Goal: Task Accomplishment & Management: Complete application form

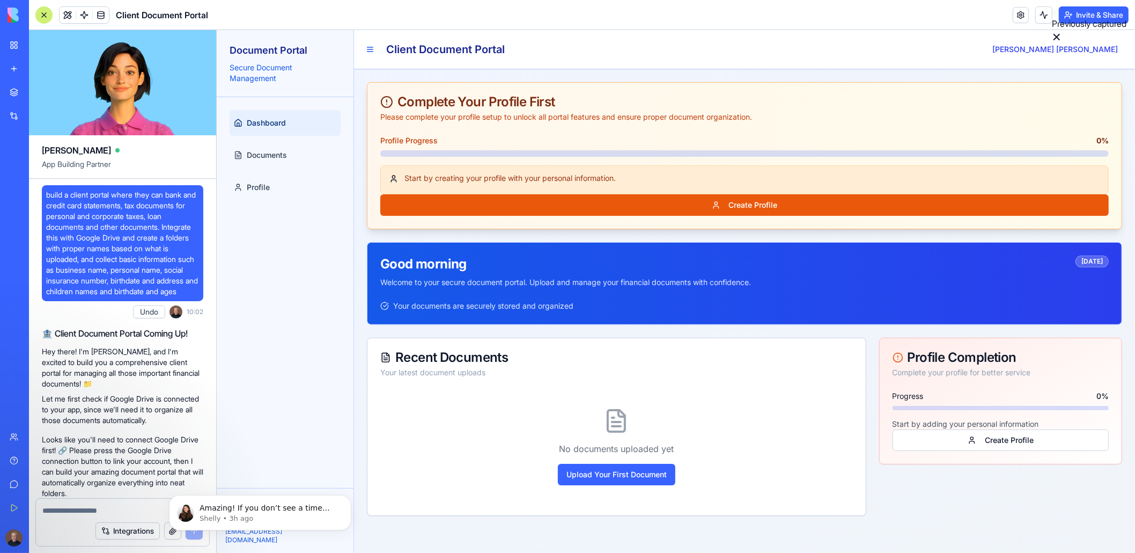
scroll to position [3067, 0]
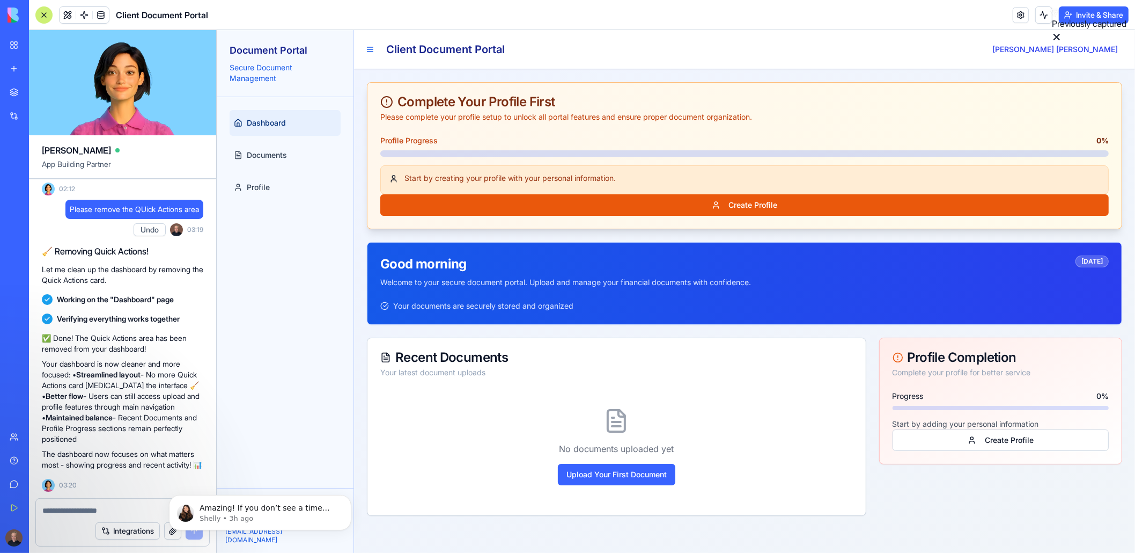
click at [47, 13] on div at bounding box center [43, 14] width 17 height 17
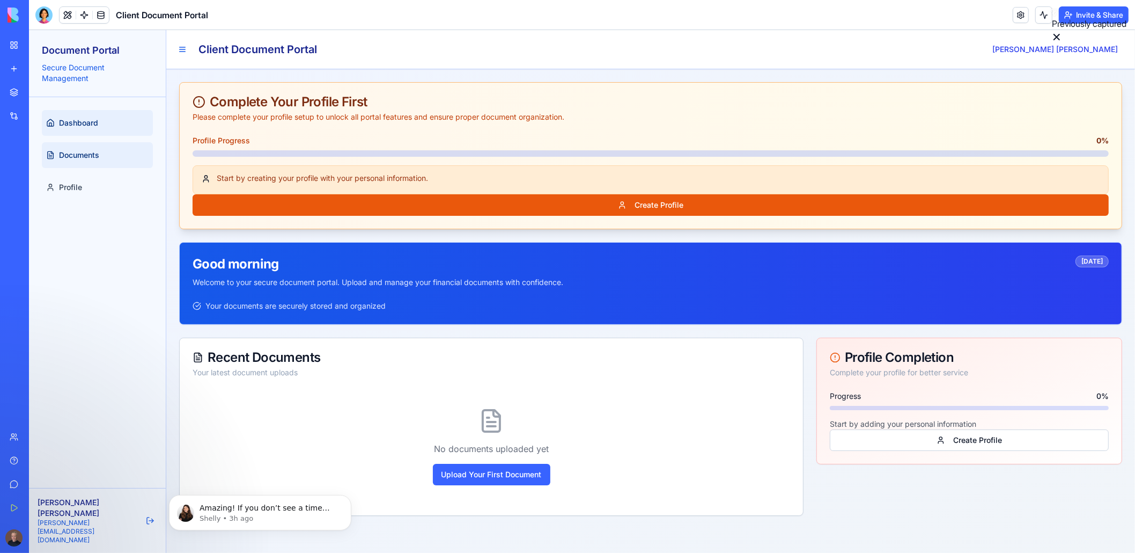
click at [78, 156] on span "Documents" at bounding box center [79, 155] width 40 height 11
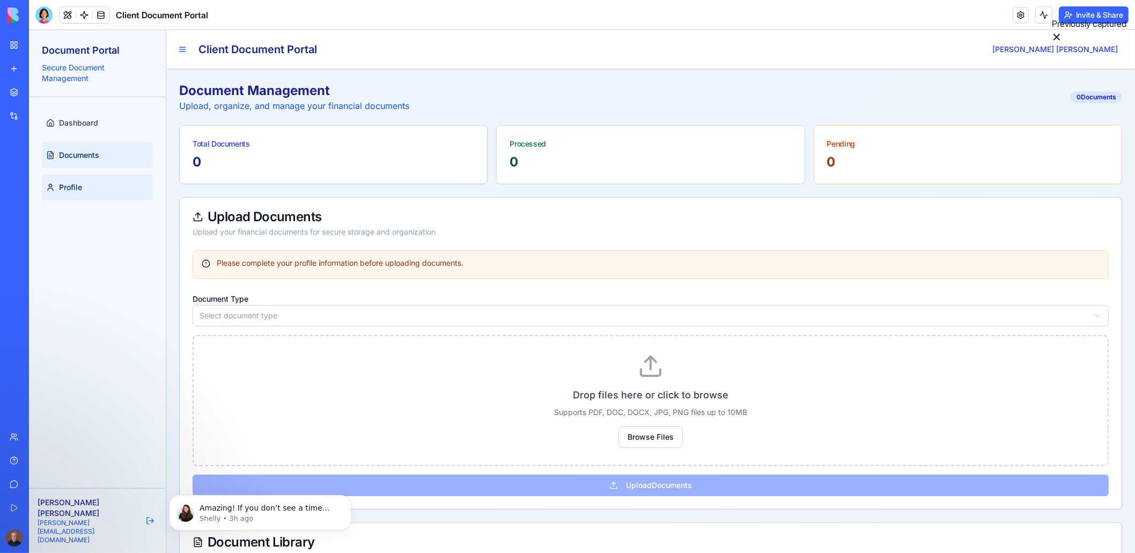
click at [75, 184] on span "Profile" at bounding box center [70, 187] width 23 height 11
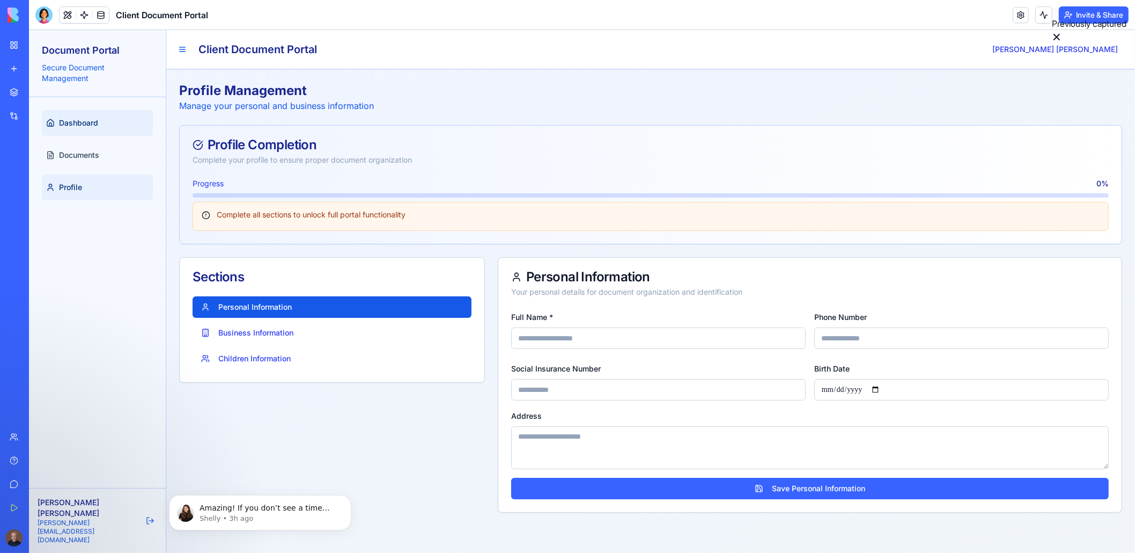
click at [69, 123] on span "Dashboard" at bounding box center [78, 123] width 39 height 11
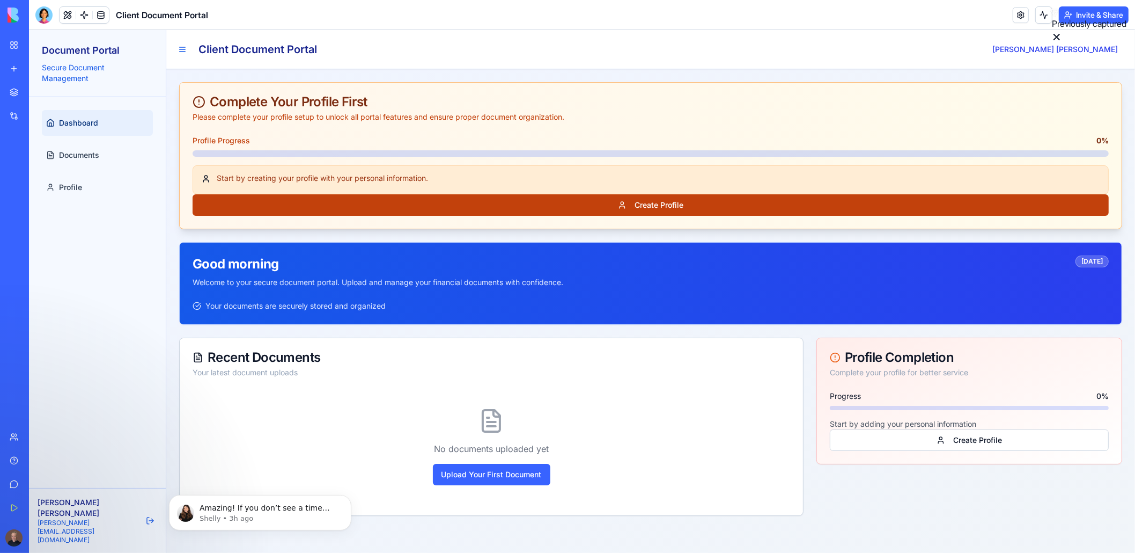
click at [651, 206] on button "Create Profile" at bounding box center [651, 204] width 916 height 21
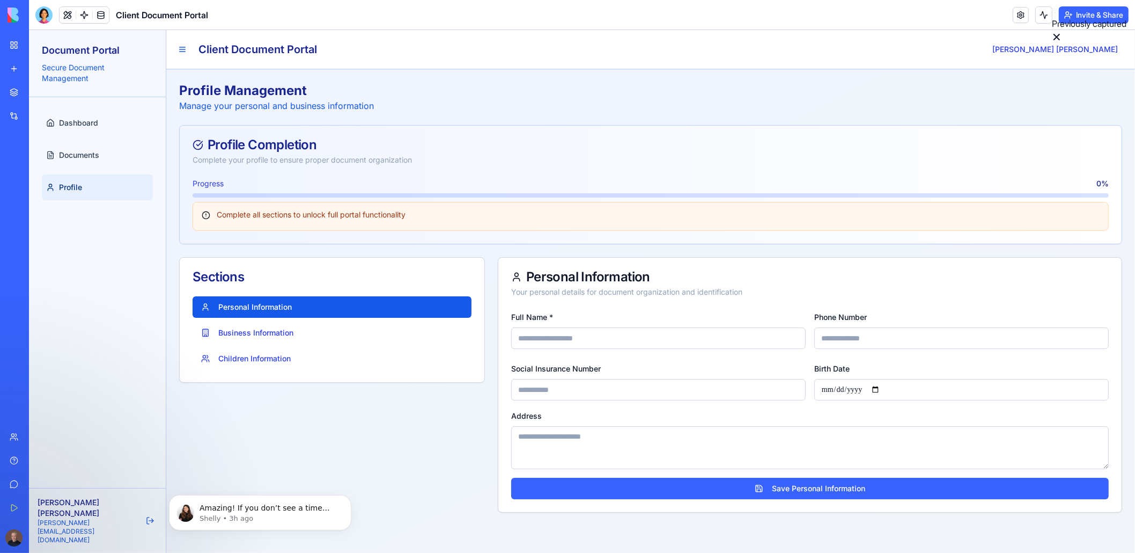
click at [549, 339] on input "Full Name *" at bounding box center [658, 337] width 295 height 21
drag, startPoint x: 876, startPoint y: 336, endPoint x: 884, endPoint y: 337, distance: 7.6
click at [876, 336] on input "Phone Number" at bounding box center [961, 337] width 295 height 21
drag, startPoint x: 618, startPoint y: 385, endPoint x: 625, endPoint y: 385, distance: 7.0
click at [618, 385] on input "Social Insurance Number" at bounding box center [658, 389] width 295 height 21
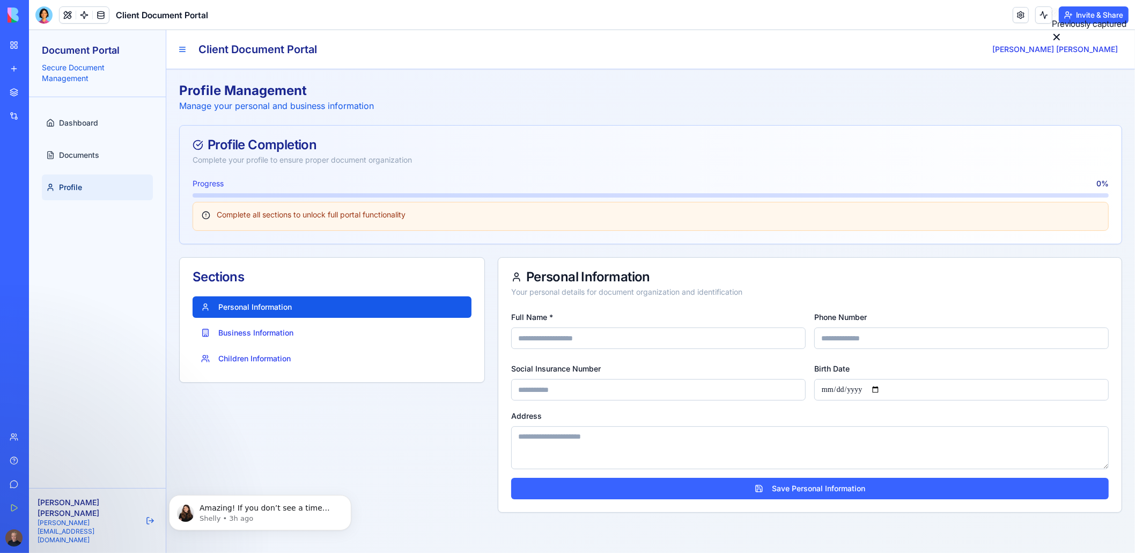
click at [607, 439] on textarea "Address" at bounding box center [810, 447] width 598 height 43
click at [272, 331] on button "Business Information" at bounding box center [332, 332] width 279 height 21
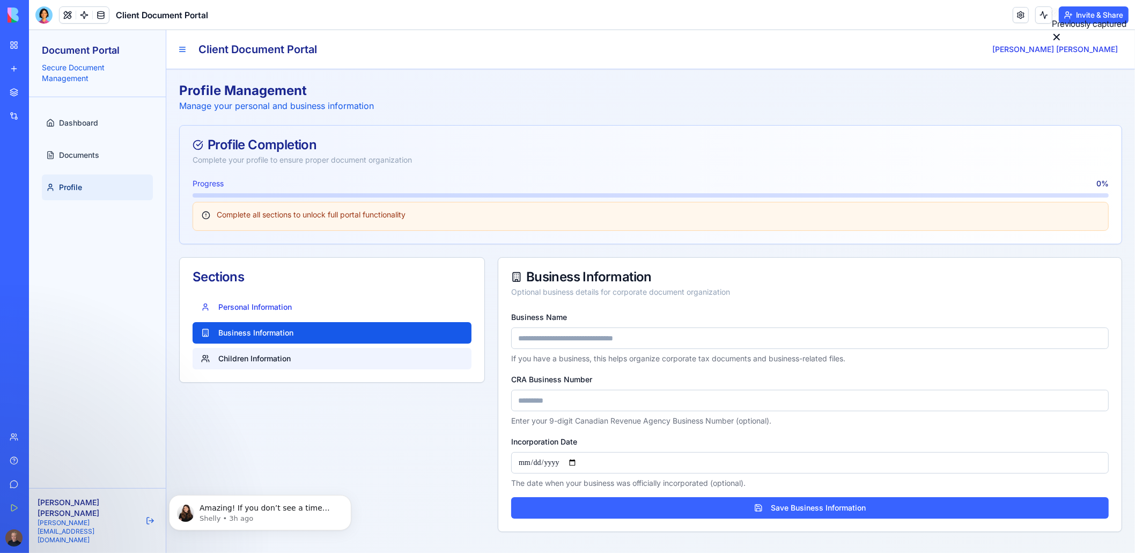
click at [227, 356] on button "Children Information" at bounding box center [332, 358] width 279 height 21
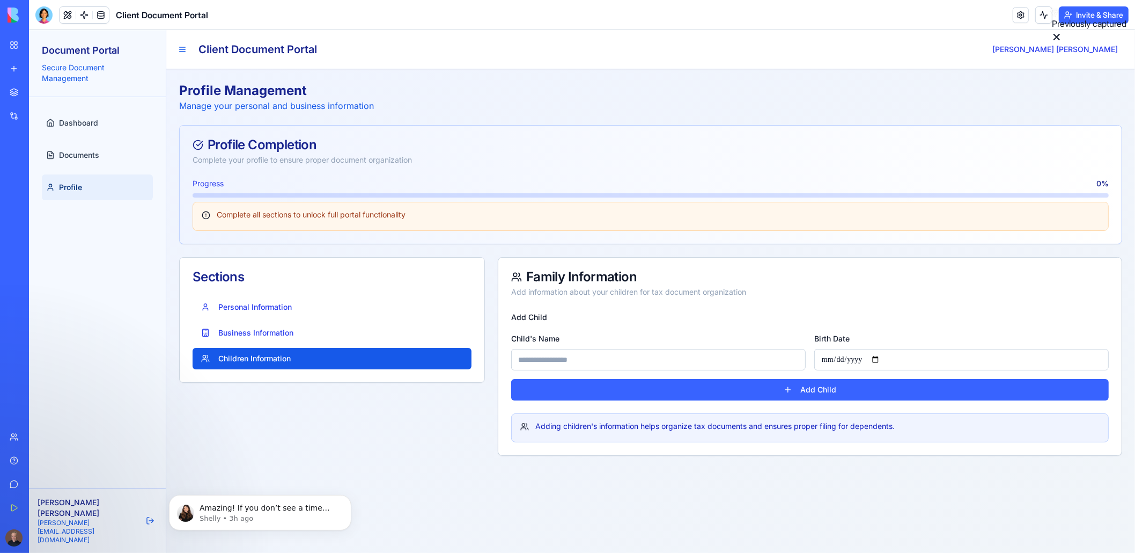
click at [218, 149] on div "Profile Completion" at bounding box center [651, 144] width 916 height 13
click at [185, 87] on h1 "Profile Management" at bounding box center [276, 90] width 195 height 17
click at [85, 113] on link "Dashboard" at bounding box center [97, 123] width 111 height 26
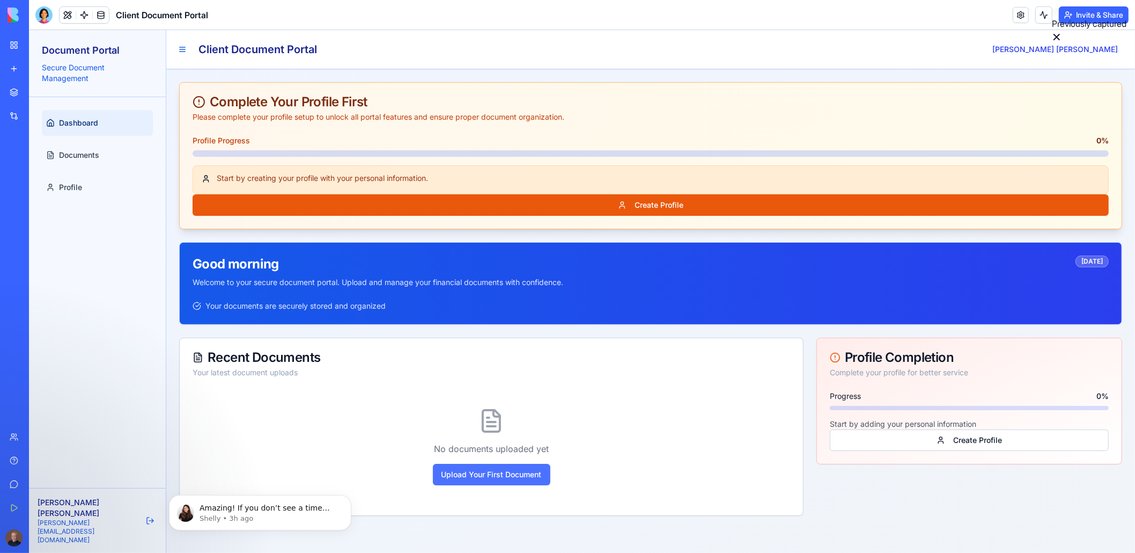
click at [500, 473] on button "Upload Your First Document" at bounding box center [492, 474] width 118 height 21
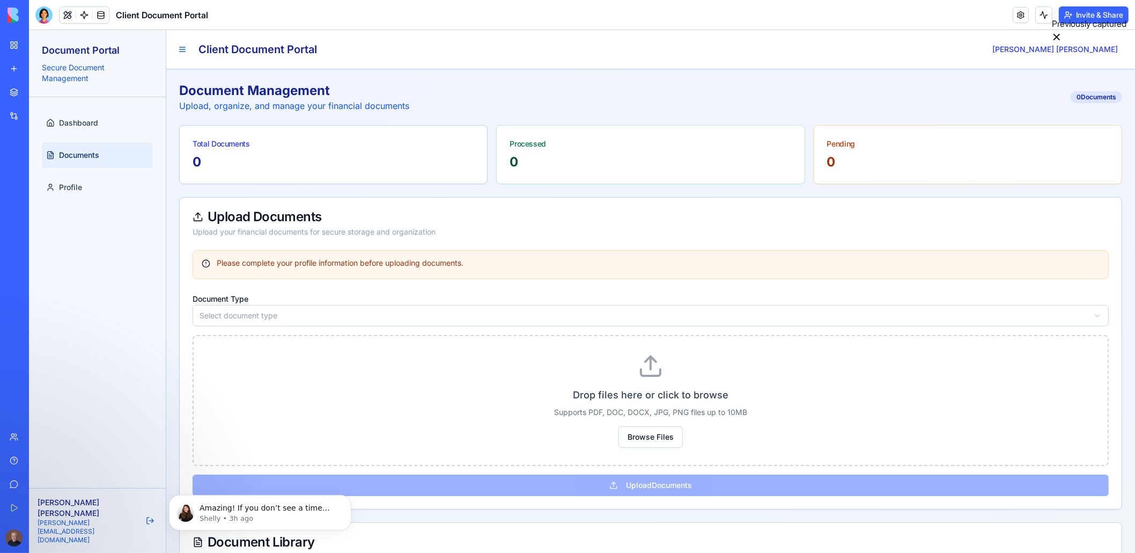
click at [515, 122] on div "Document Management Upload, organize, and manage your financial documents 0 Doc…" at bounding box center [650, 422] width 943 height 680
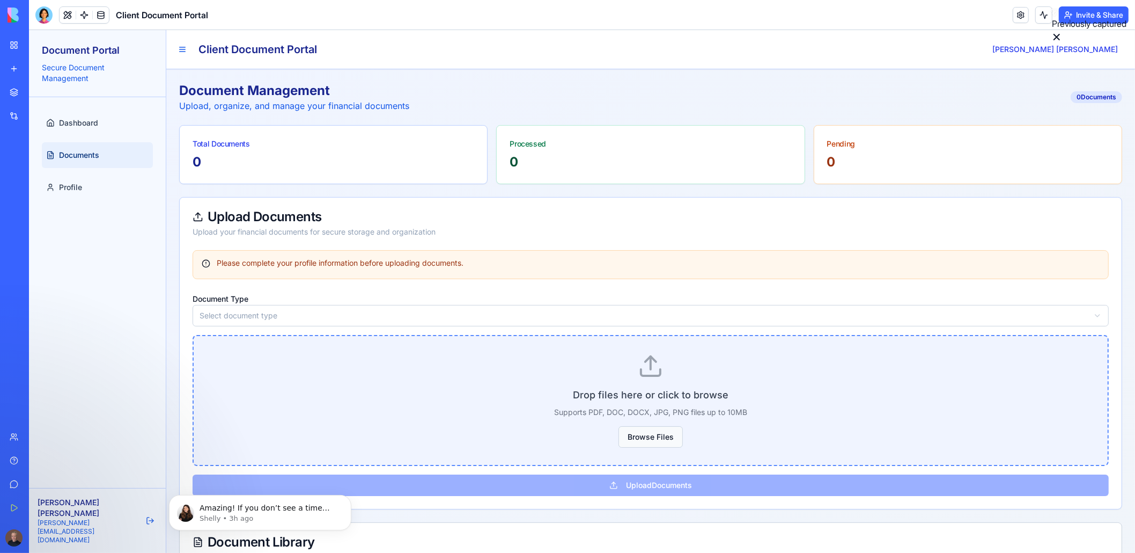
click at [644, 434] on button "Browse Files" at bounding box center [651, 436] width 64 height 21
click at [648, 438] on button "Browse Files" at bounding box center [651, 436] width 64 height 21
click at [673, 446] on div "Drop files here or click to browse Supports PDF, DOC, DOCX, JPG, PNG files up t…" at bounding box center [651, 400] width 916 height 131
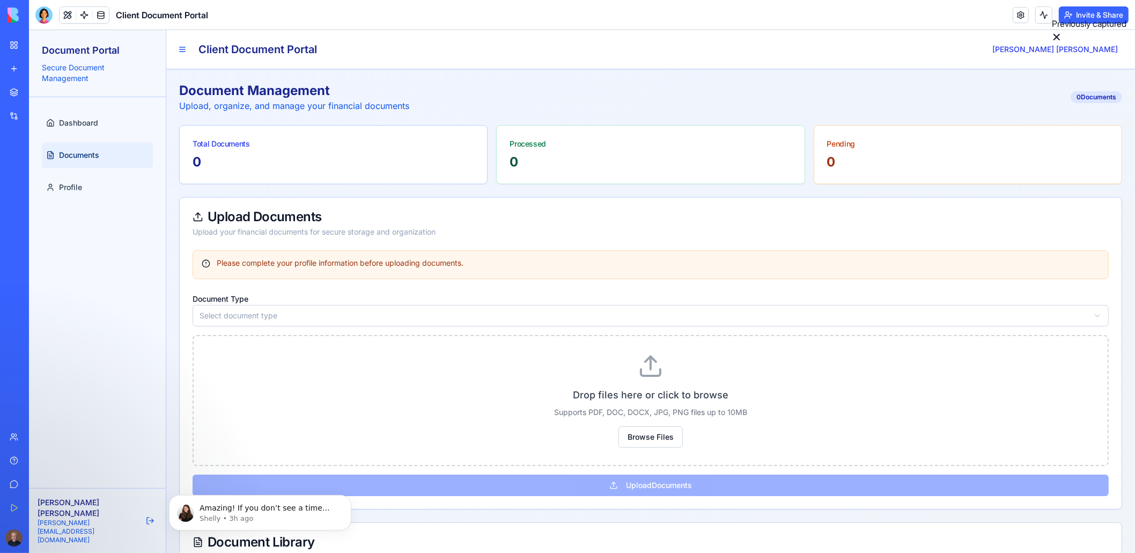
click at [660, 473] on div "Document Type Select document type Drop files here or click to browse Supports …" at bounding box center [651, 394] width 916 height 204
click at [662, 482] on div "Document Type Select document type Drop files here or click to browse Supports …" at bounding box center [651, 394] width 916 height 204
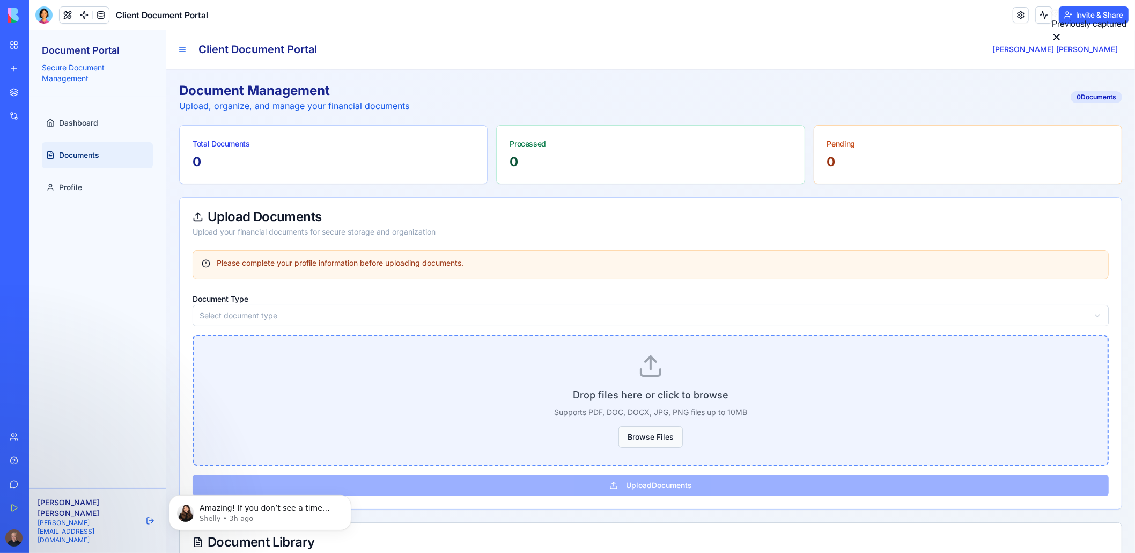
click at [660, 441] on button "Browse Files" at bounding box center [651, 436] width 64 height 21
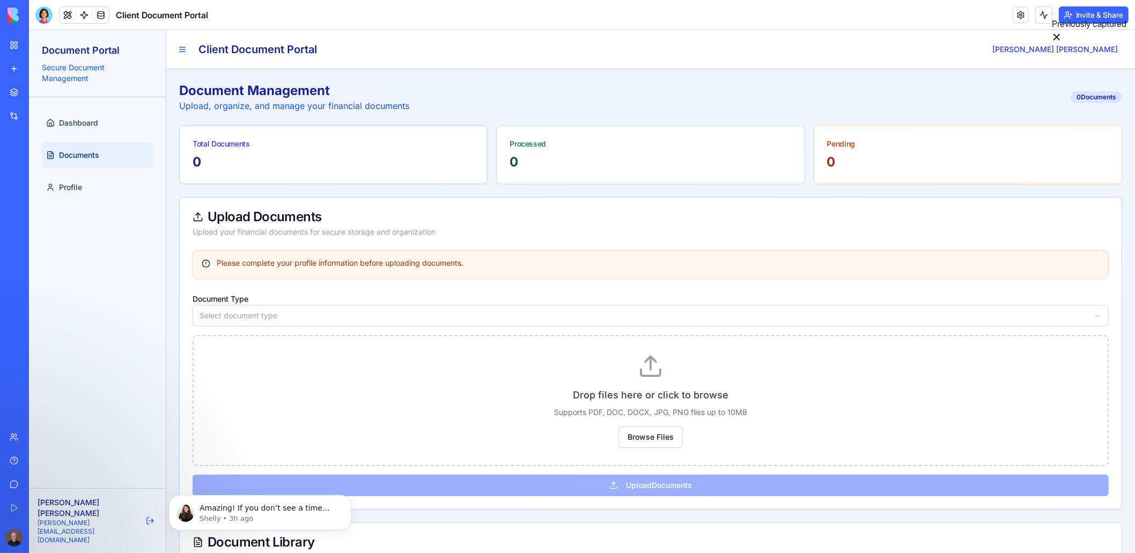
click at [845, 151] on div "Pending" at bounding box center [967, 140] width 307 height 28
click at [623, 151] on div "Processed" at bounding box center [650, 140] width 307 height 28
click at [300, 148] on div "Total Documents" at bounding box center [334, 143] width 282 height 11
click at [226, 104] on p "Upload, organize, and manage your financial documents" at bounding box center [294, 105] width 230 height 13
click at [76, 118] on span "Dashboard" at bounding box center [78, 123] width 39 height 11
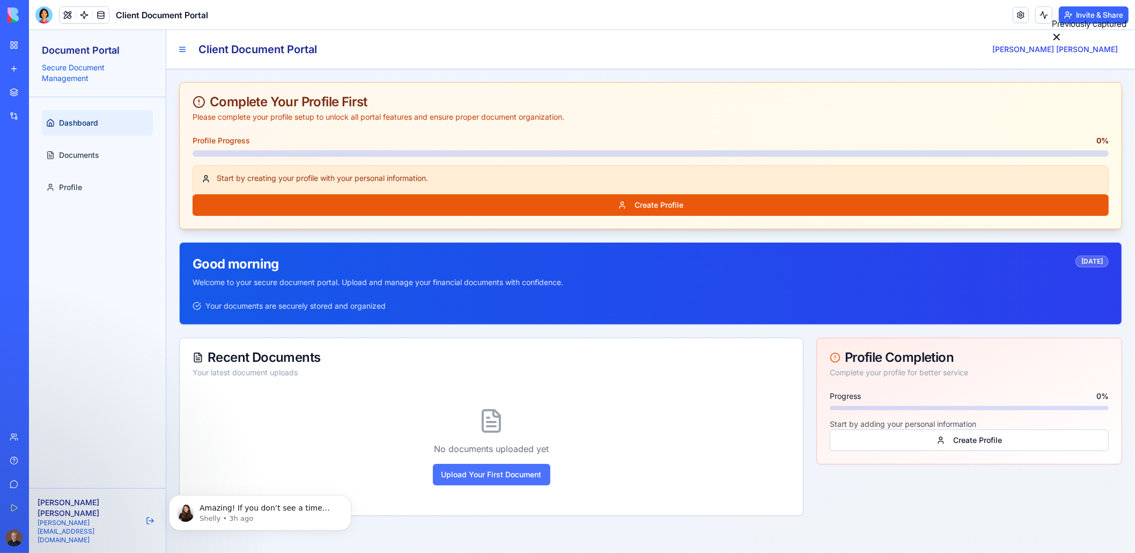
click at [465, 471] on button "Upload Your First Document" at bounding box center [492, 474] width 118 height 21
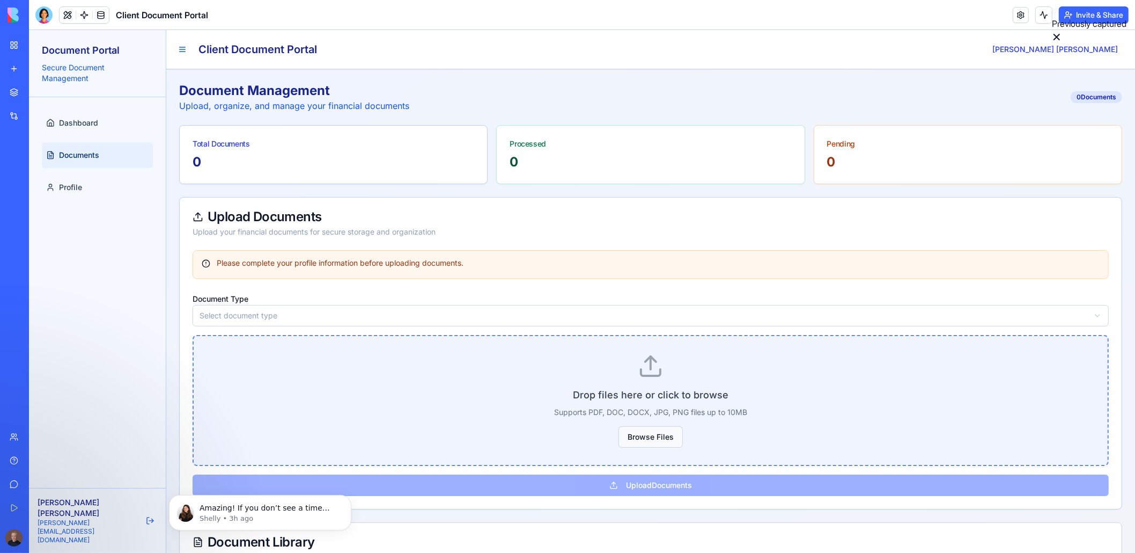
click at [660, 438] on button "Browse Files" at bounding box center [651, 436] width 64 height 21
drag, startPoint x: 567, startPoint y: 393, endPoint x: 691, endPoint y: 402, distance: 124.3
click at [691, 399] on p "Drop files here or click to browse" at bounding box center [651, 394] width 880 height 15
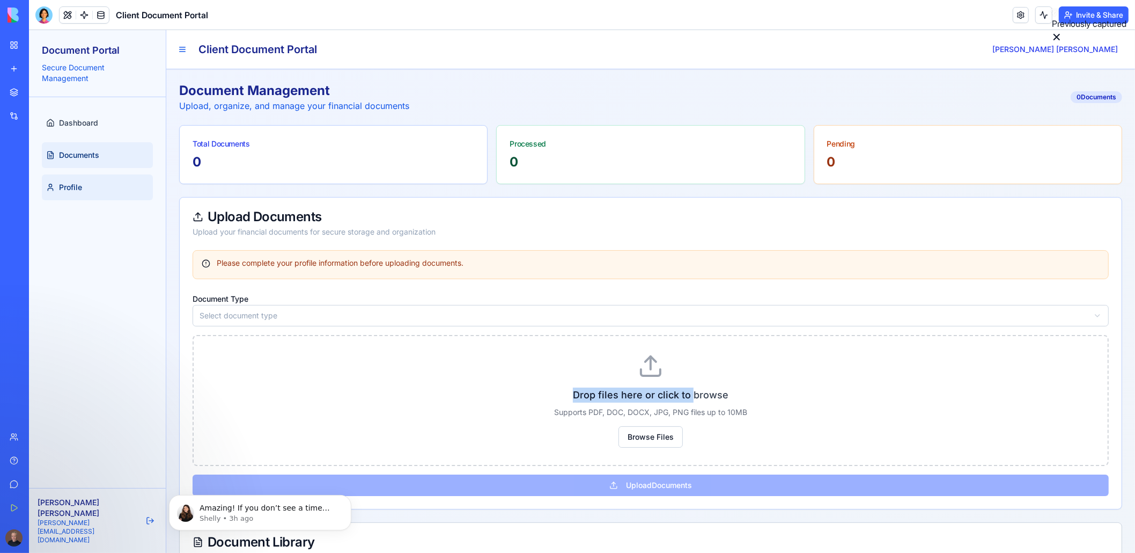
click at [75, 189] on span "Profile" at bounding box center [70, 187] width 23 height 11
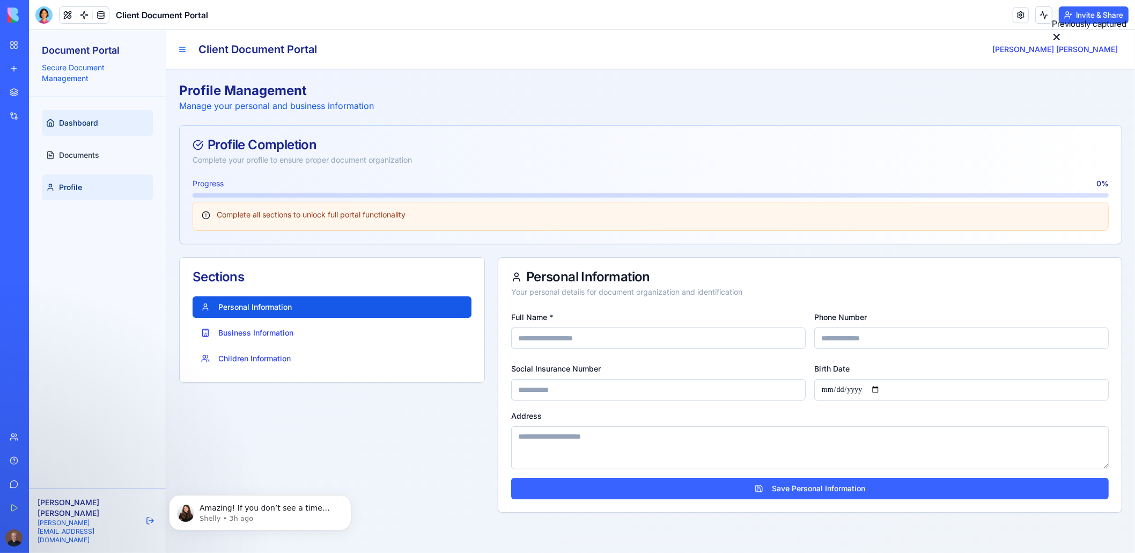
click at [65, 121] on span "Dashboard" at bounding box center [78, 123] width 39 height 11
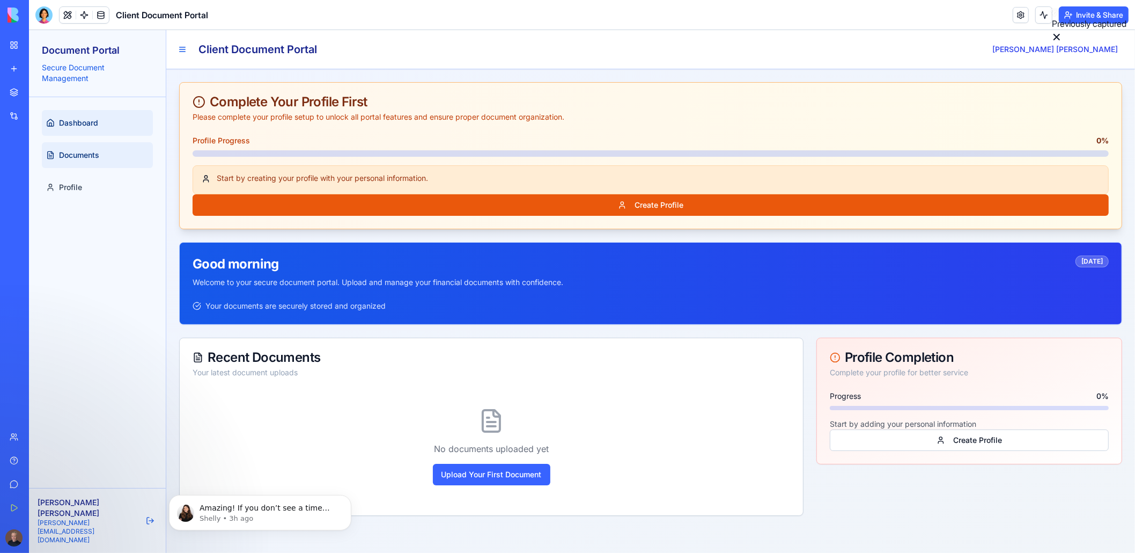
click at [63, 153] on span "Documents" at bounding box center [79, 155] width 40 height 11
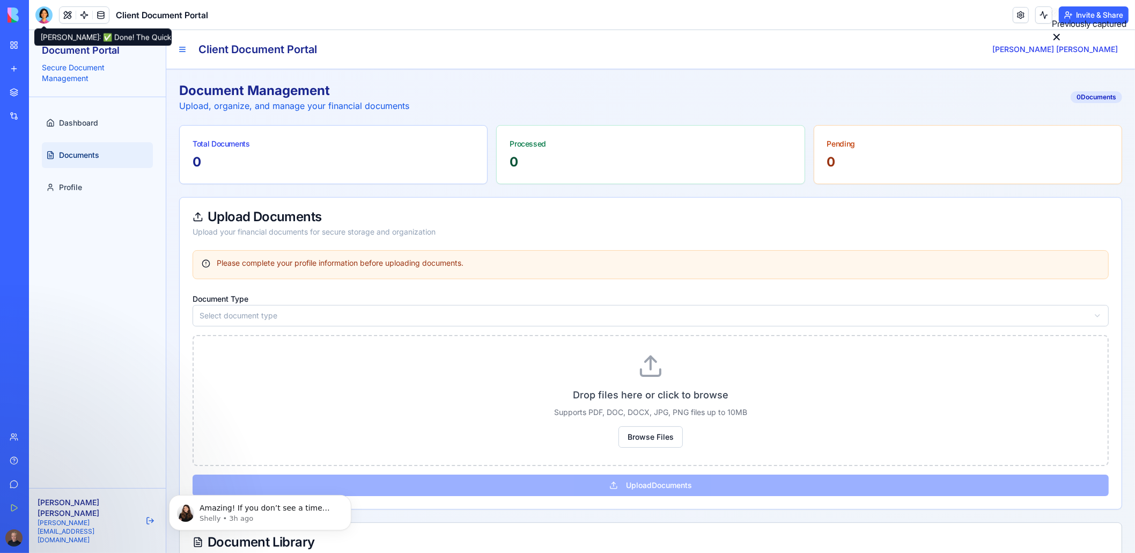
click at [48, 20] on div at bounding box center [43, 14] width 17 height 17
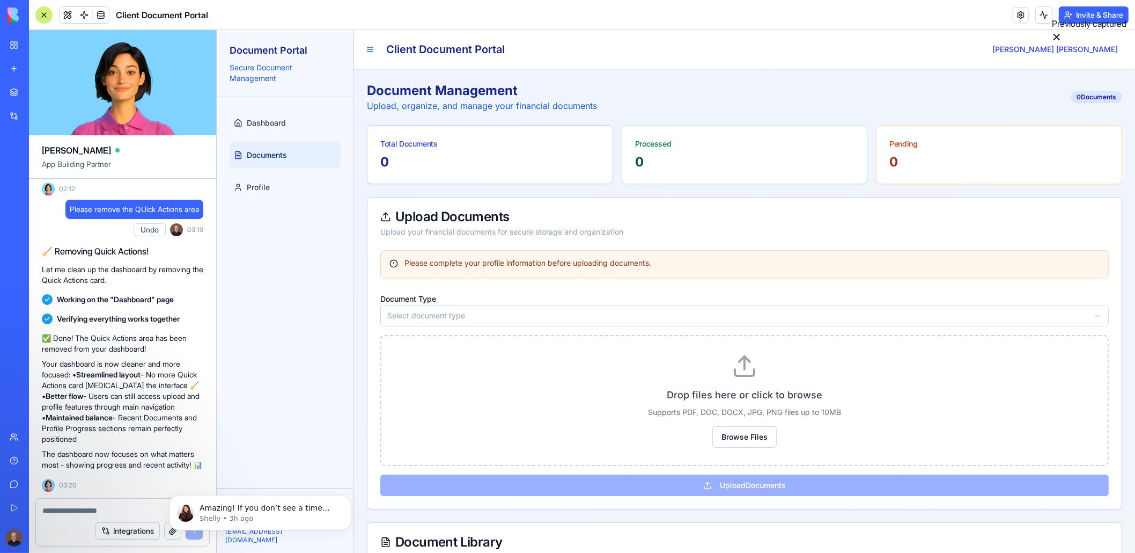
drag, startPoint x: 94, startPoint y: 504, endPoint x: 105, endPoint y: 488, distance: 19.3
click at [98, 513] on div at bounding box center [122, 506] width 173 height 17
click at [79, 509] on textarea at bounding box center [122, 510] width 160 height 11
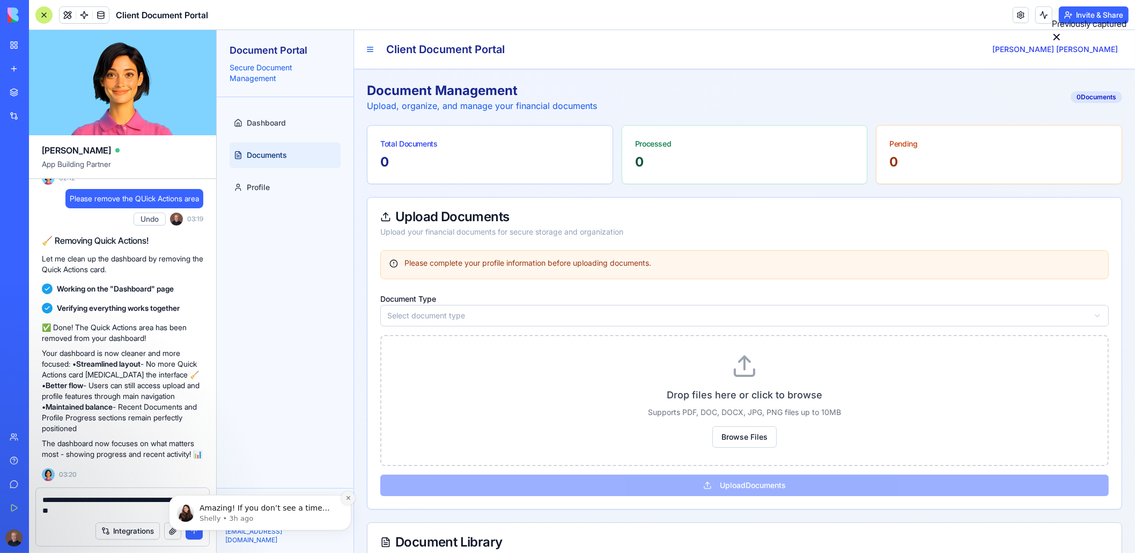
click at [346, 500] on icon "Dismiss notification" at bounding box center [348, 497] width 6 height 6
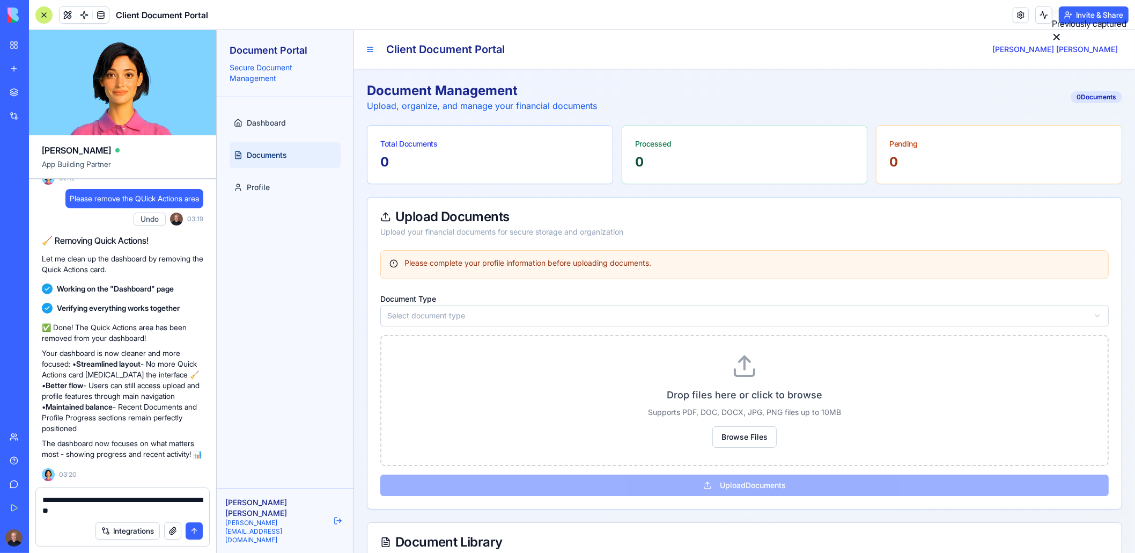
click at [134, 512] on textarea "**********" at bounding box center [122, 504] width 161 height 21
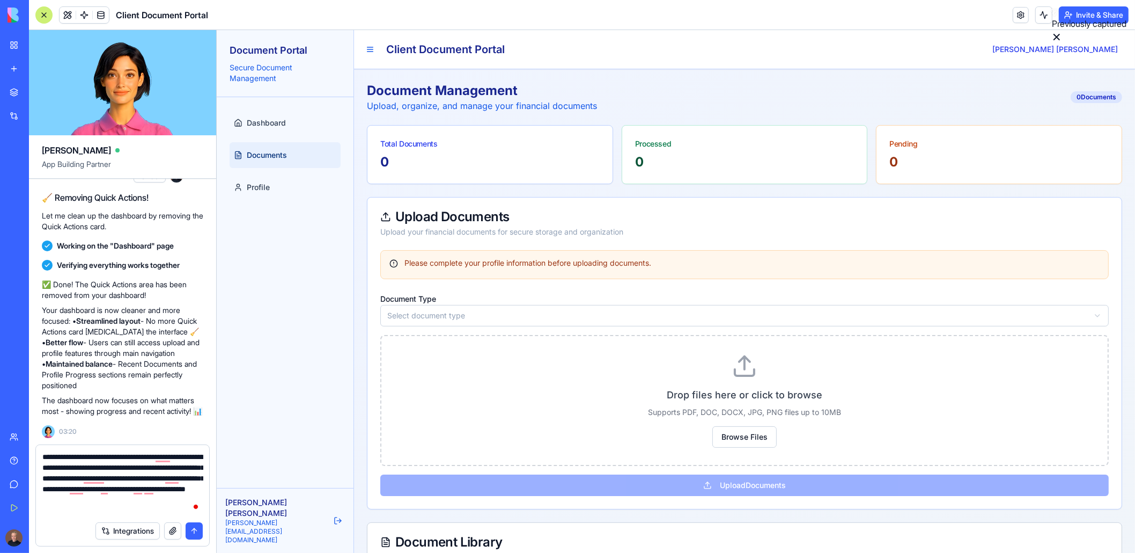
type textarea "**********"
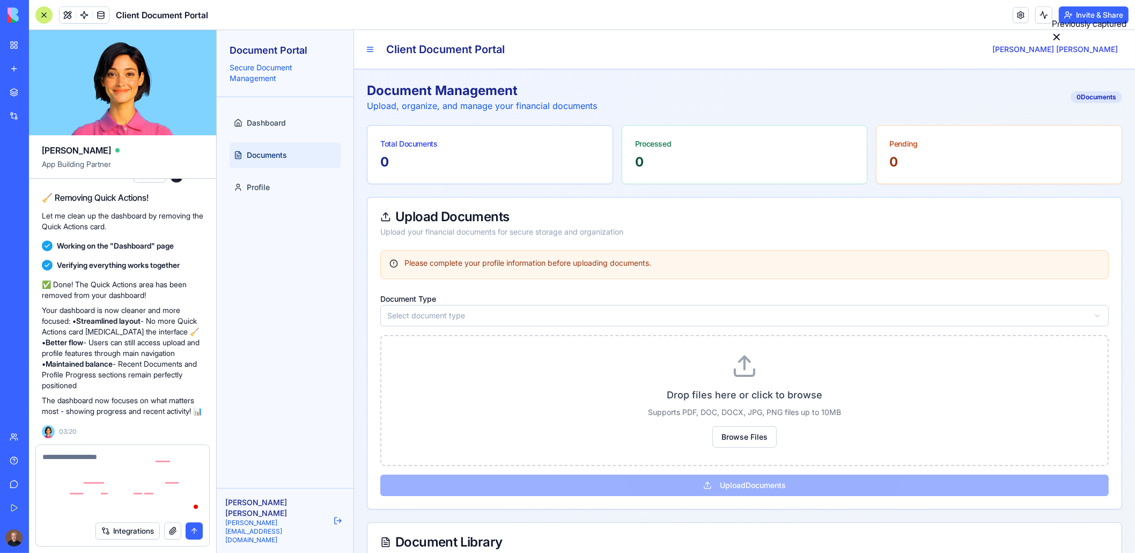
scroll to position [3162, 0]
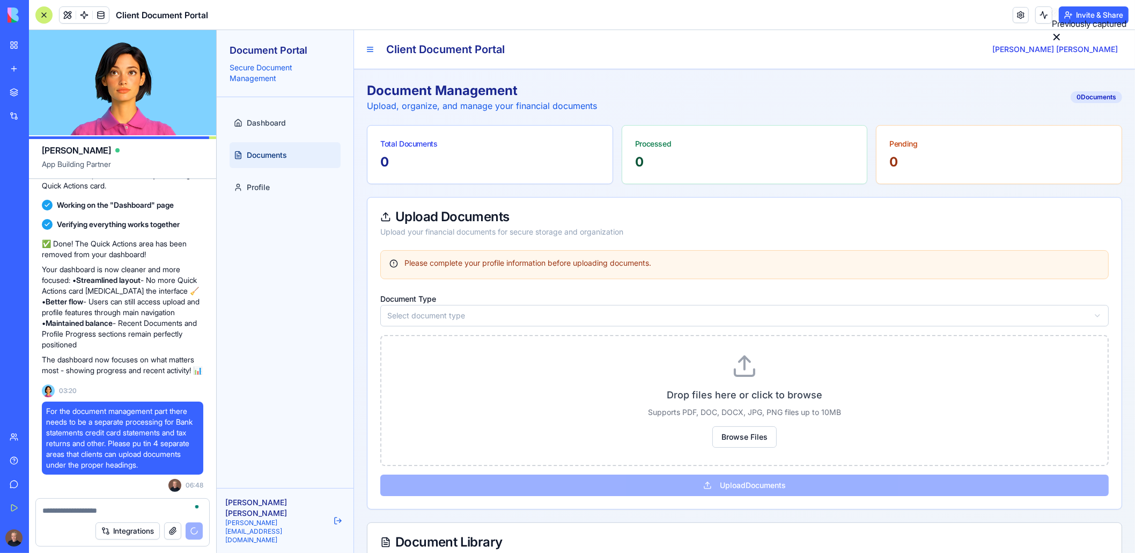
click at [12, 46] on link "My Workspace" at bounding box center [24, 44] width 43 height 21
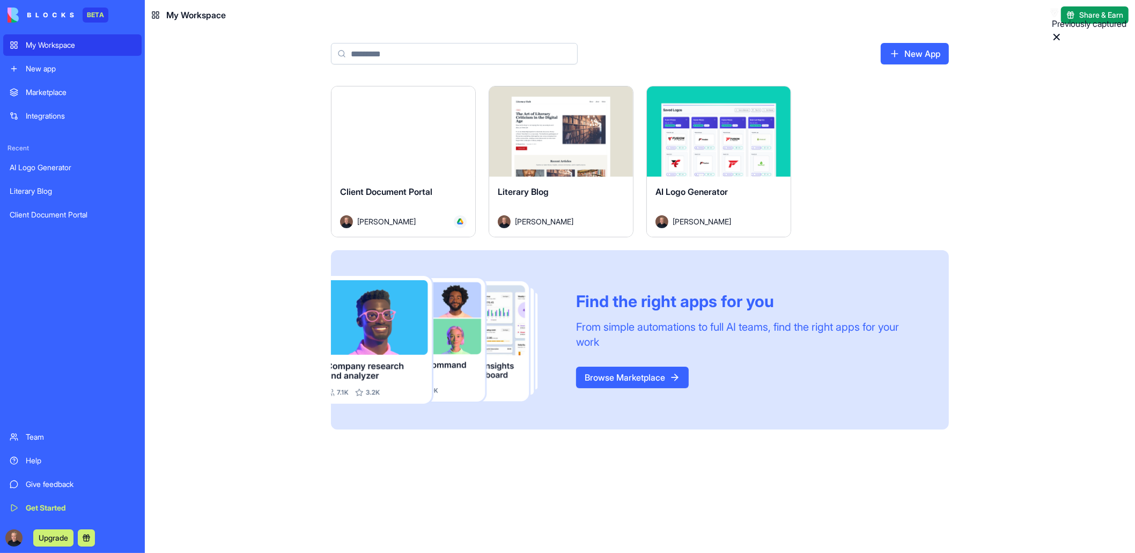
click at [709, 137] on button "Launch" at bounding box center [719, 131] width 80 height 21
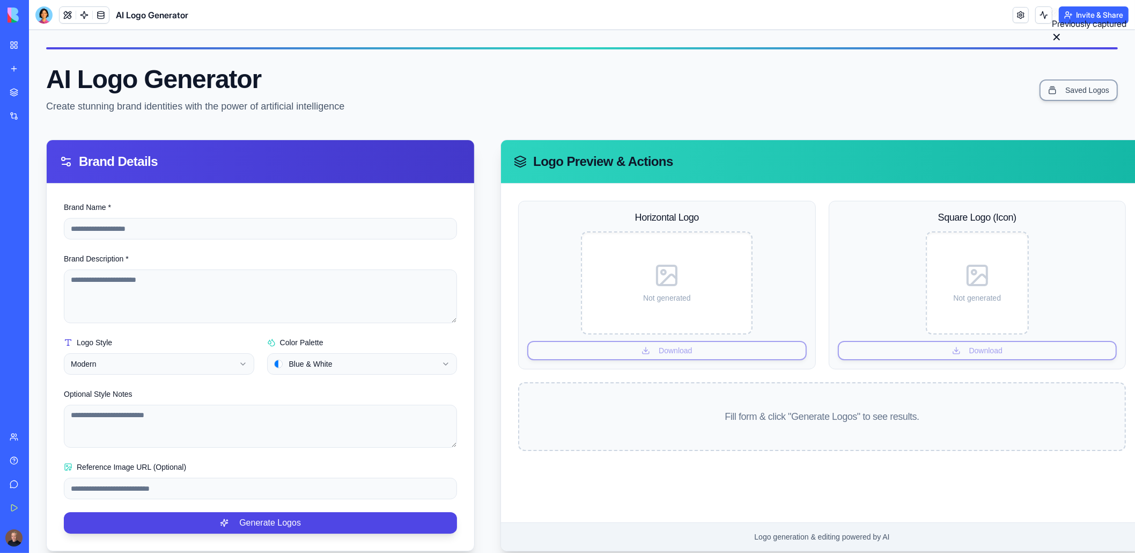
click at [8, 53] on link "My Workspace" at bounding box center [24, 44] width 43 height 21
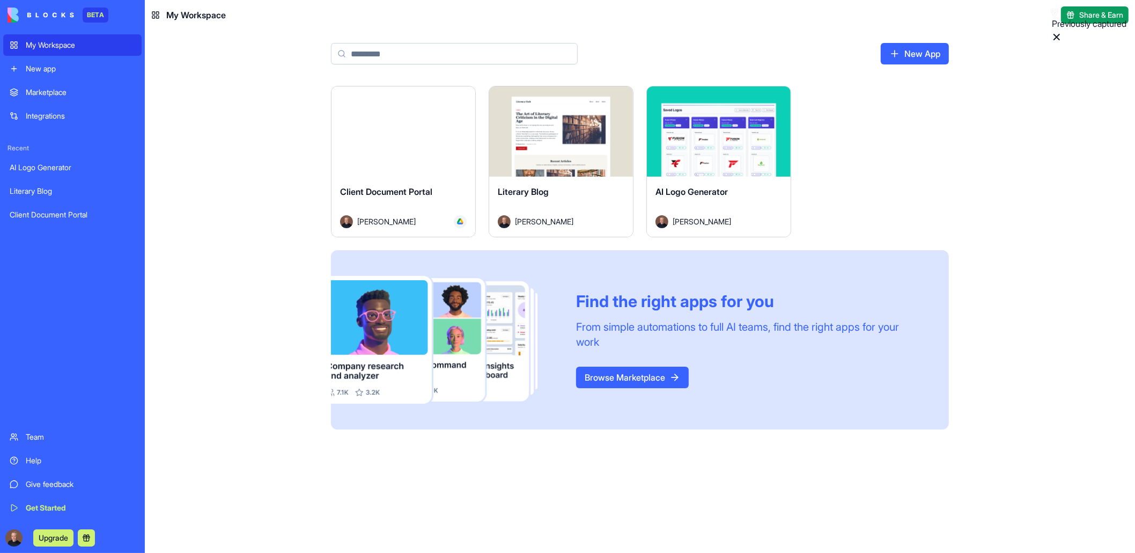
click at [715, 172] on div "Launch" at bounding box center [719, 131] width 144 height 90
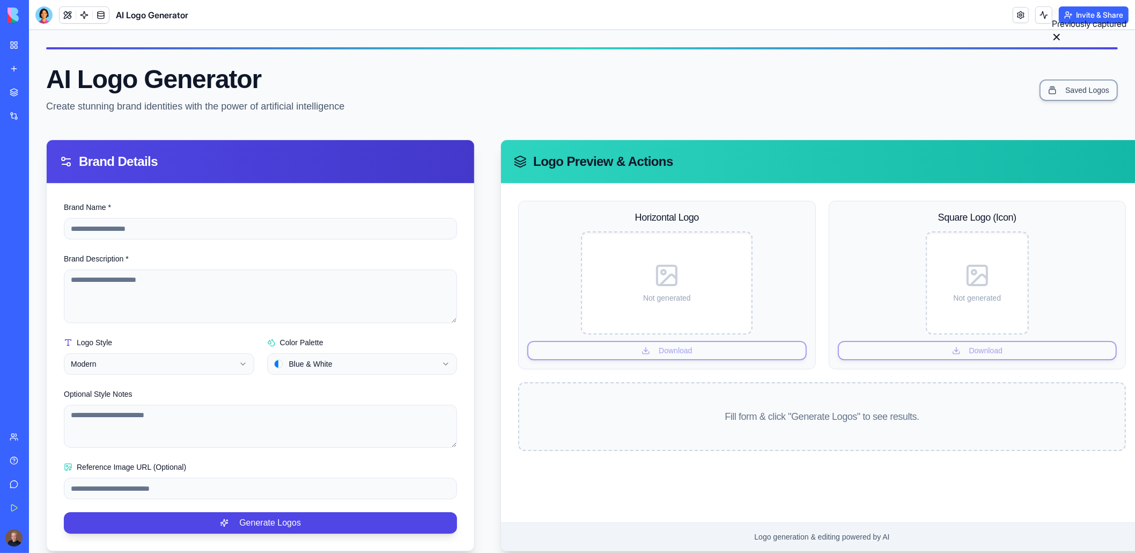
click at [886, 112] on div "AI Logo Generator Create stunning brand identities with the power of artificial…" at bounding box center [582, 90] width 1072 height 47
click at [698, 417] on div "Fill form & click "Generate Logos" to see results." at bounding box center [822, 416] width 606 height 15
click at [692, 488] on div "Horizontal Logo Not generated Download Square Logo (Icon) Not generated Downloa…" at bounding box center [822, 352] width 642 height 339
click at [19, 41] on link "My Workspace" at bounding box center [24, 44] width 43 height 21
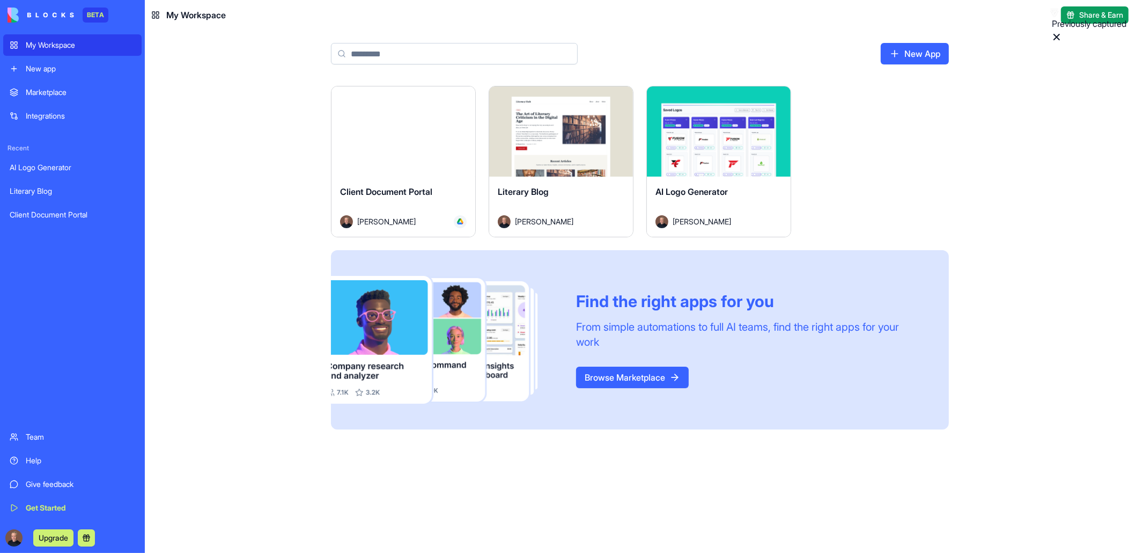
click at [47, 120] on div "Integrations" at bounding box center [80, 116] width 109 height 11
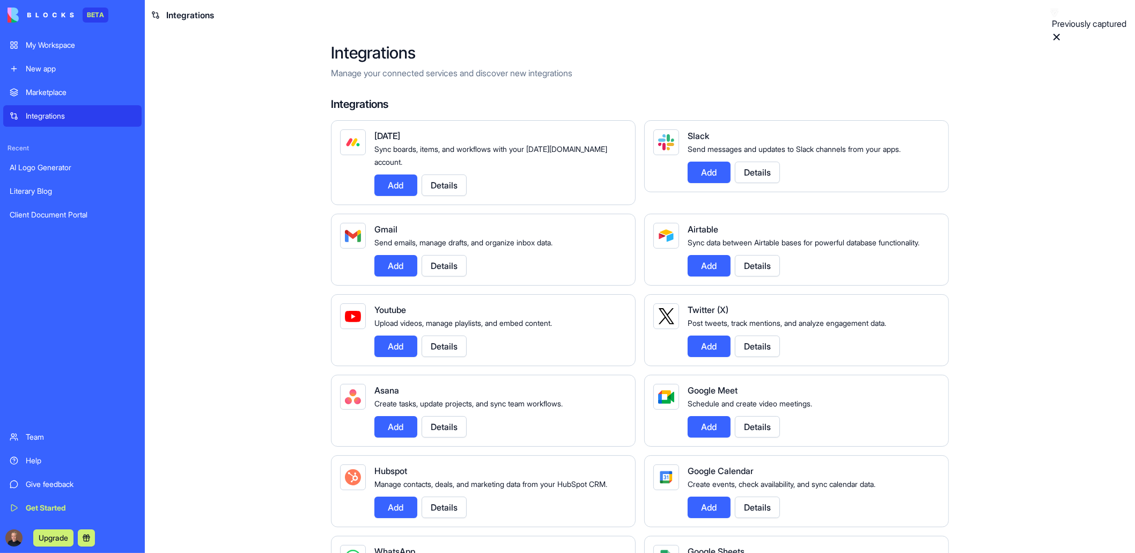
click at [44, 535] on button "Upgrade" at bounding box center [53, 537] width 40 height 17
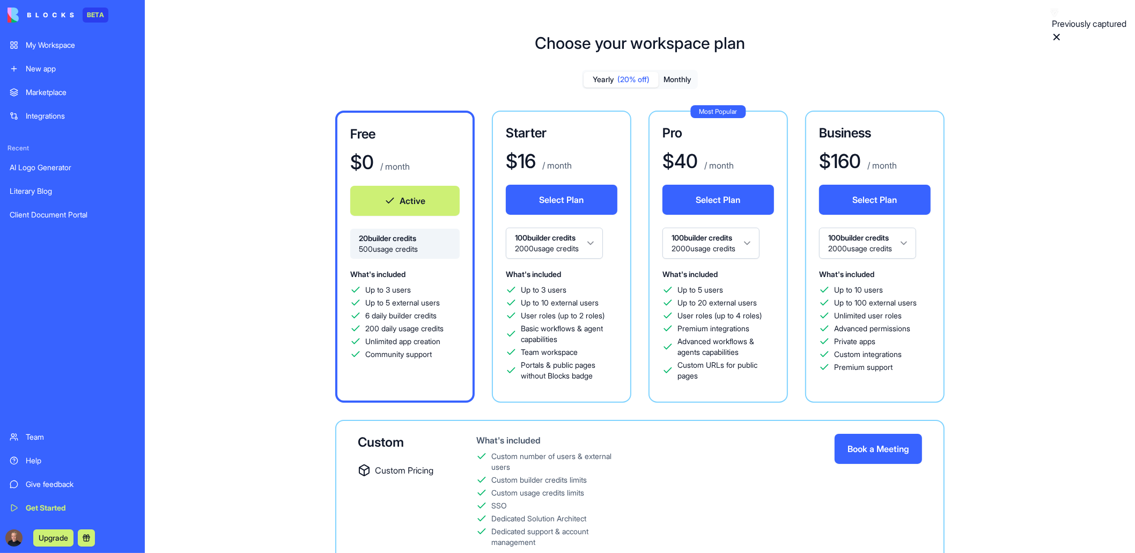
click at [30, 443] on link "Team" at bounding box center [72, 436] width 138 height 21
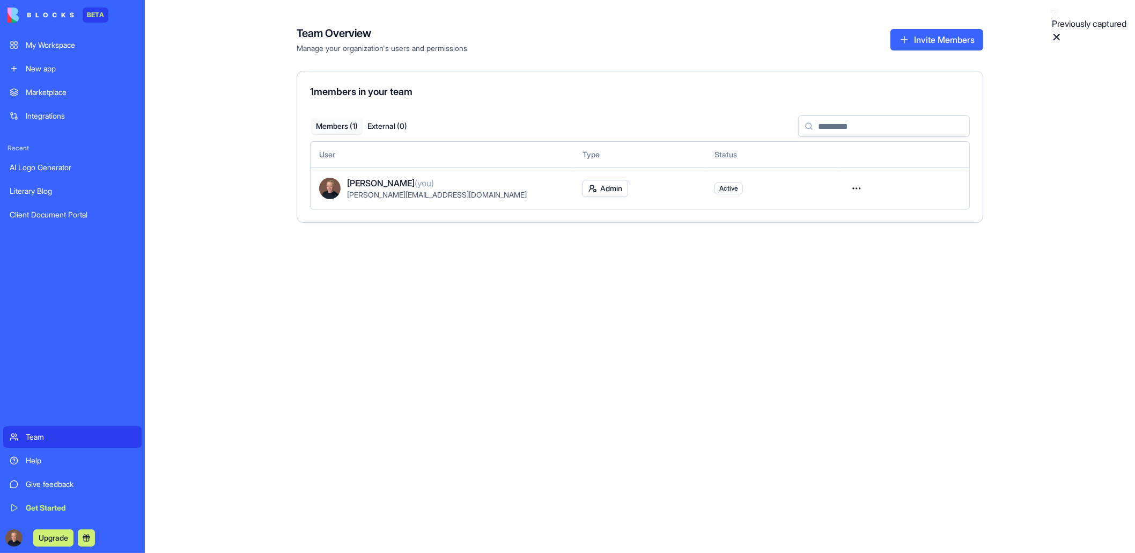
click at [50, 43] on div "My Workspace" at bounding box center [80, 45] width 109 height 11
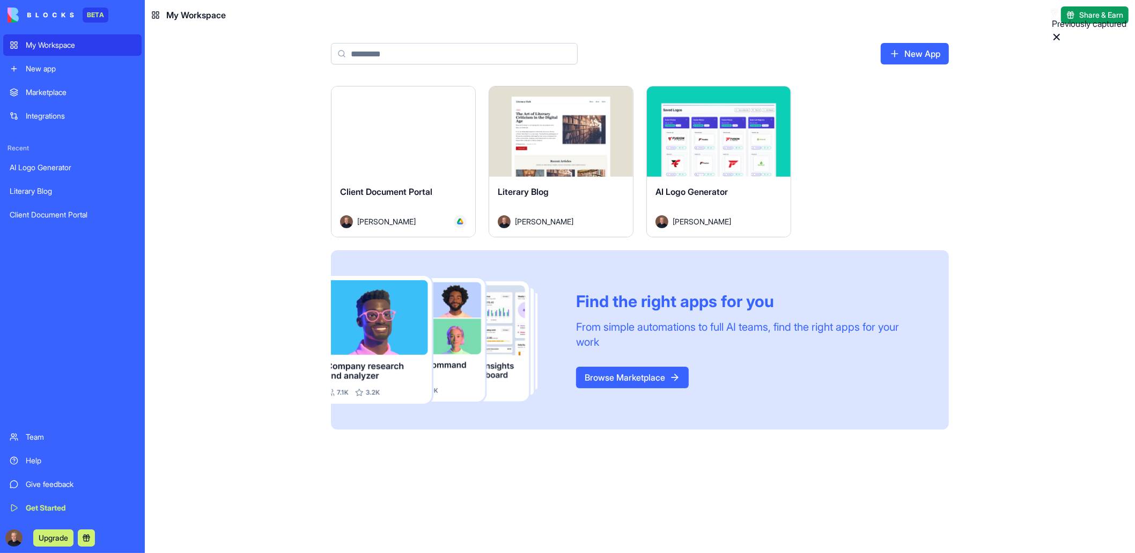
click at [65, 92] on div "Marketplace" at bounding box center [80, 92] width 109 height 11
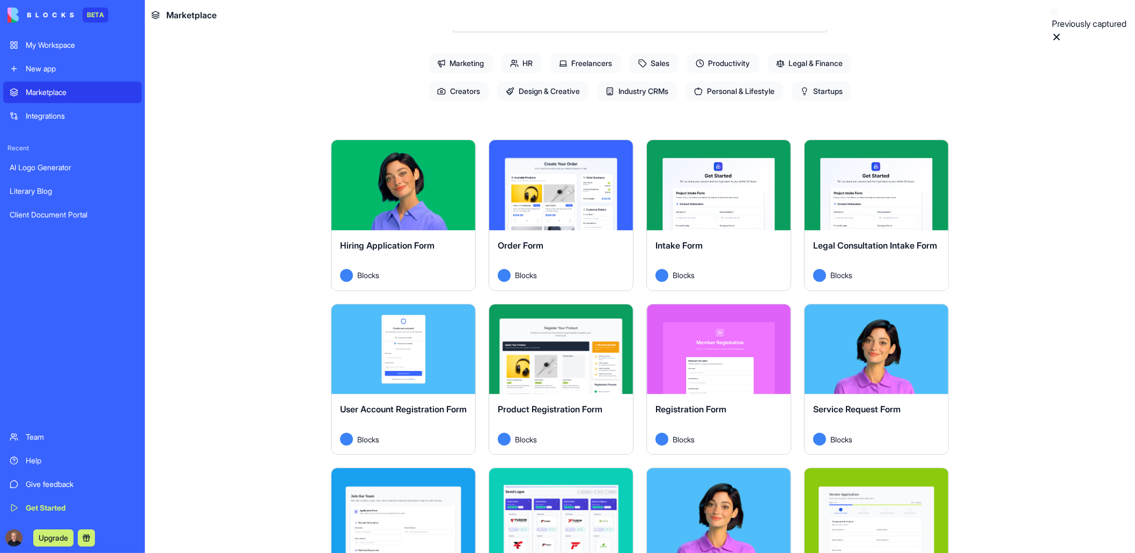
scroll to position [54, 0]
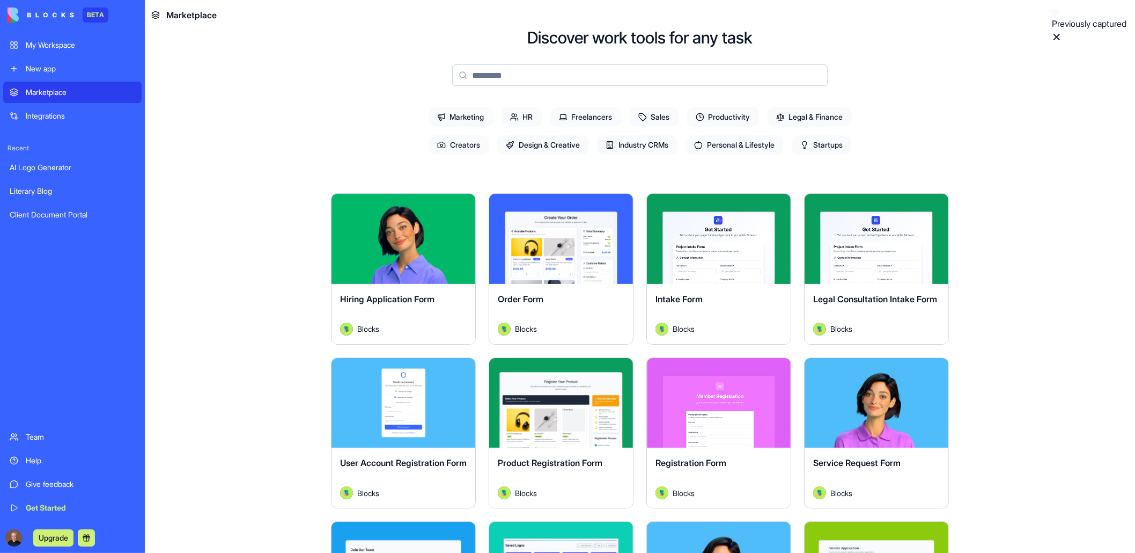
click at [643, 148] on span "Industry CRMs" at bounding box center [637, 144] width 80 height 19
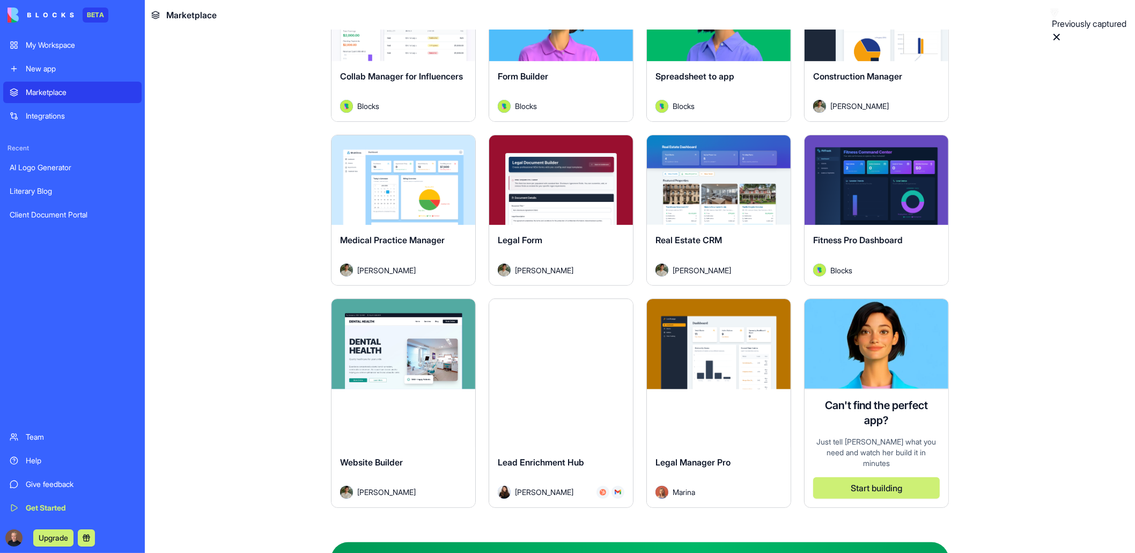
scroll to position [322, 0]
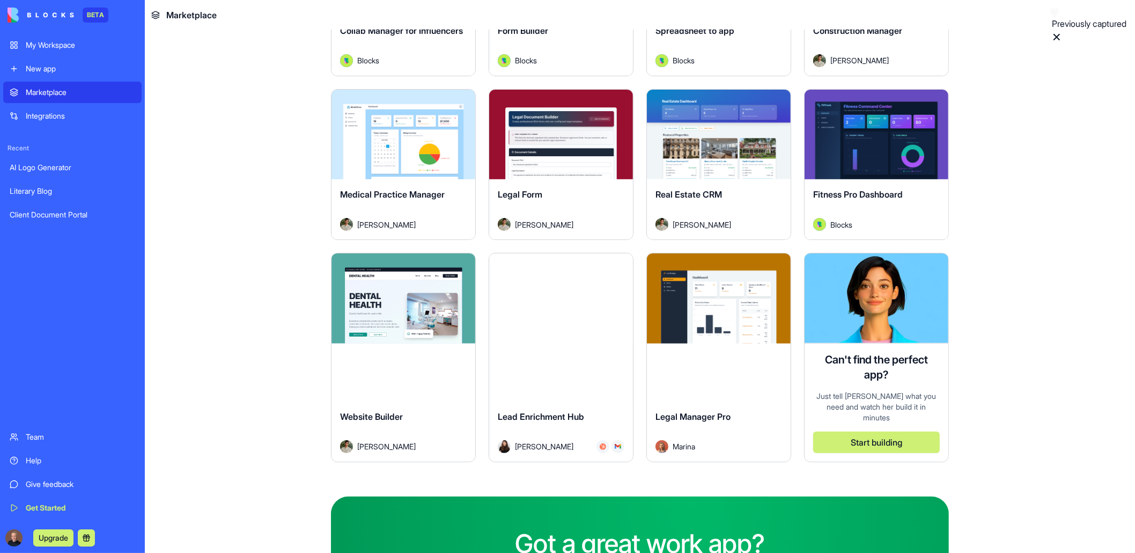
click at [709, 211] on div "Real Estate CRM" at bounding box center [719, 203] width 127 height 30
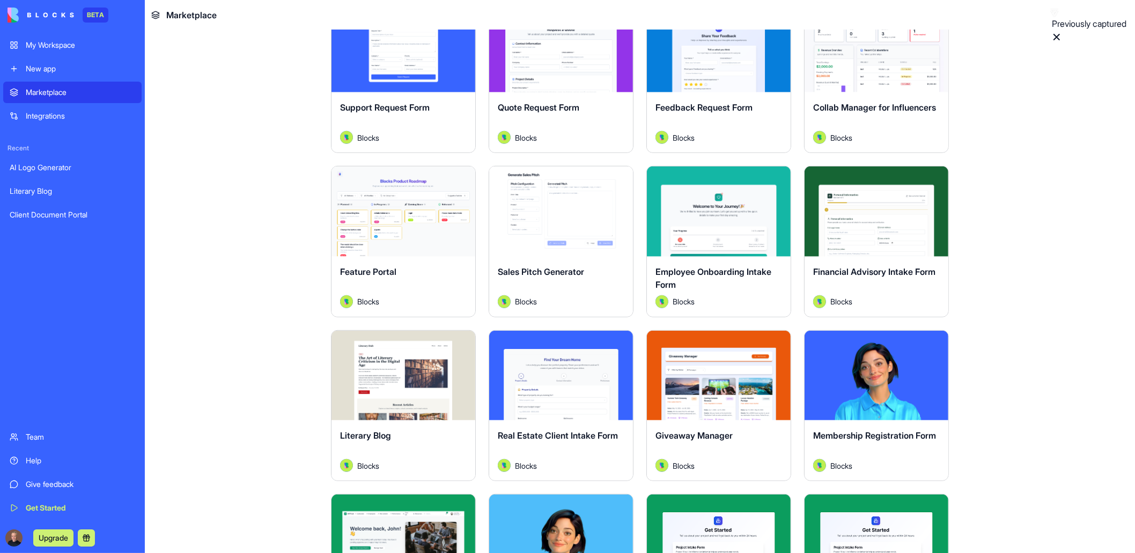
scroll to position [751, 0]
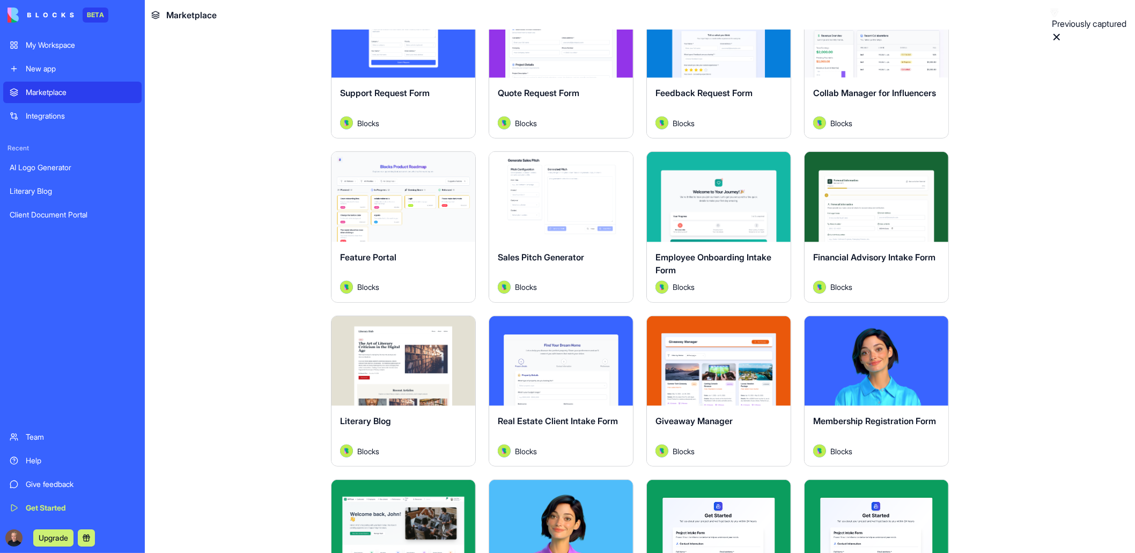
click at [831, 236] on div "Explore" at bounding box center [877, 197] width 144 height 90
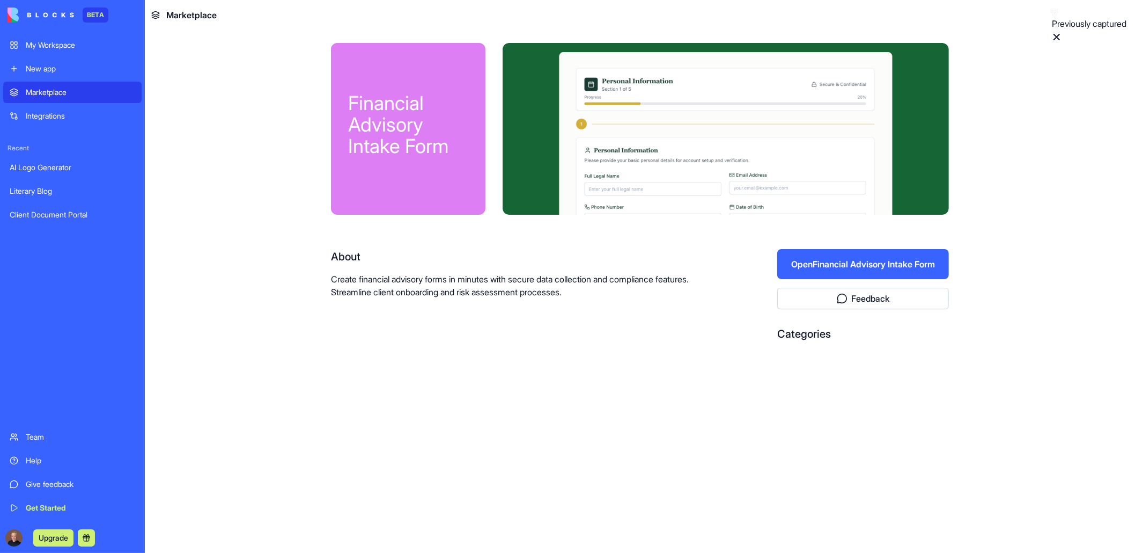
click at [809, 260] on button "Open Financial Advisory Intake Form" at bounding box center [863, 264] width 172 height 30
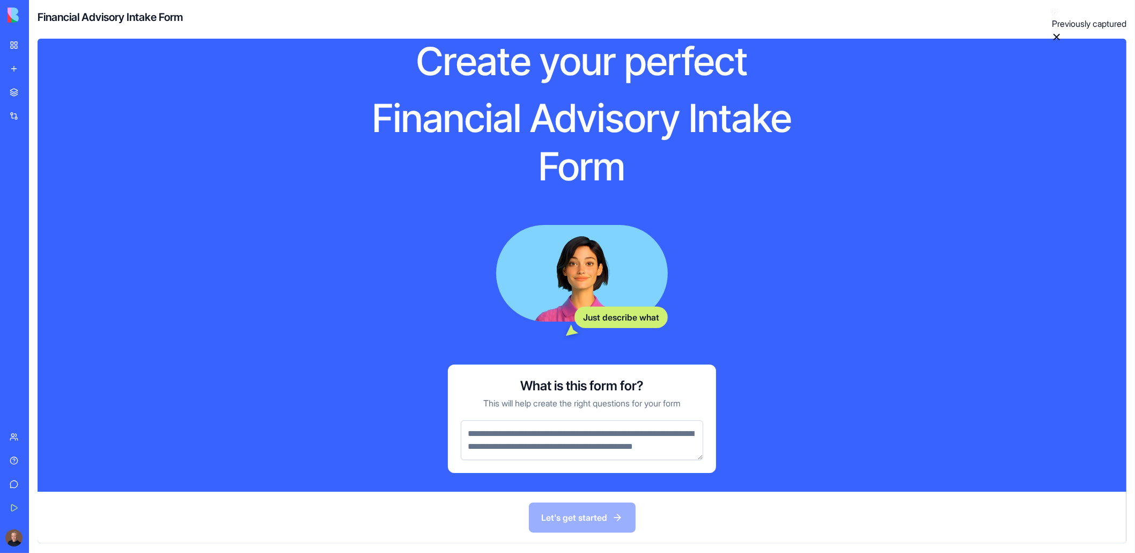
scroll to position [64, 0]
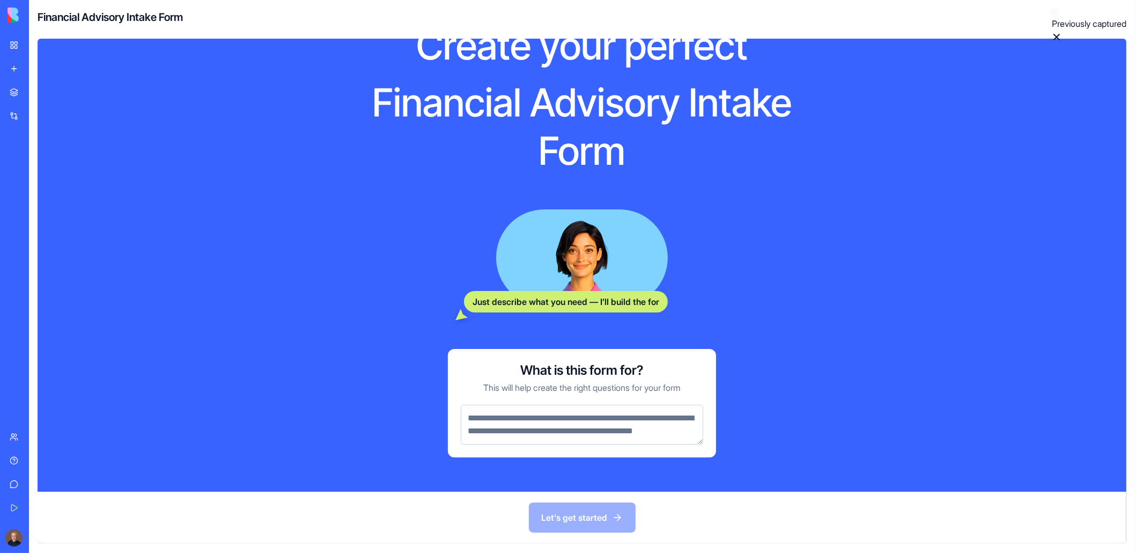
click at [453, 412] on div "What is this form for? This will help create the right questions for your form" at bounding box center [582, 403] width 268 height 108
click at [475, 415] on textarea at bounding box center [582, 425] width 243 height 40
click at [16, 48] on link "My Workspace" at bounding box center [24, 44] width 43 height 21
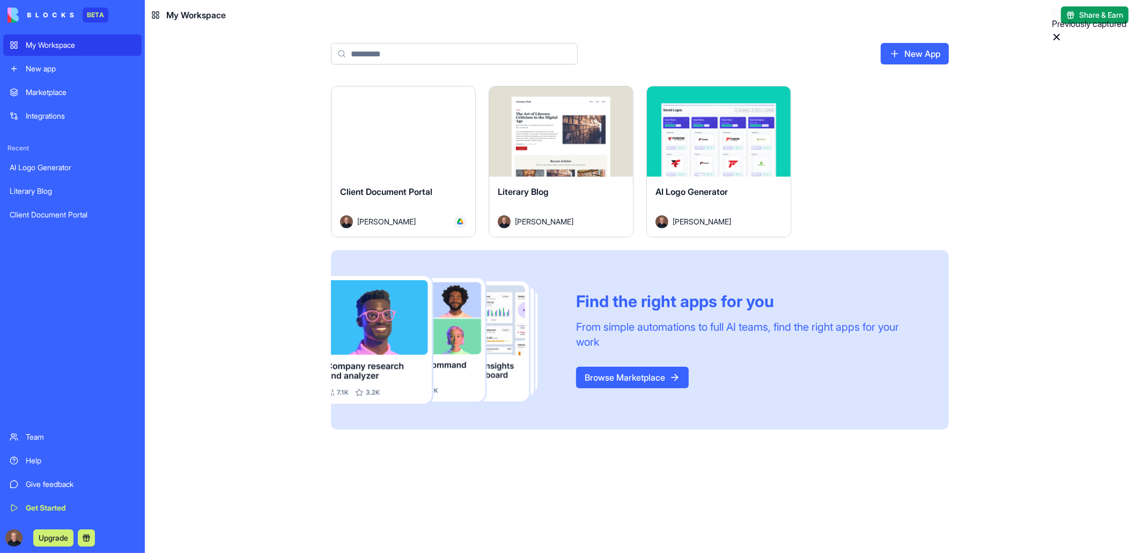
click at [379, 198] on div "Client Document Portal" at bounding box center [403, 200] width 127 height 30
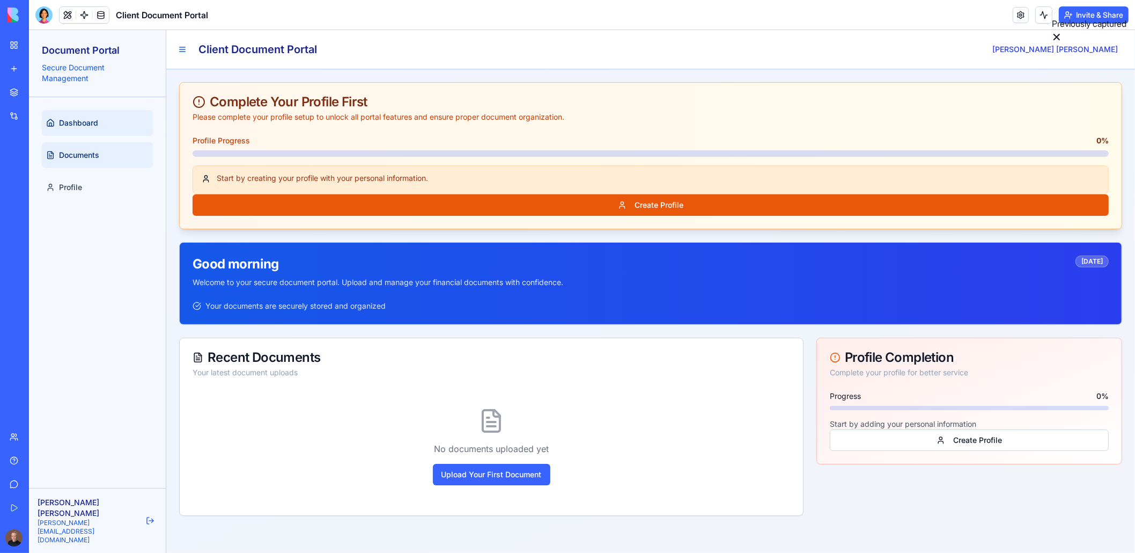
click at [77, 163] on link "Documents" at bounding box center [97, 155] width 111 height 26
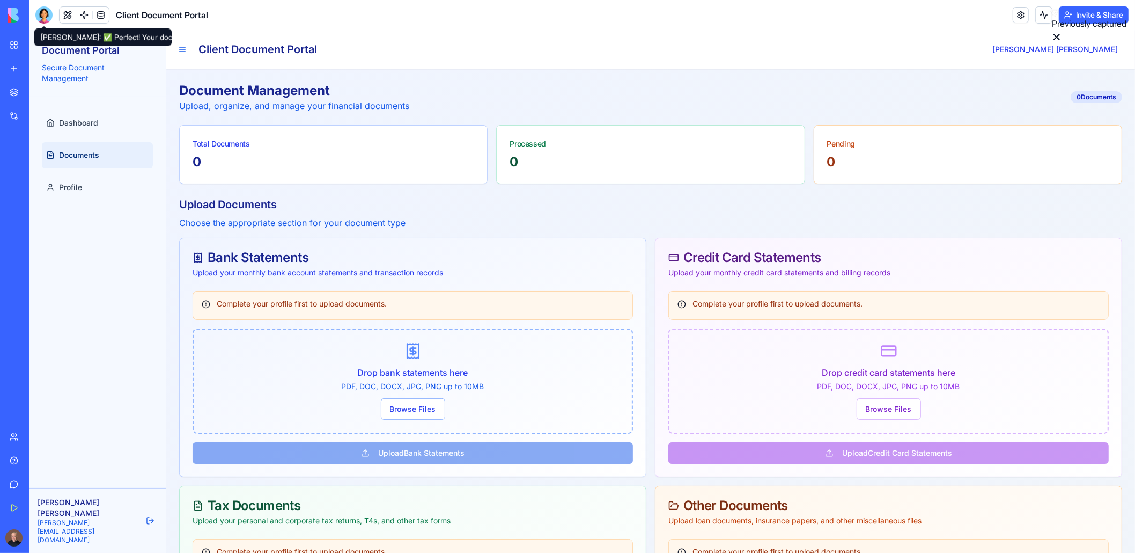
click at [41, 17] on div at bounding box center [43, 14] width 17 height 17
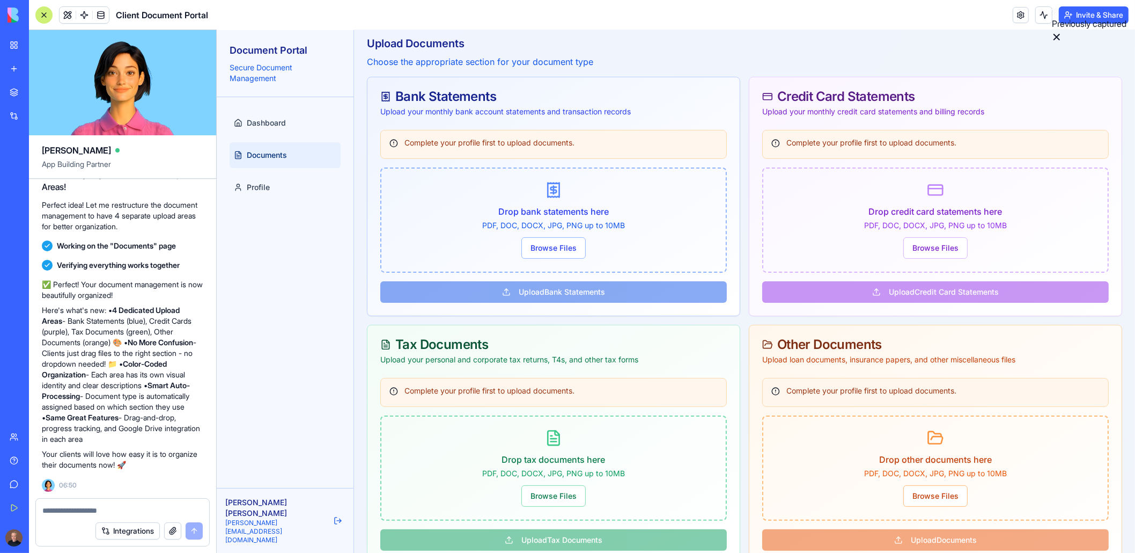
scroll to position [215, 0]
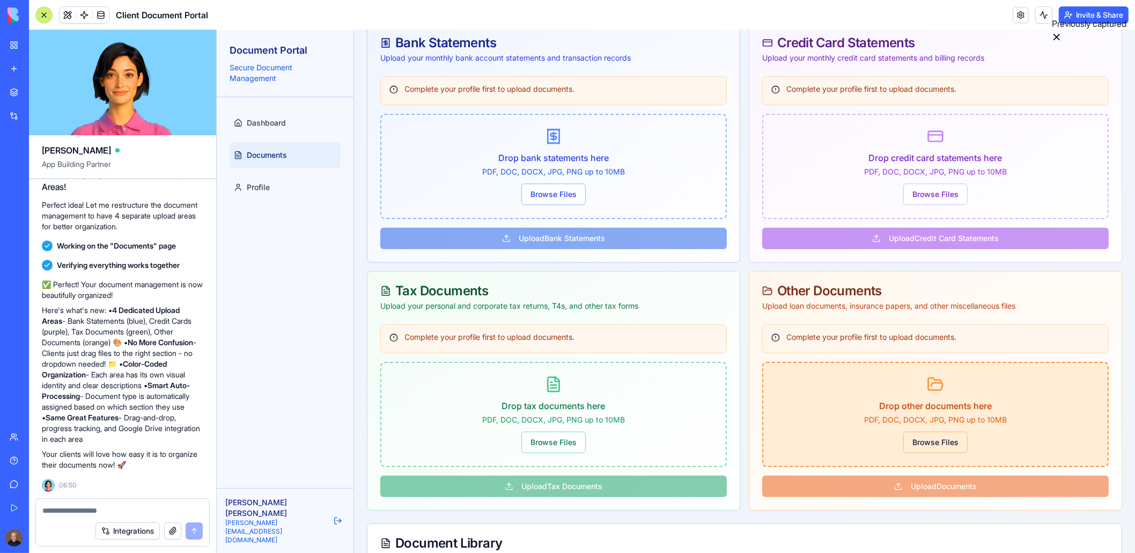
click at [931, 437] on button "Browse Files" at bounding box center [935, 441] width 64 height 21
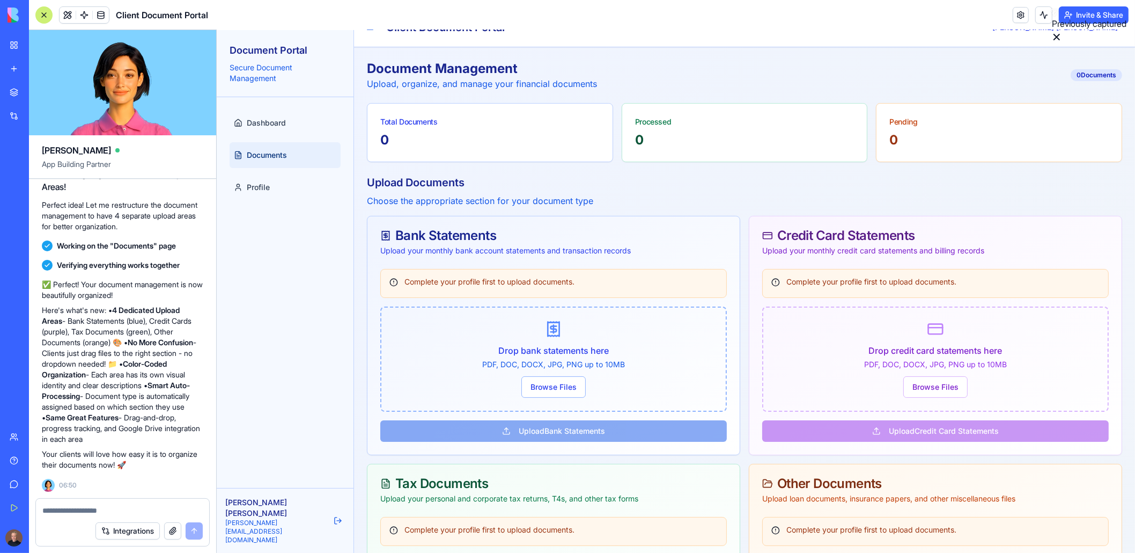
scroll to position [0, 0]
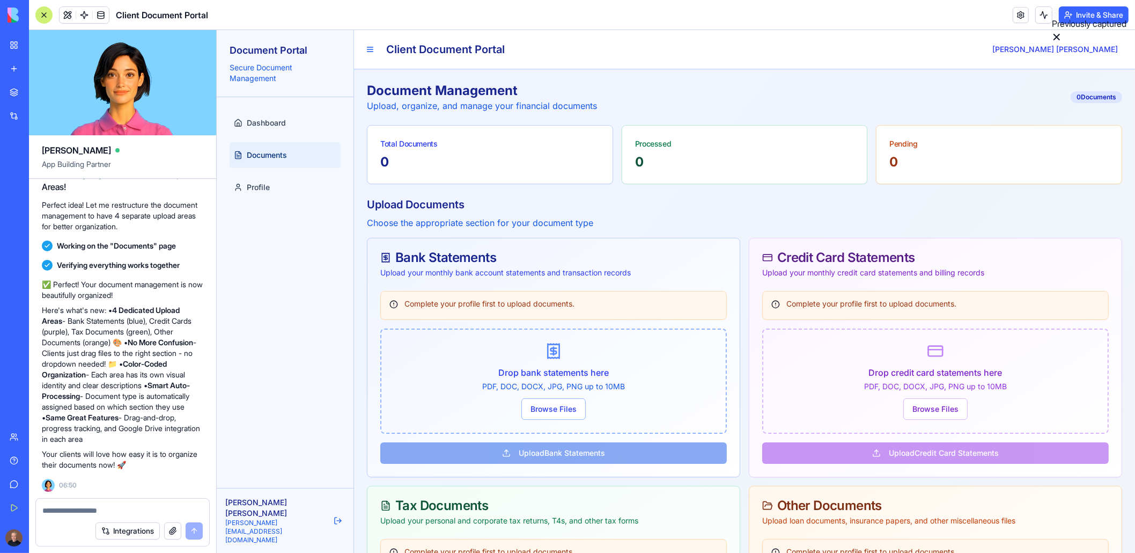
click at [55, 515] on textarea at bounding box center [122, 510] width 160 height 11
type textarea "*"
type textarea "**********"
drag, startPoint x: 123, startPoint y: 510, endPoint x: 27, endPoint y: 517, distance: 96.9
click at [27, 517] on div "BETA My Workspace New app Marketplace Integrations Recent AI Logo Generator Lit…" at bounding box center [567, 276] width 1135 height 553
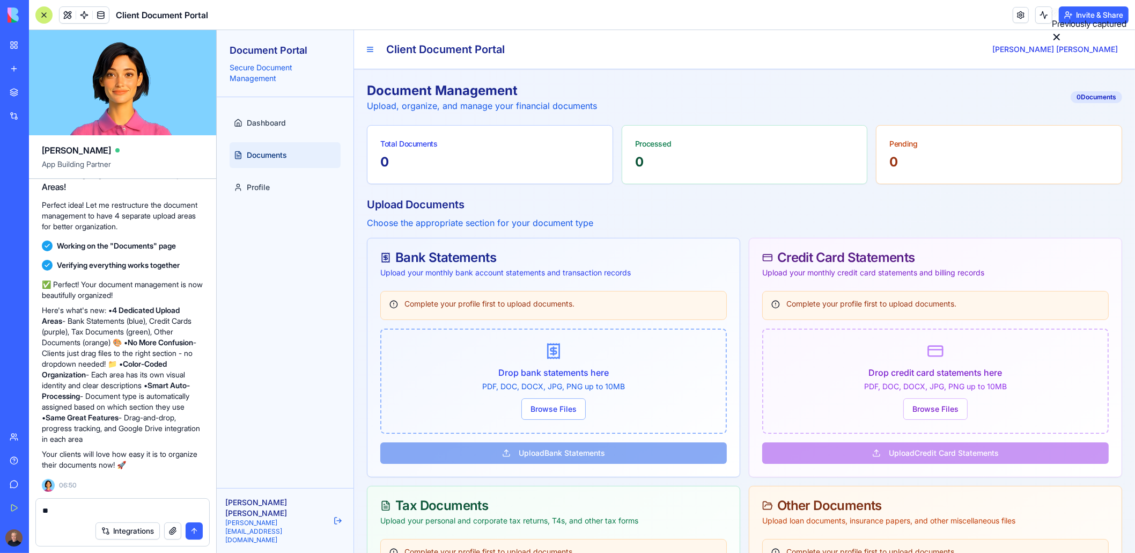
type textarea "*"
type textarea "**********"
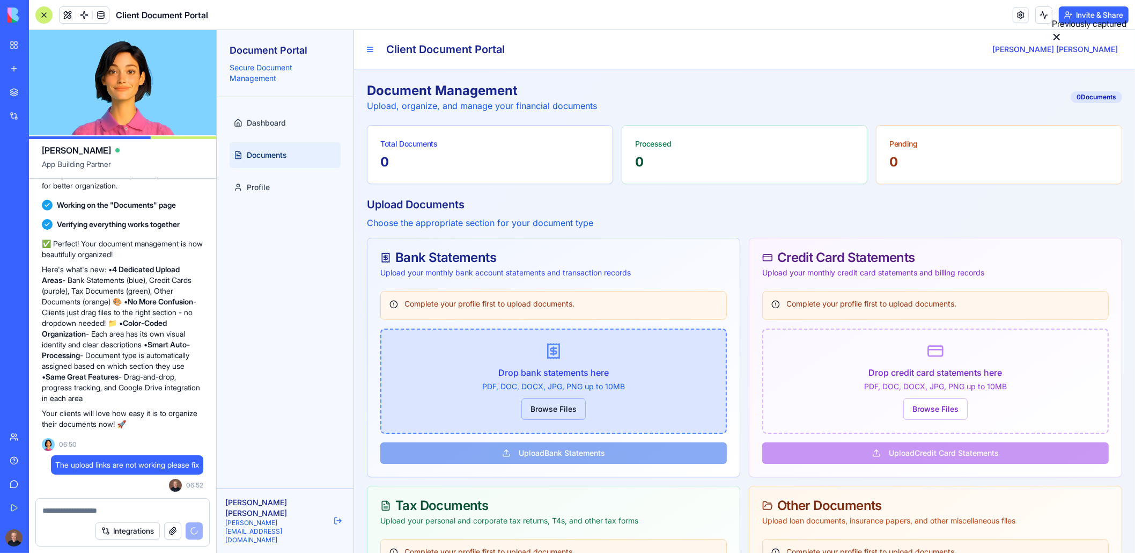
click at [546, 412] on button "Browse Files" at bounding box center [553, 408] width 64 height 21
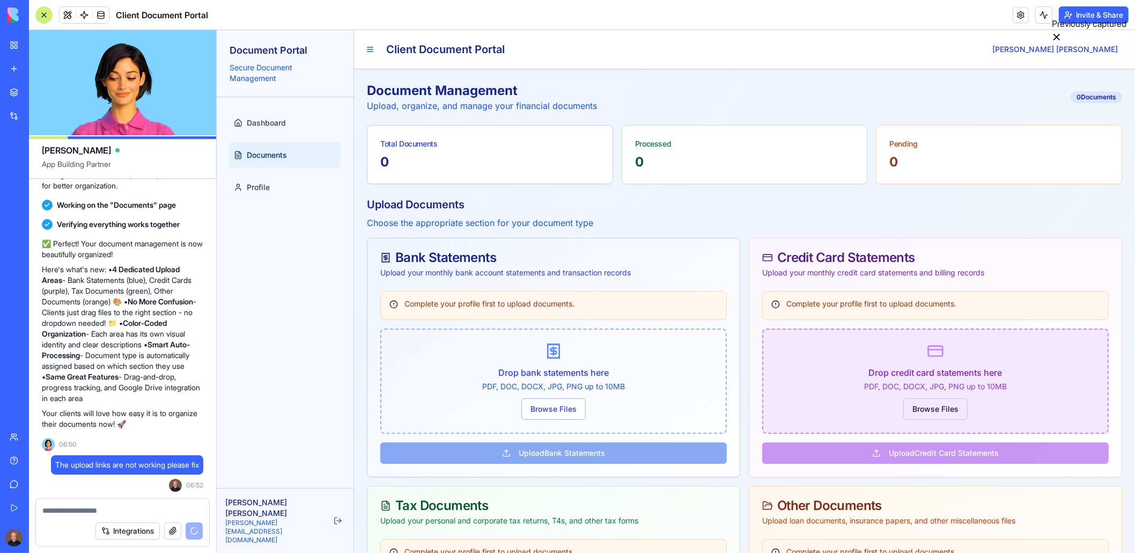
click at [926, 408] on button "Browse Files" at bounding box center [935, 408] width 64 height 21
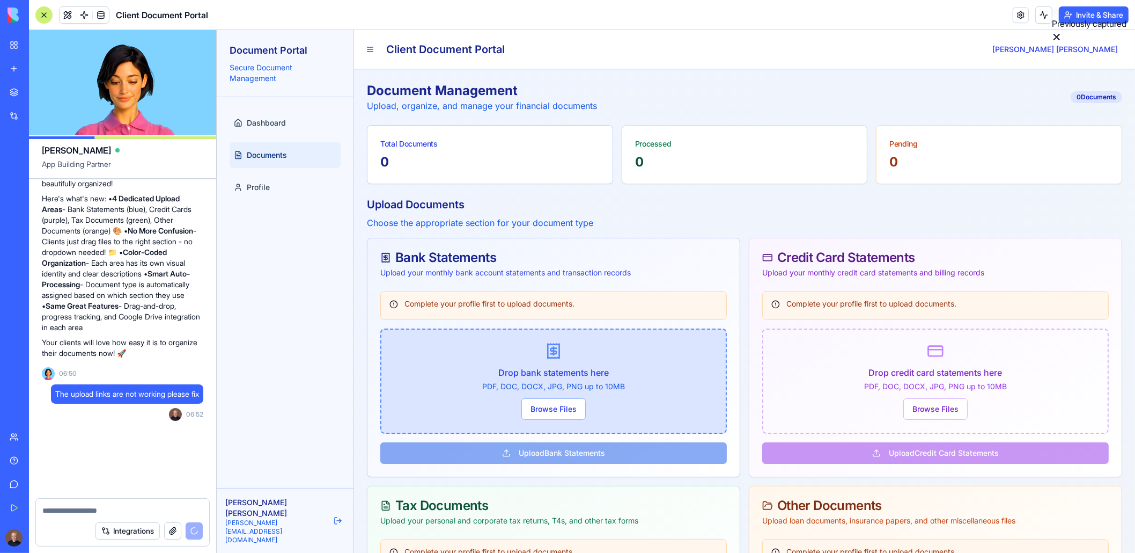
scroll to position [3606, 0]
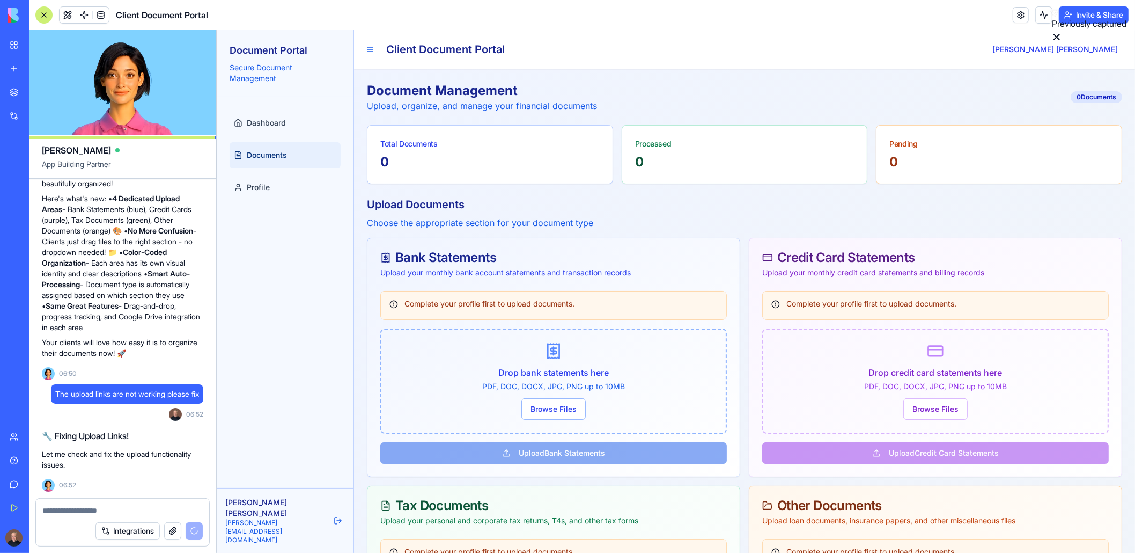
click at [87, 513] on textarea at bounding box center [122, 510] width 161 height 11
click at [76, 500] on div at bounding box center [122, 506] width 173 height 17
click at [70, 507] on textarea at bounding box center [122, 510] width 161 height 11
click at [196, 533] on div "Integrations" at bounding box center [149, 530] width 107 height 17
click at [55, 512] on textarea "****" at bounding box center [122, 510] width 161 height 11
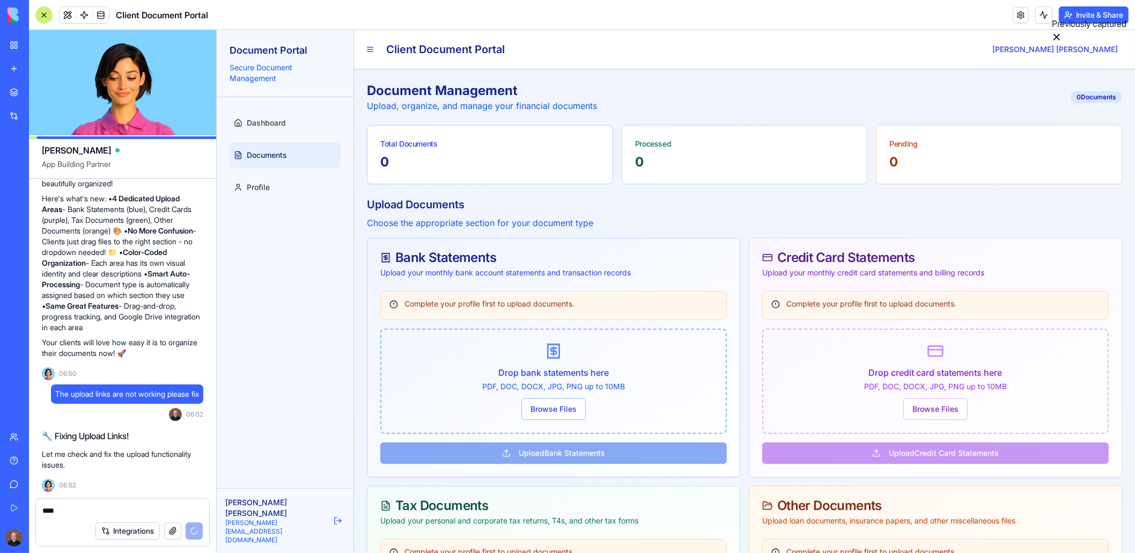
scroll to position [3679, 0]
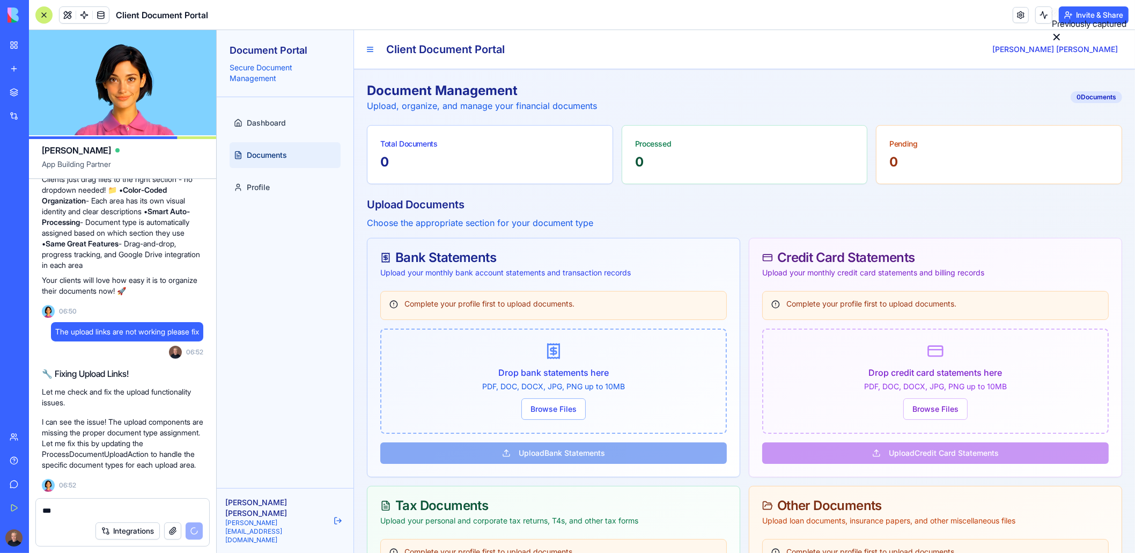
click at [48, 510] on textarea "***" at bounding box center [122, 510] width 161 height 11
type textarea "*"
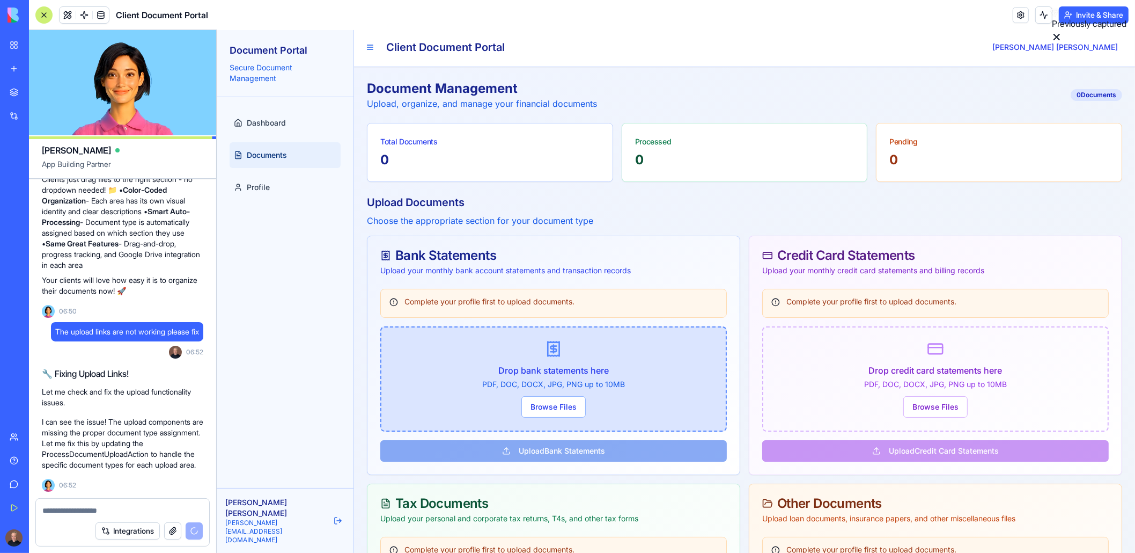
scroll to position [0, 0]
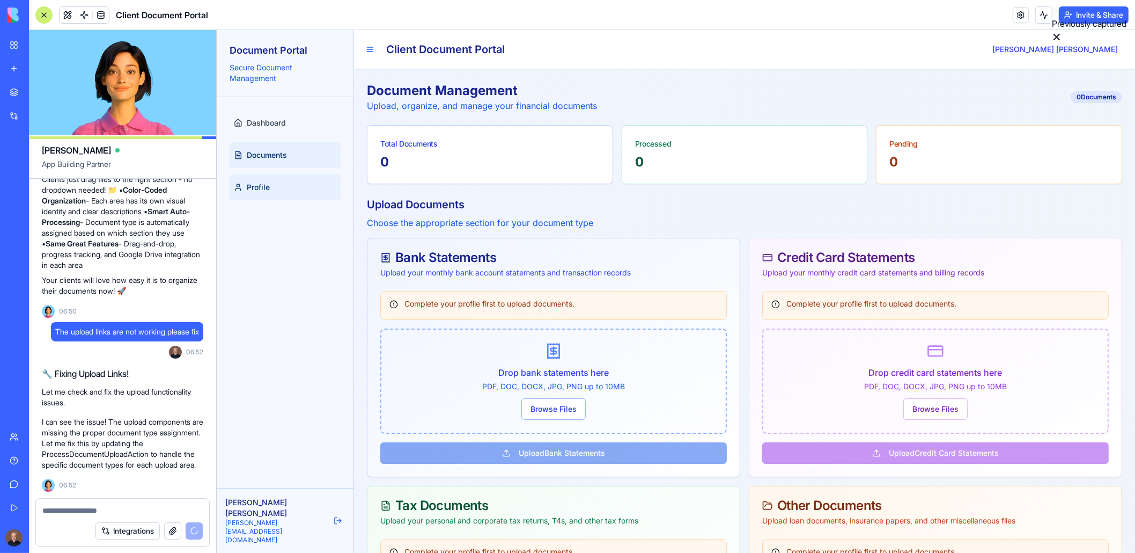
click at [262, 188] on span "Profile" at bounding box center [257, 187] width 23 height 11
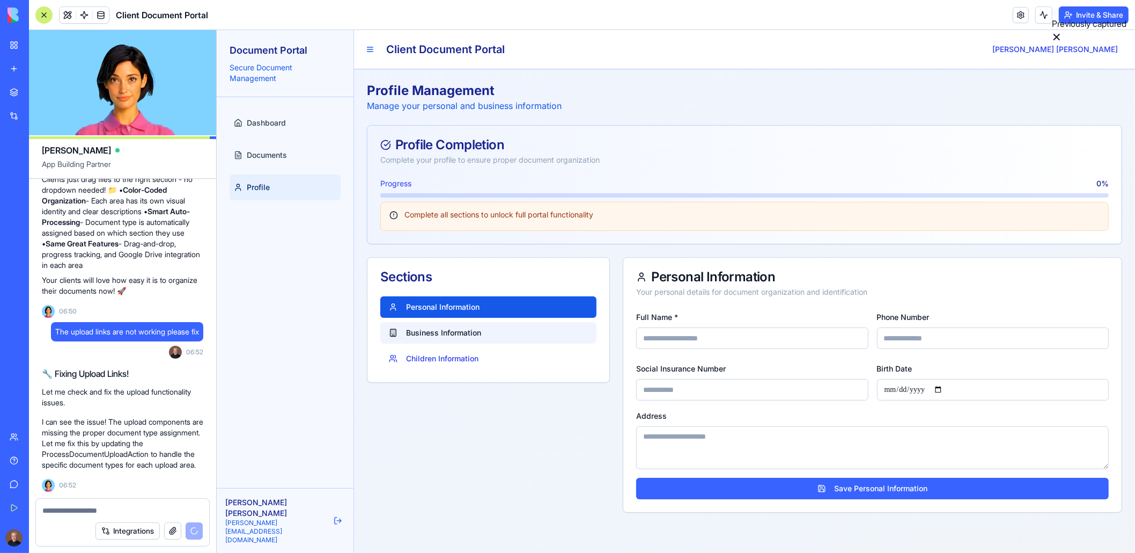
click at [422, 332] on button "Business Information" at bounding box center [488, 332] width 216 height 21
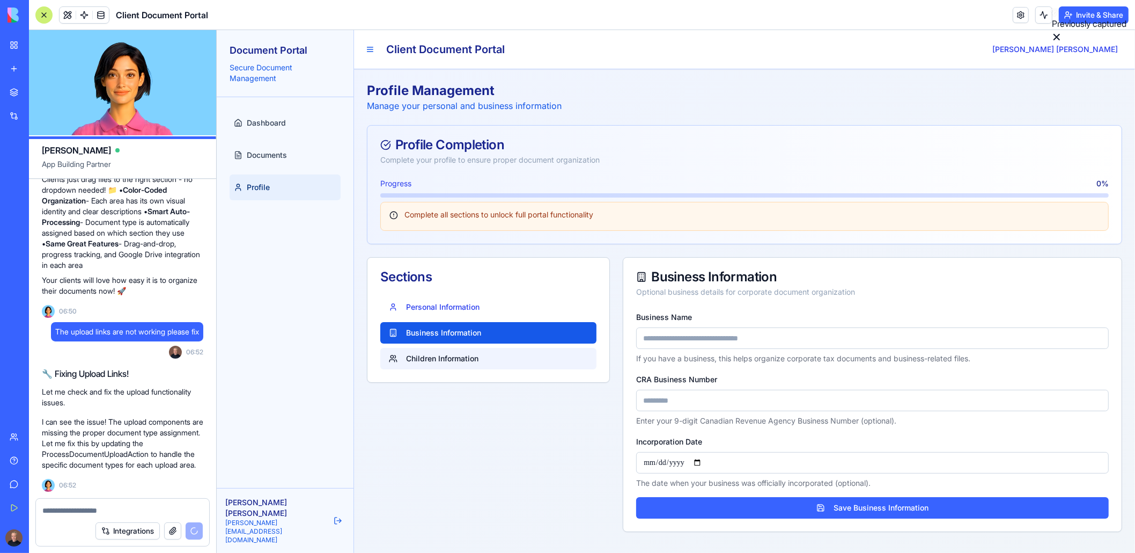
click at [453, 364] on button "Children Information" at bounding box center [488, 358] width 216 height 21
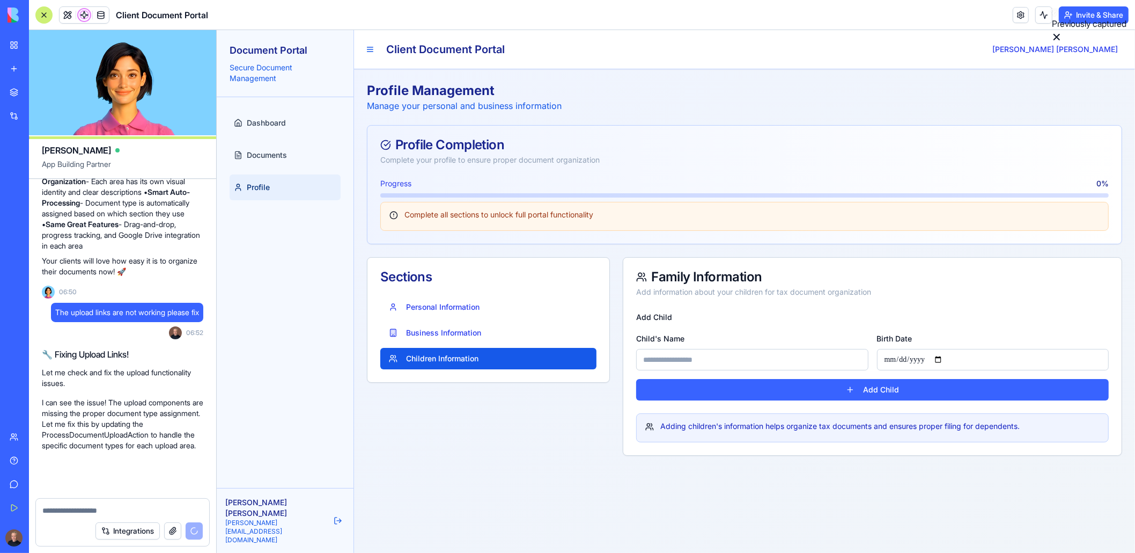
scroll to position [3698, 0]
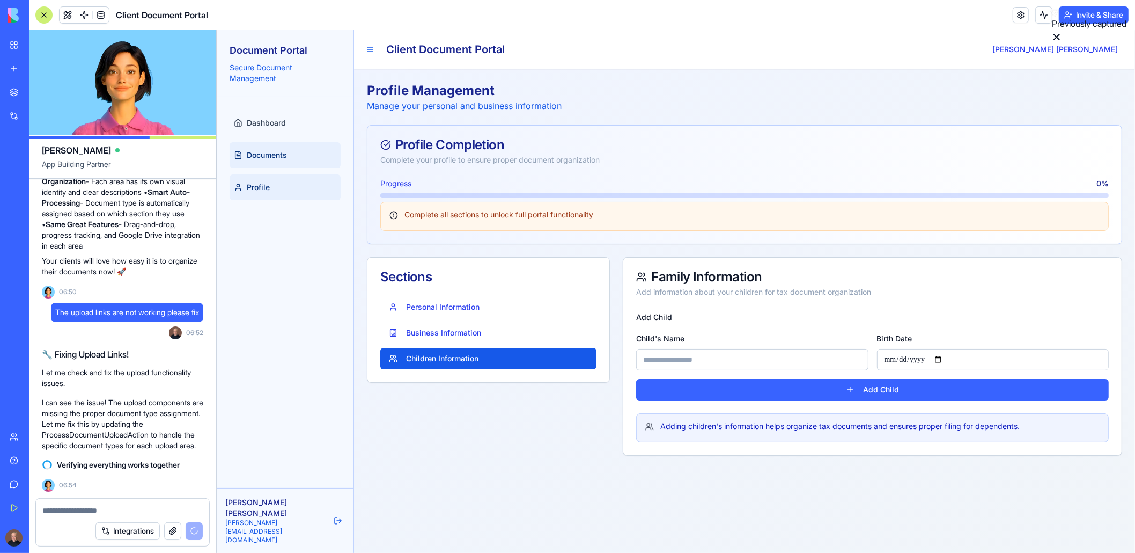
click at [267, 156] on span "Documents" at bounding box center [266, 155] width 40 height 11
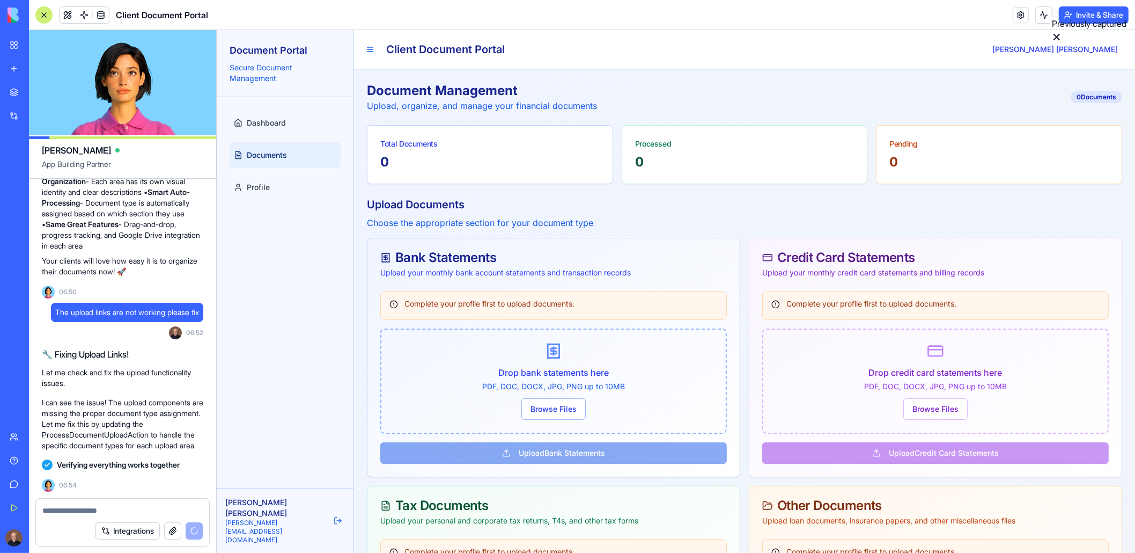
scroll to position [3922, 0]
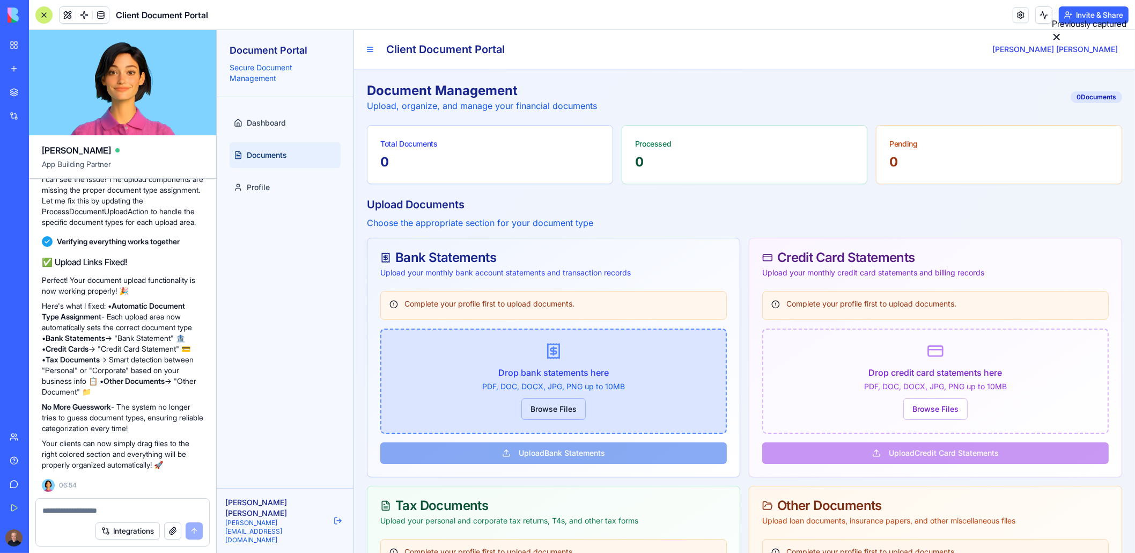
click at [545, 400] on button "Browse Files" at bounding box center [553, 408] width 64 height 21
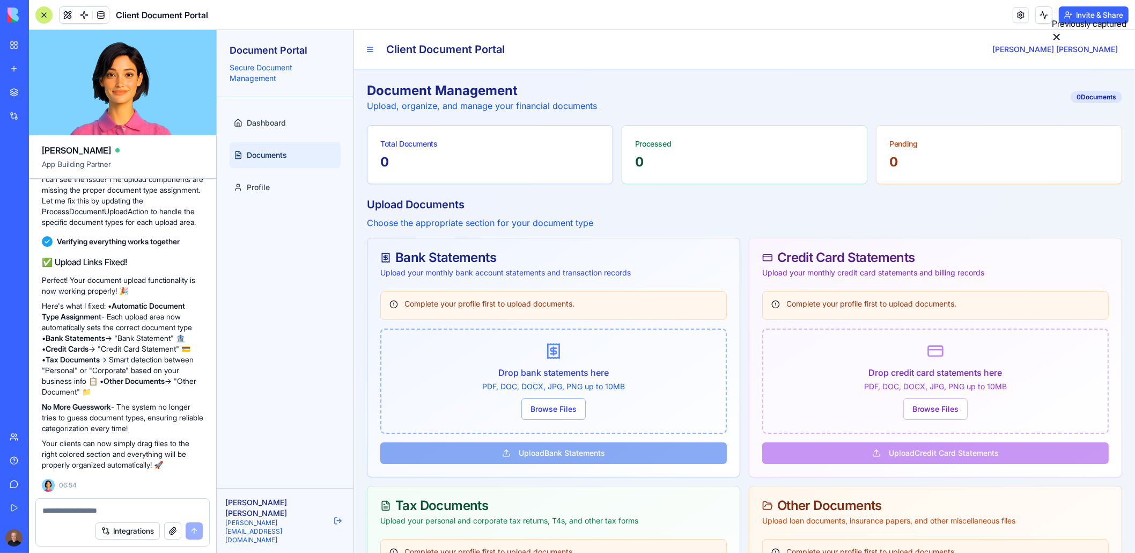
click at [74, 507] on textarea at bounding box center [122, 510] width 161 height 11
click at [75, 511] on textarea at bounding box center [122, 510] width 161 height 11
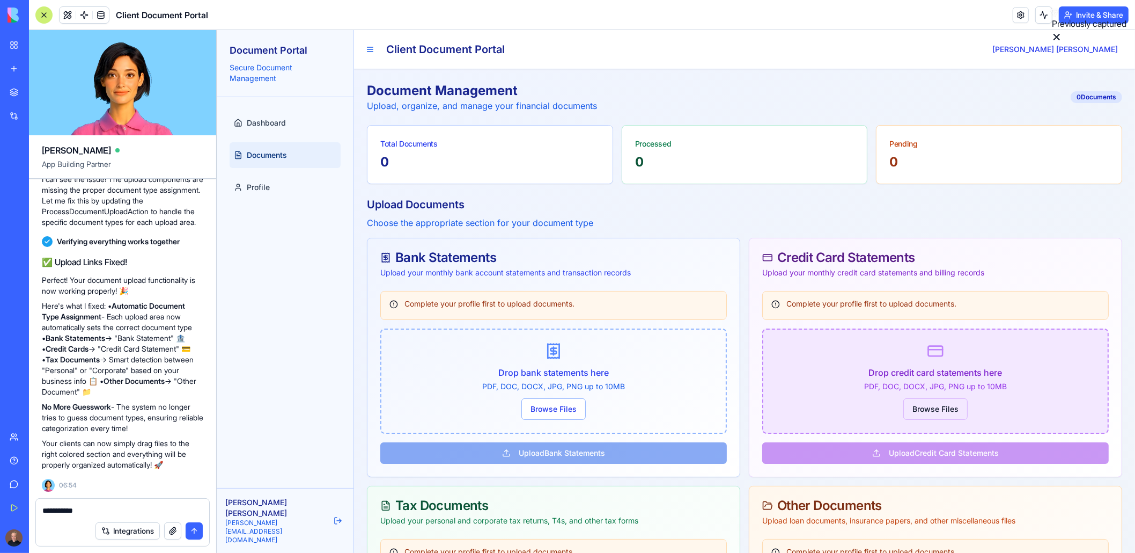
type textarea "**********"
click at [941, 403] on button "Browse Files" at bounding box center [935, 408] width 64 height 21
drag, startPoint x: 933, startPoint y: 408, endPoint x: 882, endPoint y: 415, distance: 51.4
click at [933, 408] on button "Browse Files" at bounding box center [935, 408] width 64 height 21
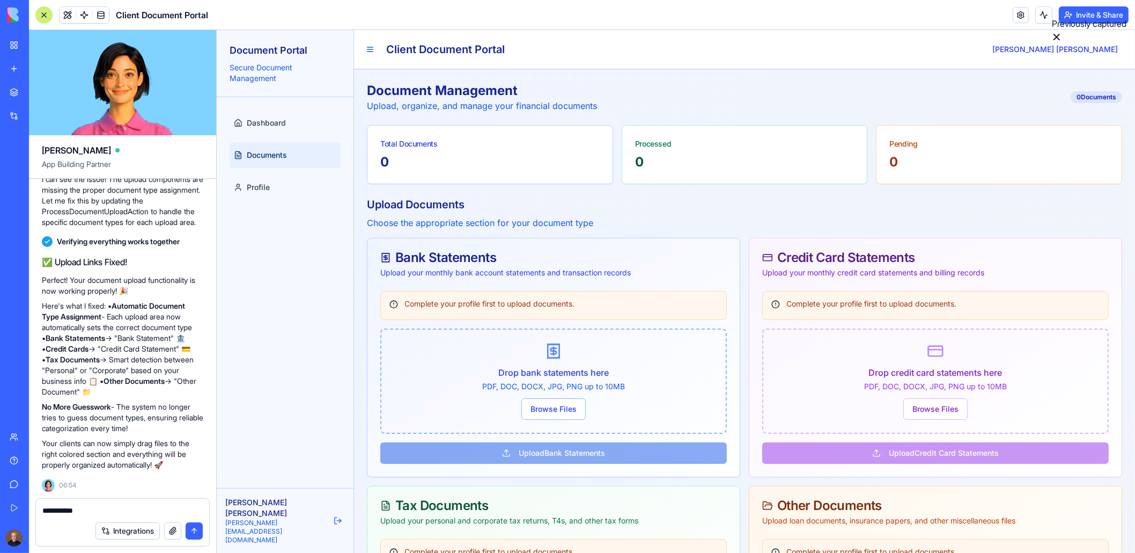
click at [100, 506] on textarea "**********" at bounding box center [122, 510] width 161 height 11
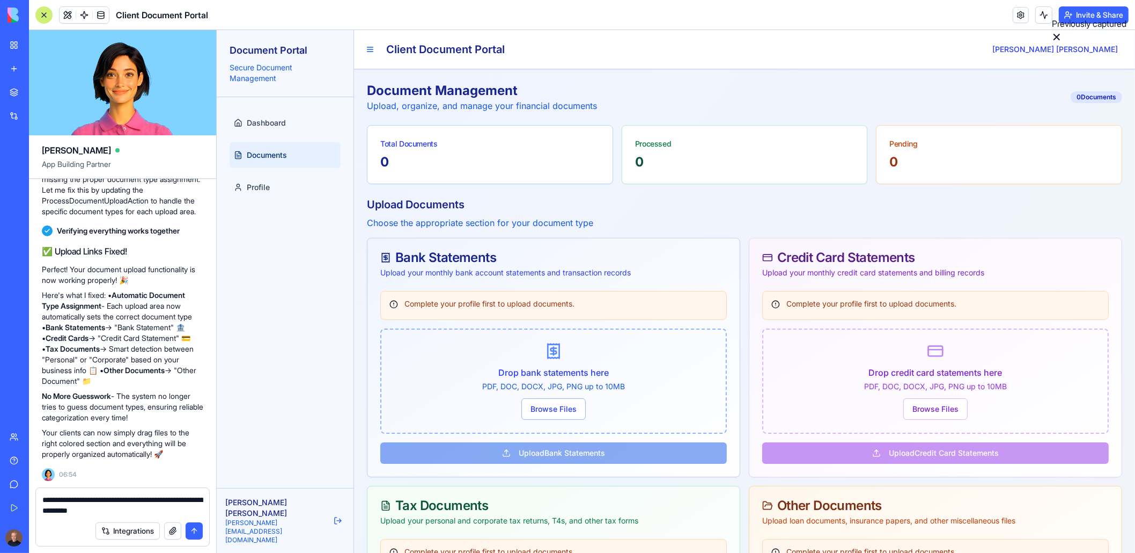
type textarea "**********"
drag, startPoint x: 87, startPoint y: 407, endPoint x: 132, endPoint y: 376, distance: 54.0
drag, startPoint x: 348, startPoint y: 406, endPoint x: 361, endPoint y: 212, distance: 194.6
click at [362, 210] on div "Document Management Upload, organize, and manage your financial documents 0 Doc…" at bounding box center [744, 530] width 781 height 922
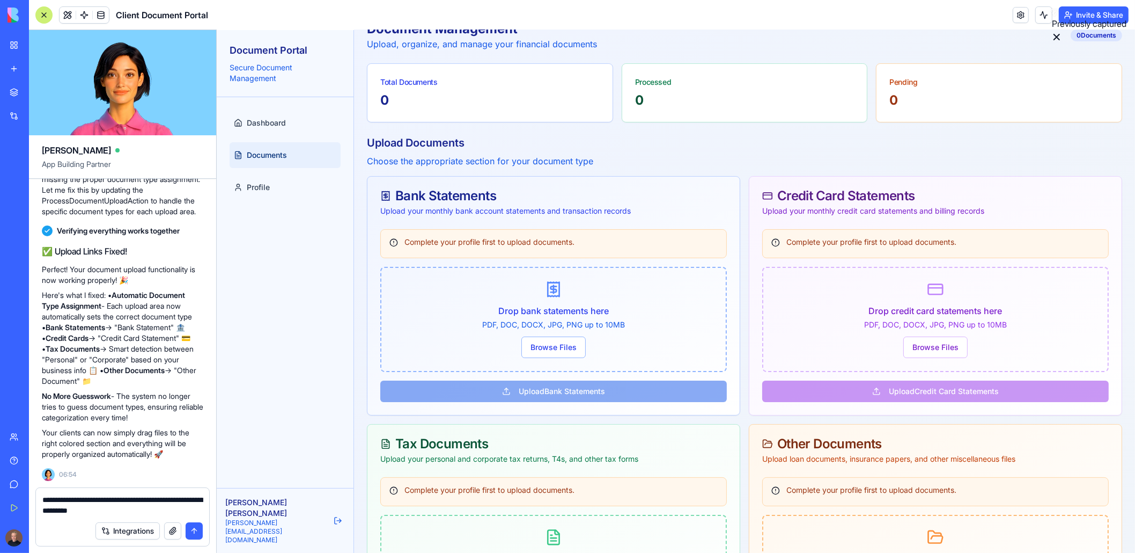
scroll to position [107, 0]
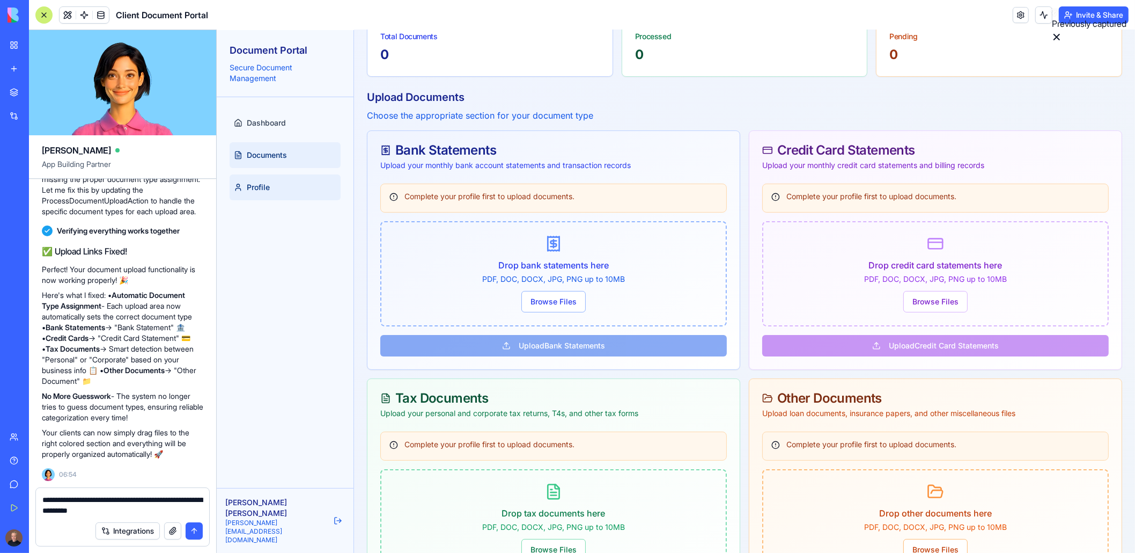
click at [255, 186] on span "Profile" at bounding box center [257, 187] width 23 height 11
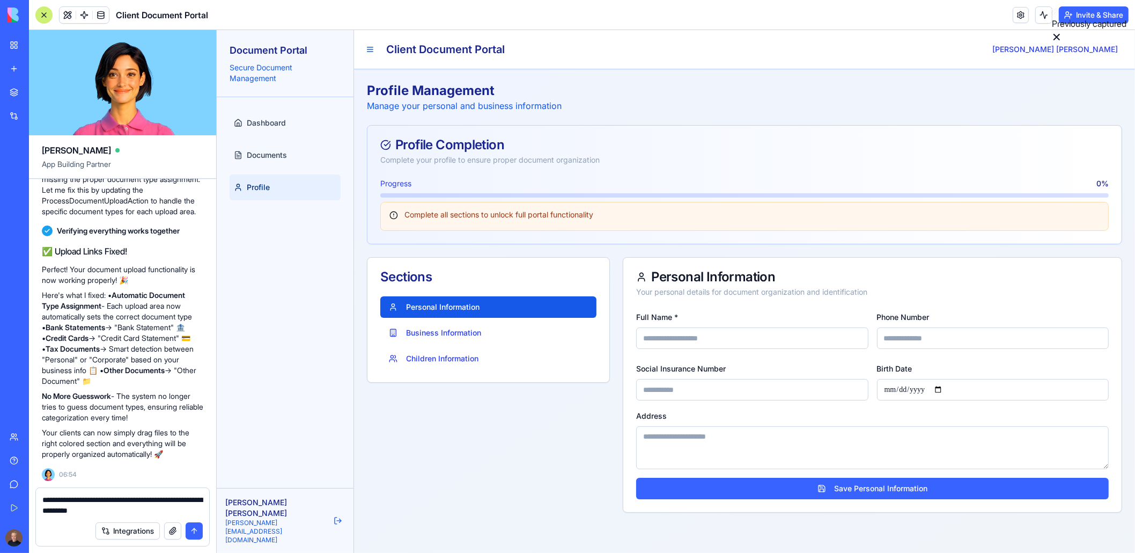
click at [652, 336] on input "Full Name *" at bounding box center [752, 337] width 232 height 21
type input "**********"
click at [688, 391] on input "Social Insurance Number" at bounding box center [752, 389] width 232 height 21
type input "*********"
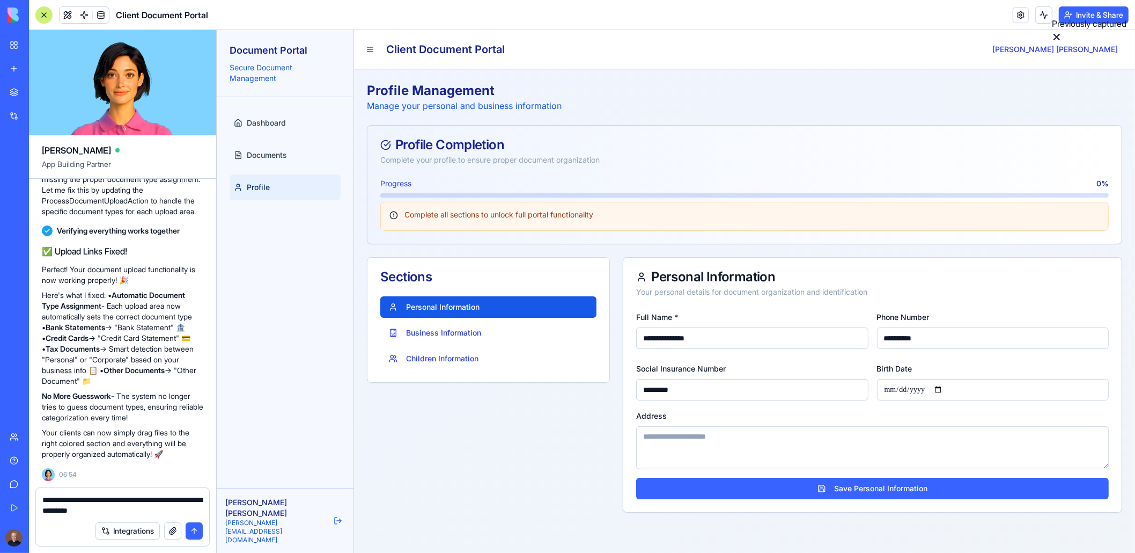
click at [898, 391] on input "Birth Date" at bounding box center [993, 389] width 232 height 21
drag, startPoint x: 898, startPoint y: 381, endPoint x: 881, endPoint y: 381, distance: 16.6
click at [894, 384] on input "Birth Date" at bounding box center [993, 385] width 232 height 21
type input "**********"
click at [739, 442] on textarea "Address" at bounding box center [872, 447] width 473 height 43
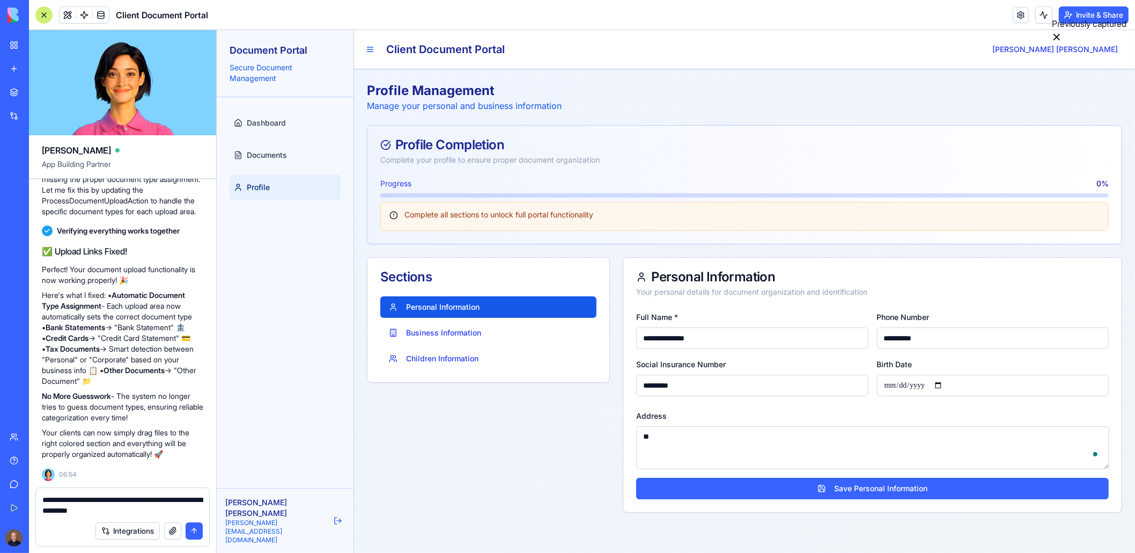
type textarea "*"
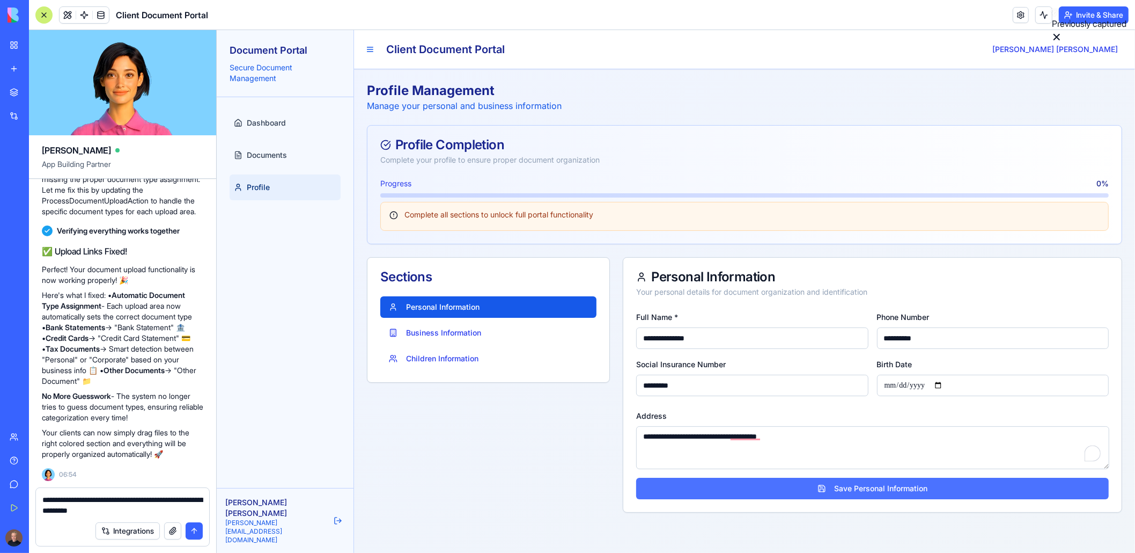
type textarea "**********"
click at [824, 490] on button "Save Personal Information" at bounding box center [872, 488] width 473 height 21
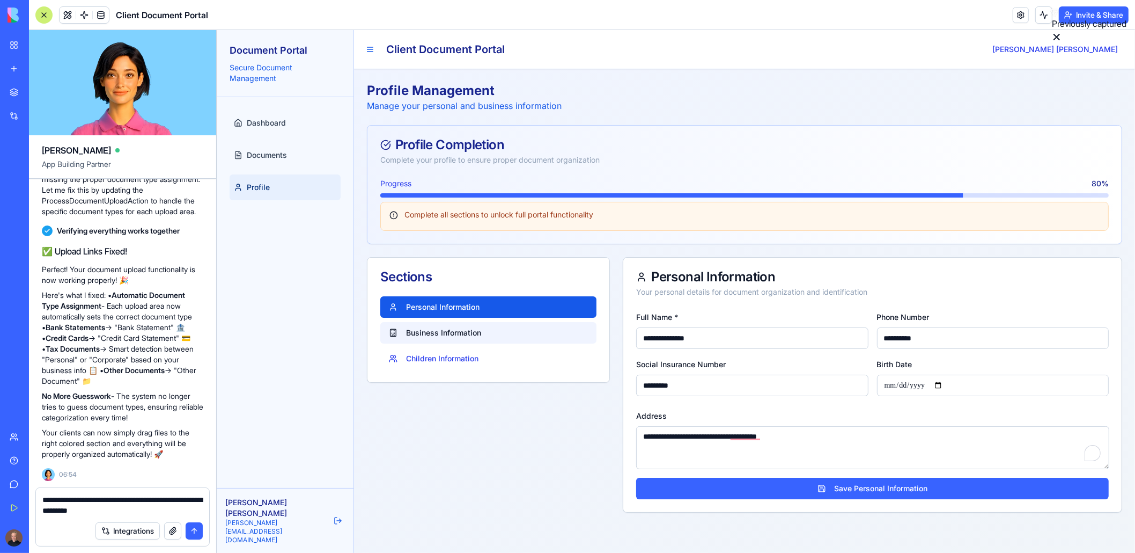
click at [417, 332] on button "Business Information" at bounding box center [488, 332] width 216 height 21
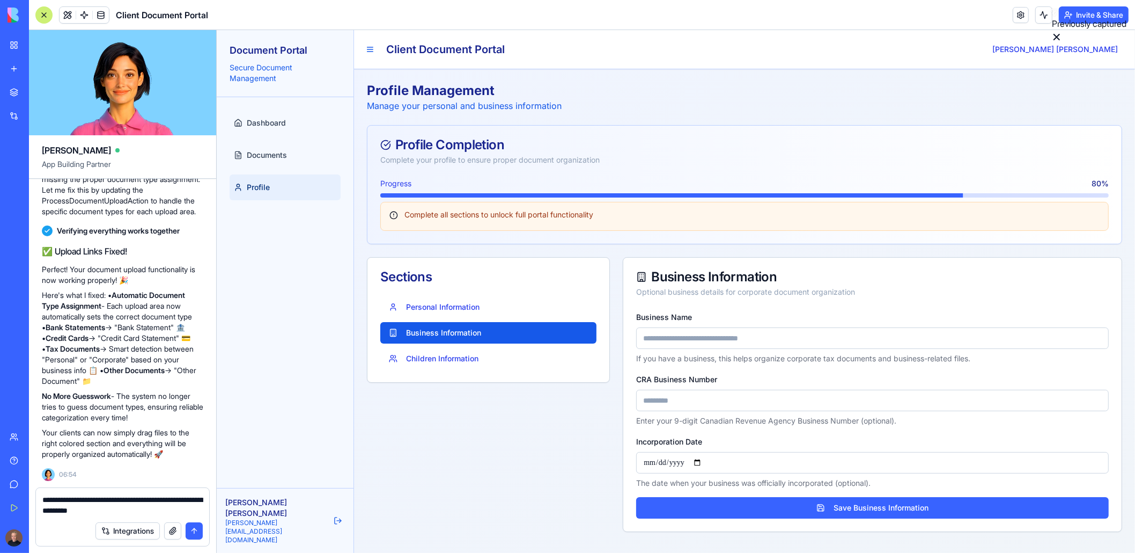
click at [686, 337] on input "Business Name" at bounding box center [872, 337] width 473 height 21
type input "******"
type input "*********"
click at [653, 463] on input "Incorporation Date" at bounding box center [872, 462] width 473 height 21
click at [670, 462] on input "Incorporation Date" at bounding box center [872, 462] width 473 height 21
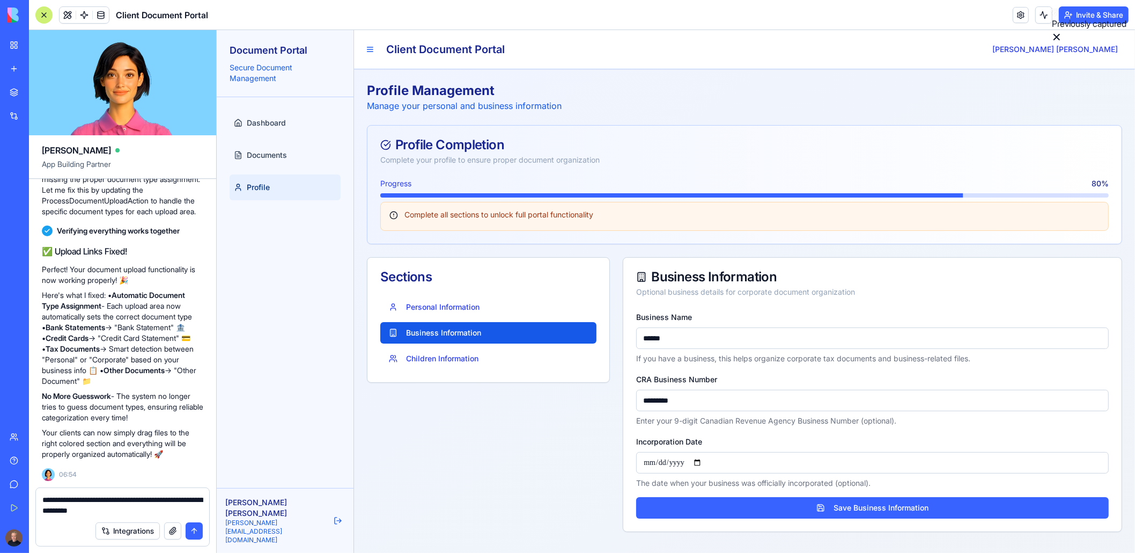
type input "**********"
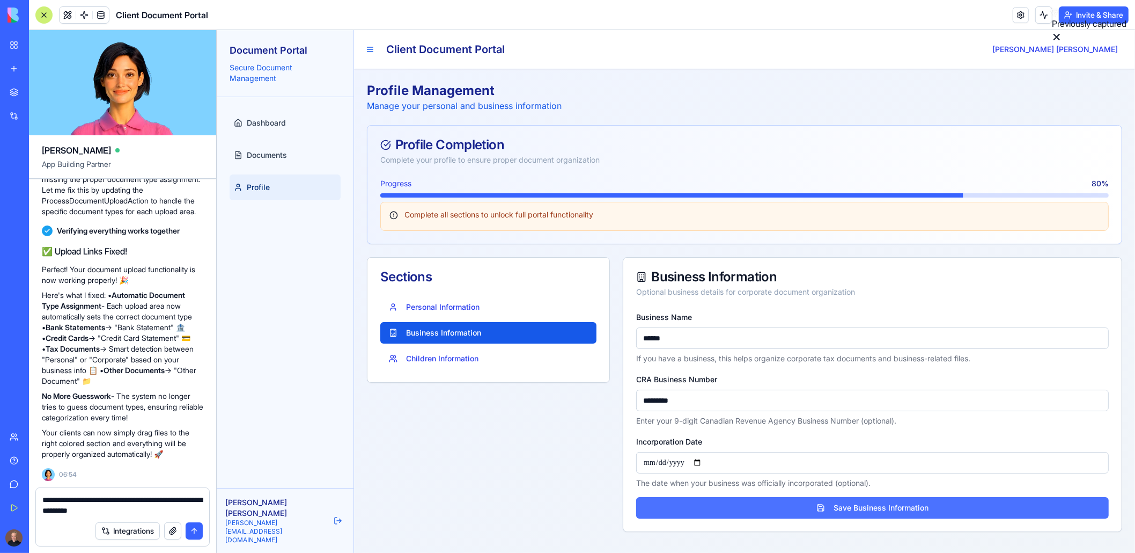
click at [747, 508] on button "Save Business Information" at bounding box center [872, 507] width 473 height 21
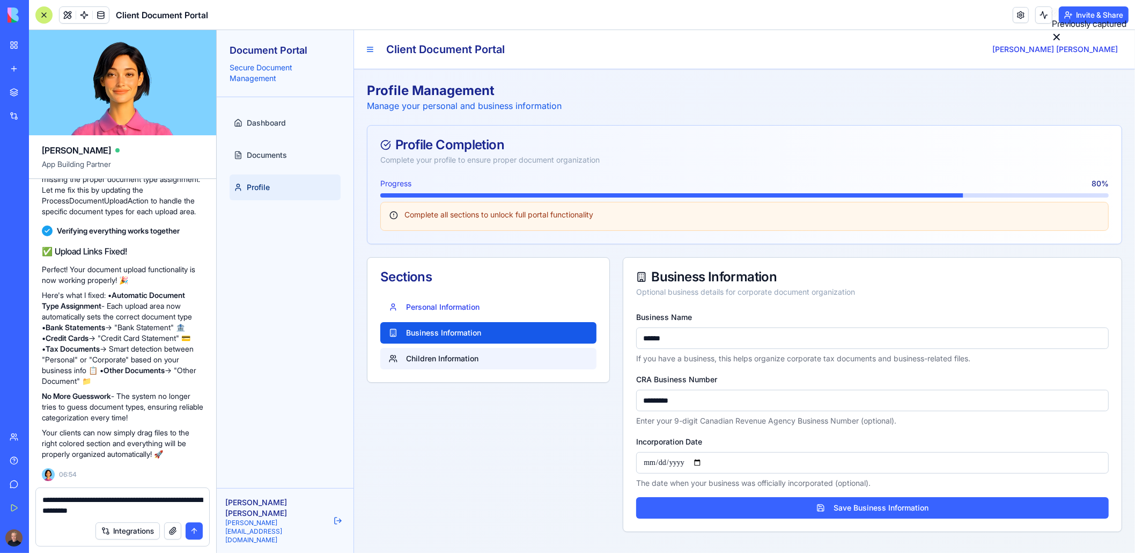
click at [427, 357] on button "Children Information" at bounding box center [488, 358] width 216 height 21
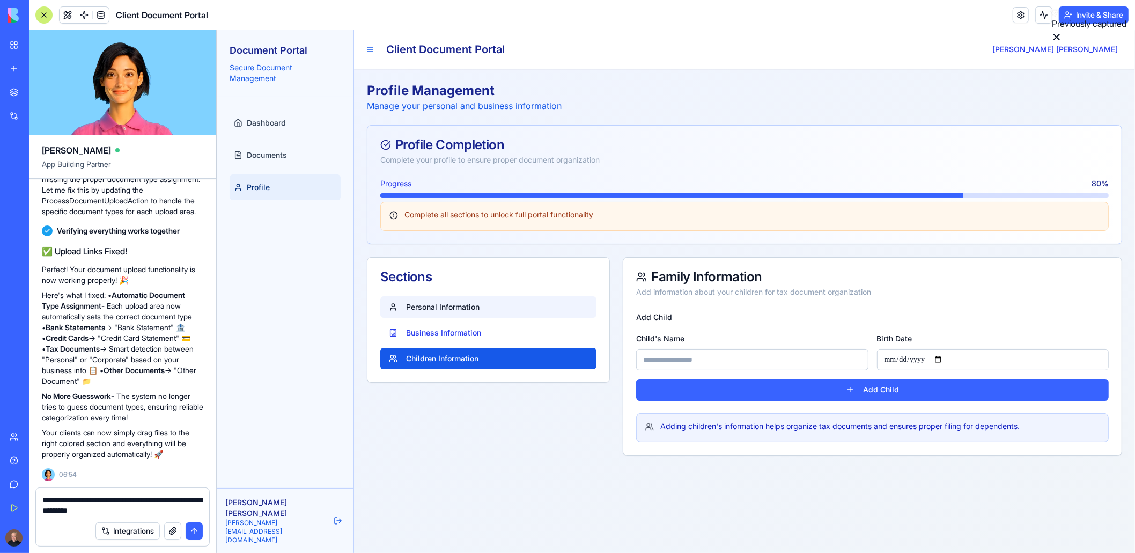
click at [436, 307] on button "Personal Information" at bounding box center [488, 306] width 216 height 21
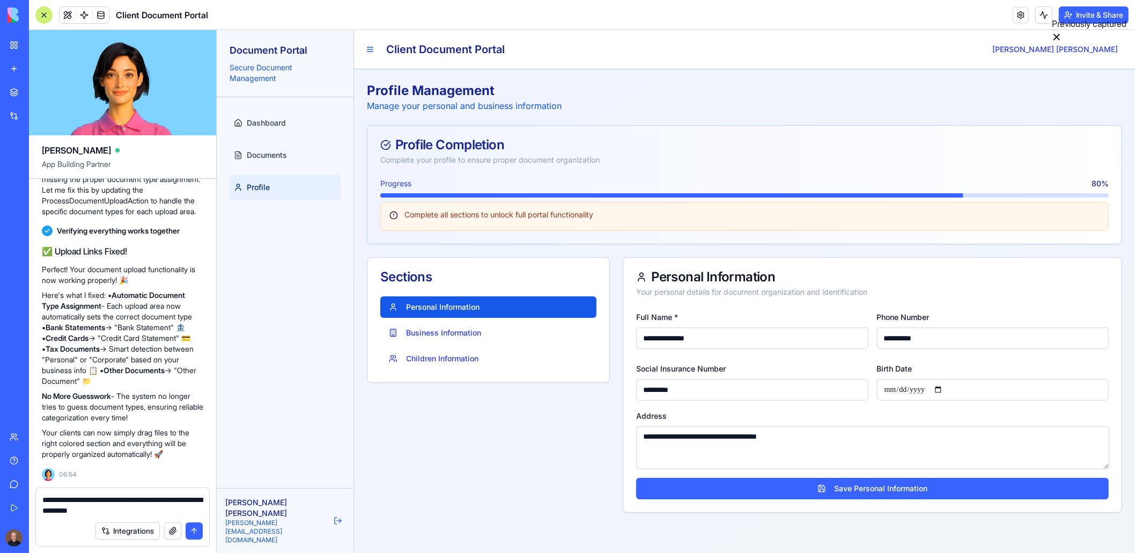
click at [548, 221] on div "Complete all sections to unlock full portal functionality" at bounding box center [744, 216] width 729 height 29
click at [750, 452] on textarea "**********" at bounding box center [872, 447] width 473 height 43
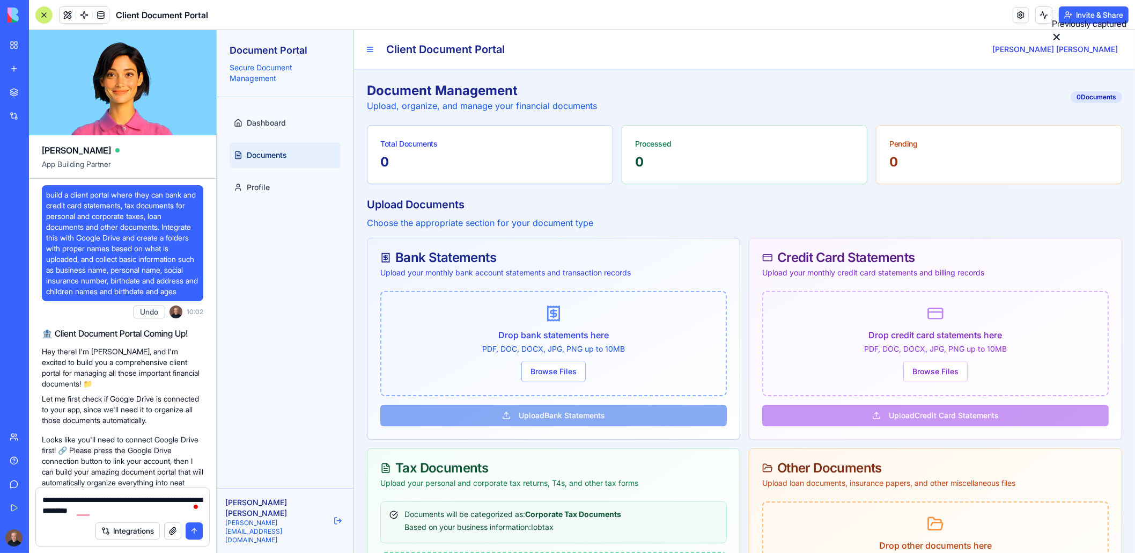
scroll to position [3922, 0]
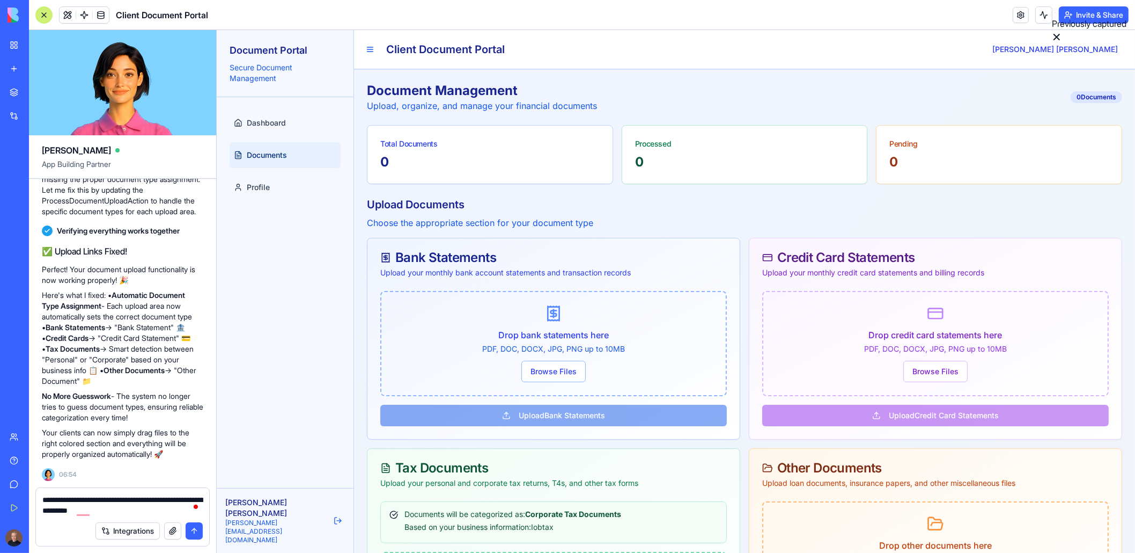
click at [60, 534] on div "Integrations" at bounding box center [122, 531] width 173 height 30
drag, startPoint x: 45, startPoint y: 529, endPoint x: 56, endPoint y: 532, distance: 12.2
click at [45, 529] on div "Integrations" at bounding box center [122, 531] width 173 height 30
click at [190, 534] on button "submit" at bounding box center [194, 530] width 17 height 17
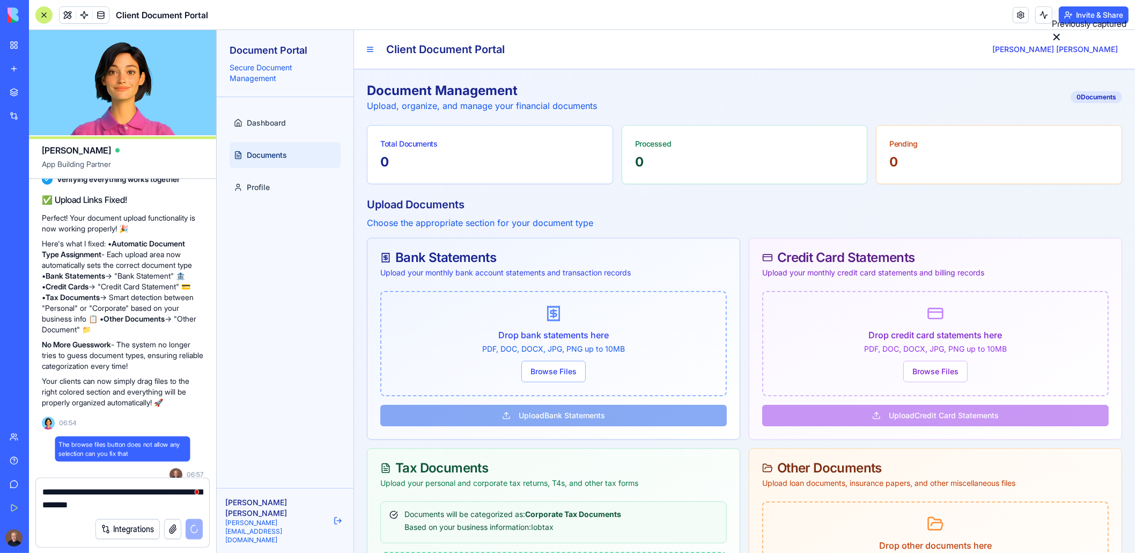
scroll to position [3973, 0]
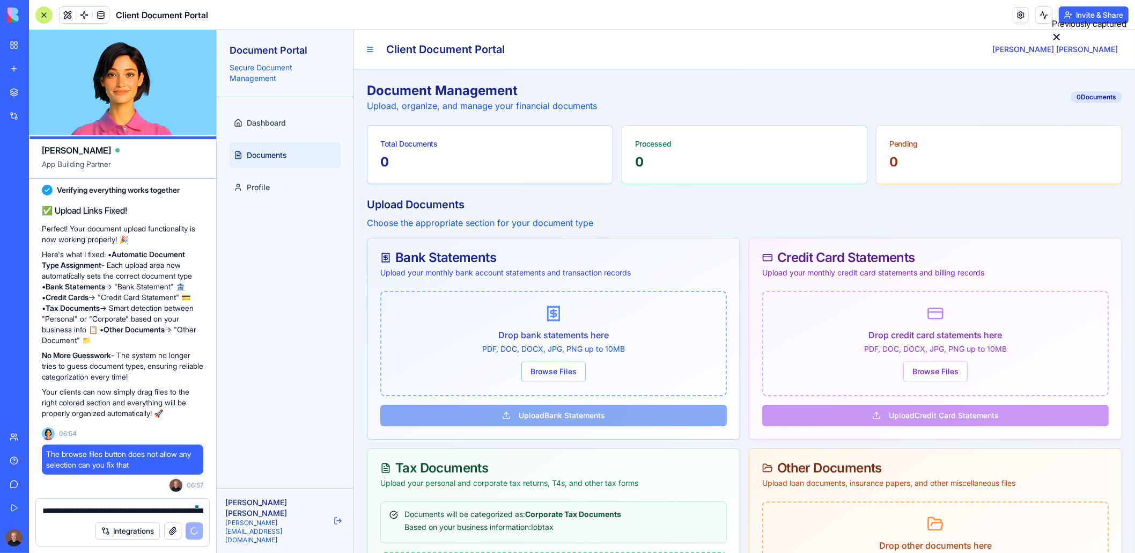
click at [77, 511] on textarea "**********" at bounding box center [122, 510] width 161 height 11
click at [78, 512] on textarea "**********" at bounding box center [122, 510] width 161 height 11
drag, startPoint x: 90, startPoint y: 520, endPoint x: 82, endPoint y: 518, distance: 8.2
click at [90, 520] on div "Integrations" at bounding box center [122, 531] width 173 height 30
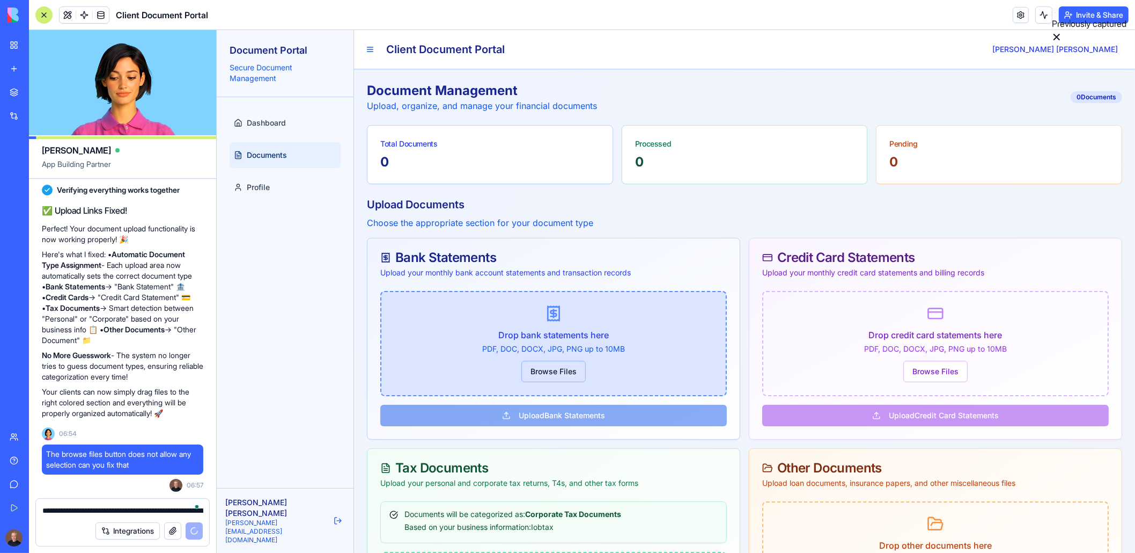
click at [556, 368] on button "Browse Files" at bounding box center [553, 371] width 64 height 21
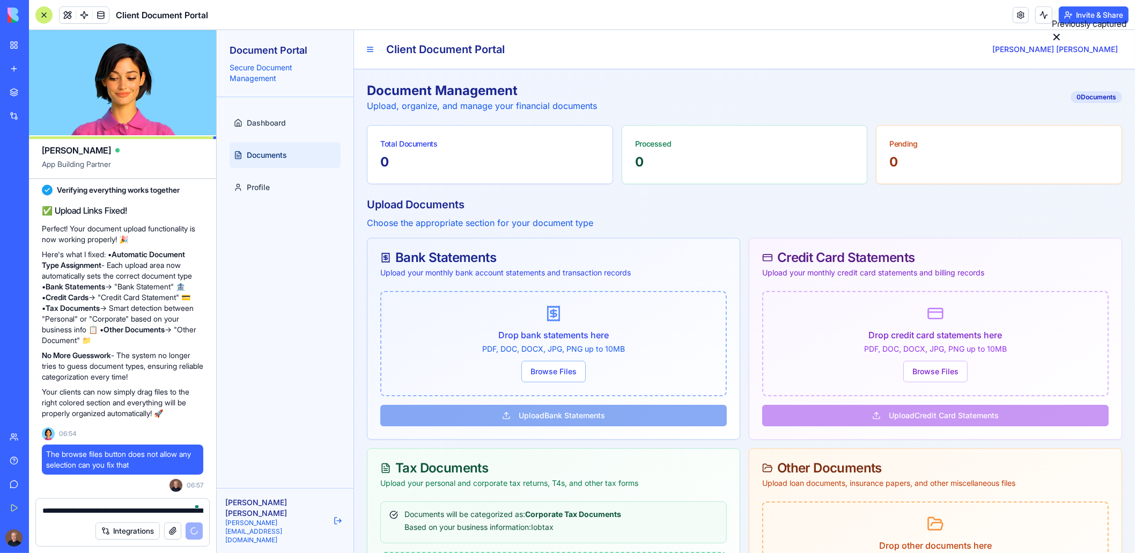
click at [322, 381] on div "Dashboard Documents Profile" at bounding box center [284, 292] width 137 height 391
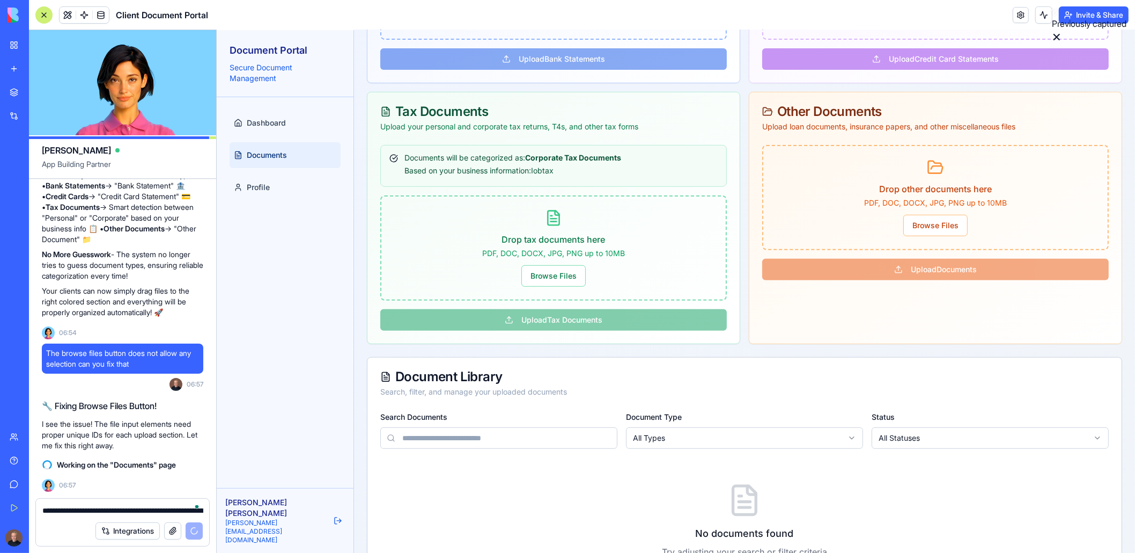
scroll to position [249, 0]
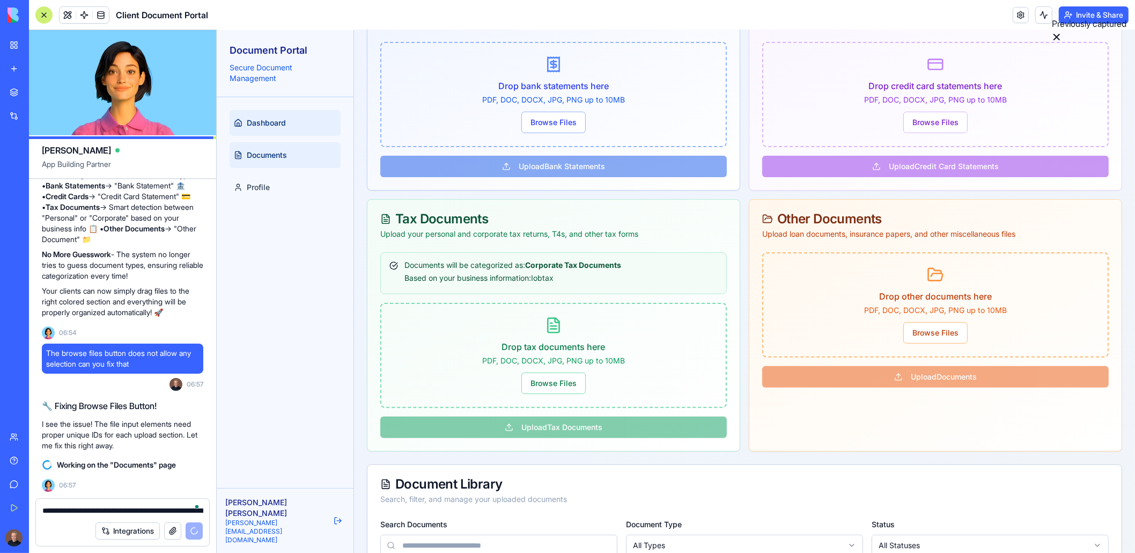
click at [270, 132] on link "Dashboard" at bounding box center [284, 123] width 111 height 26
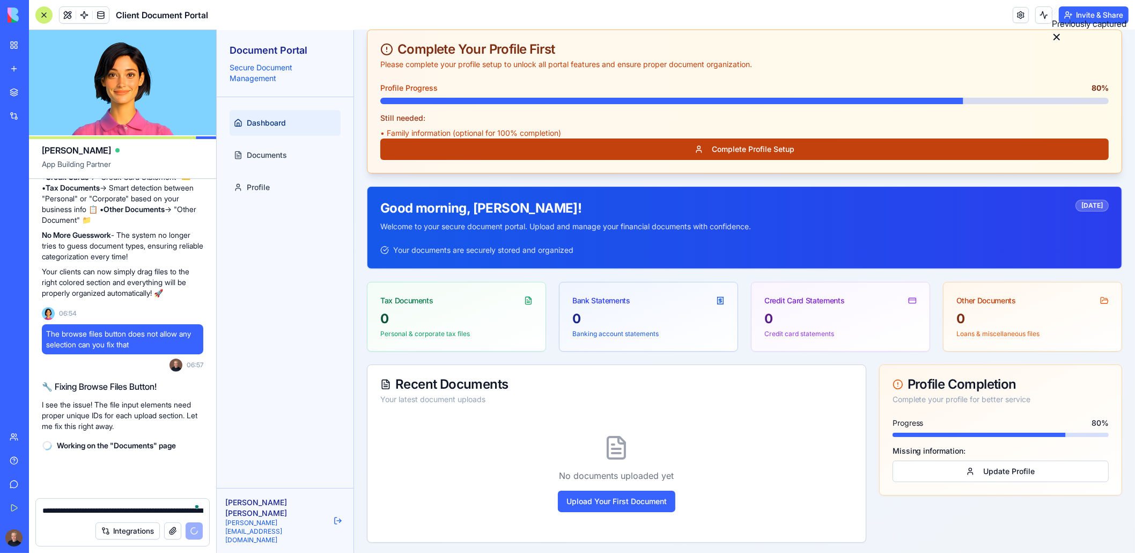
scroll to position [4093, 0]
click at [742, 155] on button "Complete Profile Setup" at bounding box center [744, 148] width 729 height 21
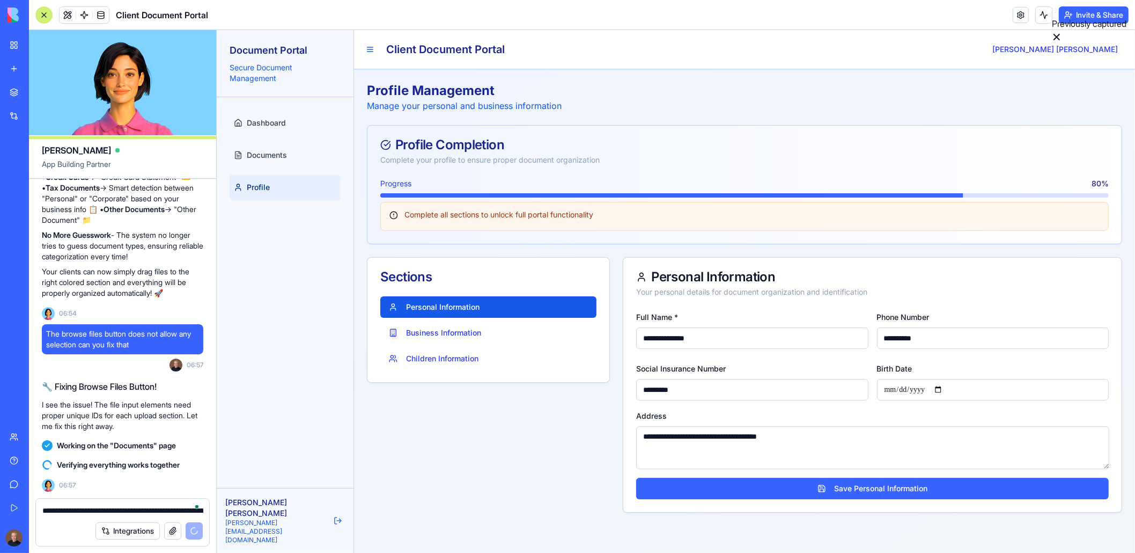
drag, startPoint x: 424, startPoint y: 476, endPoint x: 415, endPoint y: 473, distance: 10.2
click at [423, 475] on div "Sections Personal Information Business Information Children Information" at bounding box center [487, 384] width 243 height 255
click at [84, 509] on textarea "**********" at bounding box center [122, 510] width 161 height 11
click at [70, 513] on textarea "**********" at bounding box center [122, 510] width 161 height 11
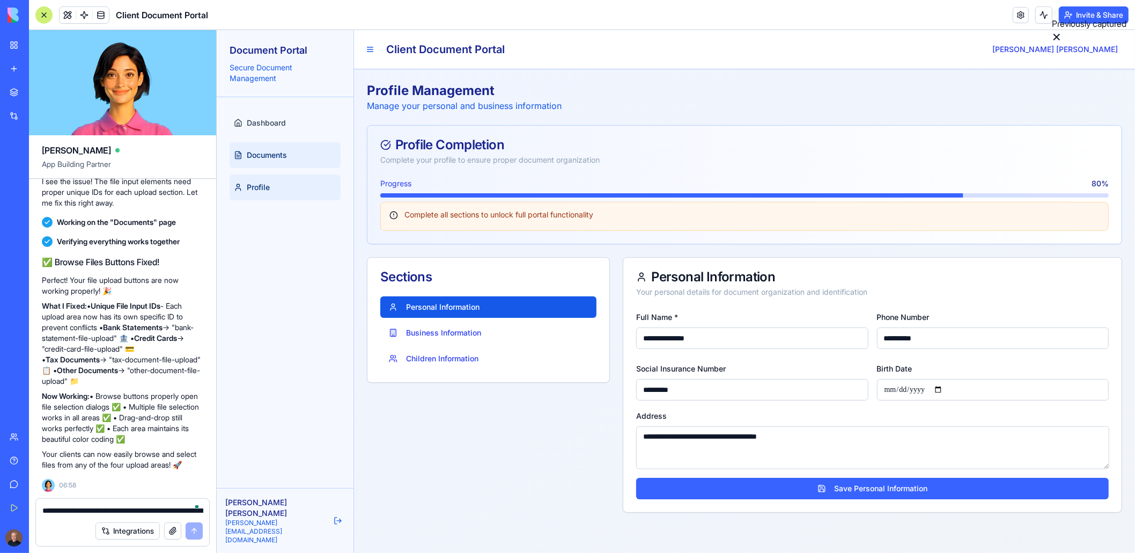
click at [277, 152] on span "Documents" at bounding box center [266, 155] width 40 height 11
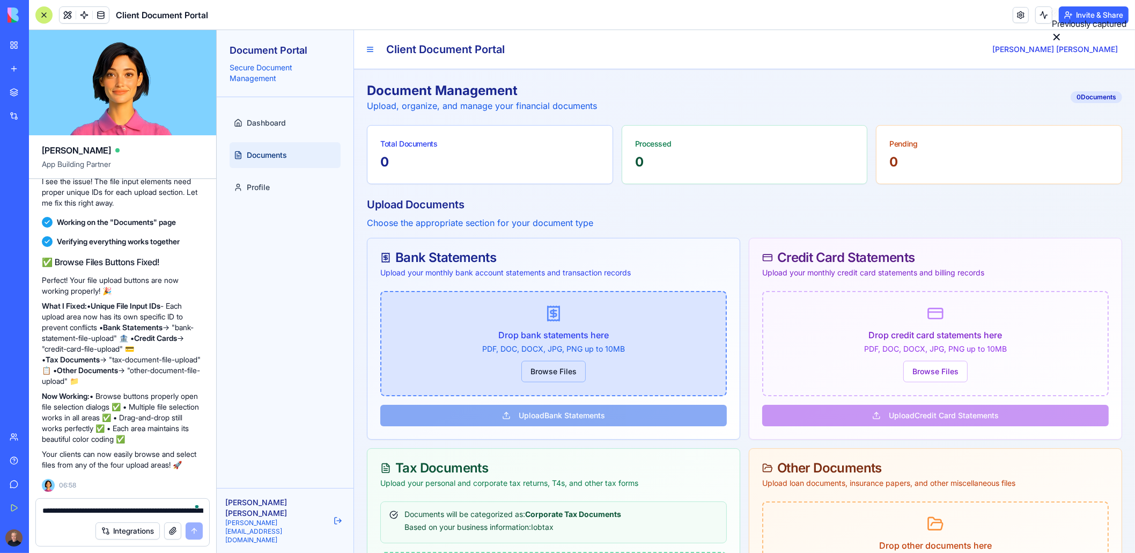
click at [539, 370] on button "Browse Files" at bounding box center [553, 371] width 64 height 21
click at [540, 370] on button "Browse Files" at bounding box center [553, 371] width 64 height 21
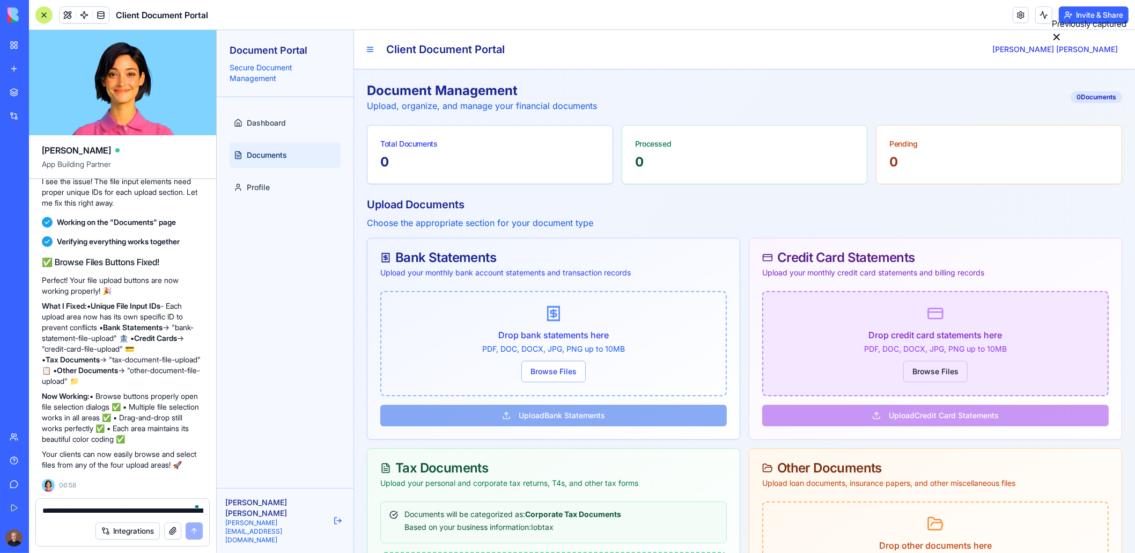
click at [924, 363] on button "Browse Files" at bounding box center [935, 371] width 64 height 21
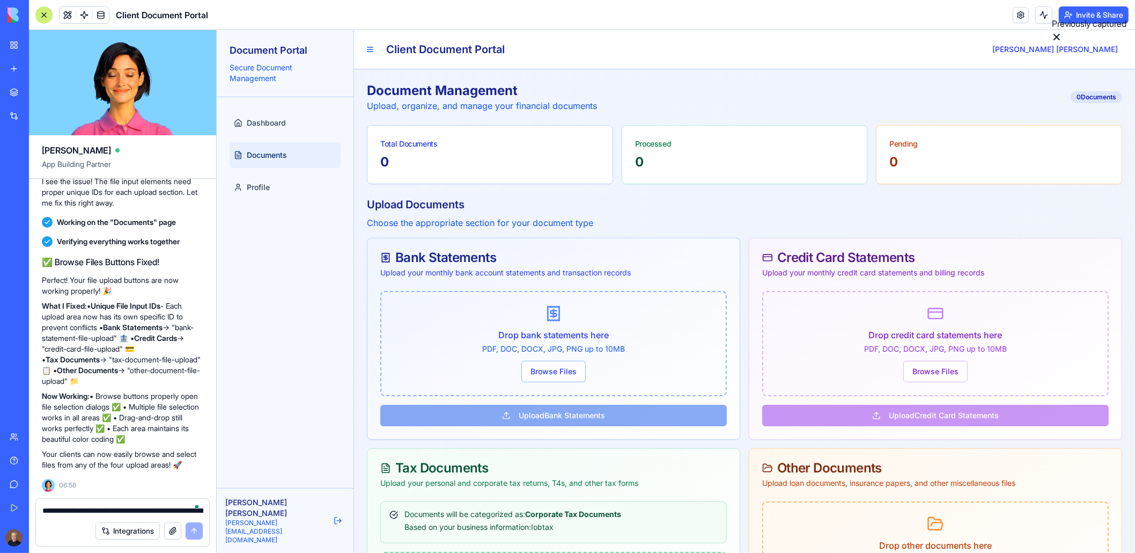
click at [933, 421] on div "Drop credit card statements here PDF, DOC, DOCX, JPG, PNG up to 10MB Browse Fil…" at bounding box center [935, 365] width 372 height 148
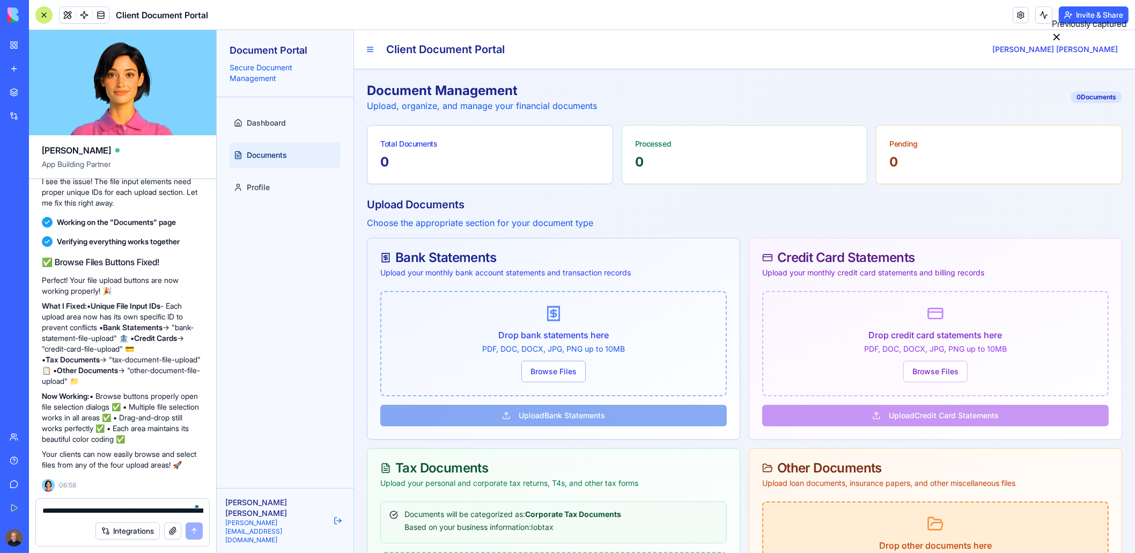
click at [927, 526] on icon at bounding box center [935, 523] width 17 height 17
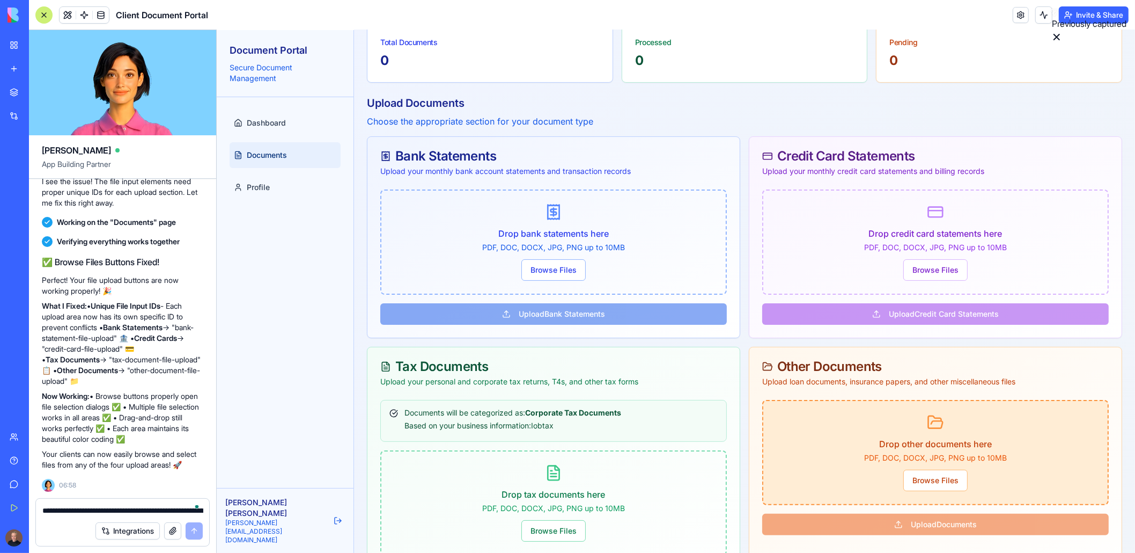
scroll to position [161, 0]
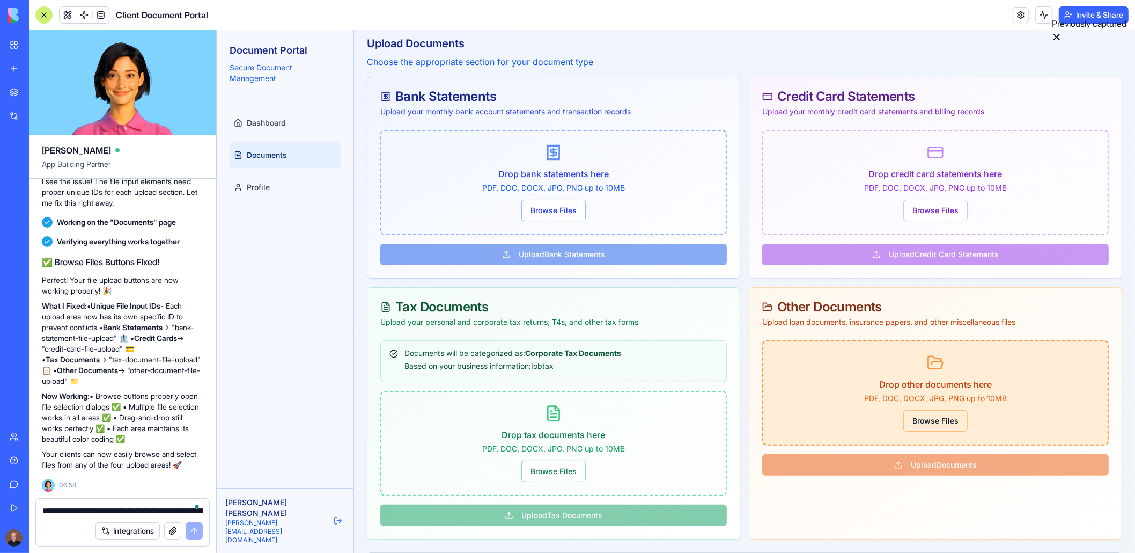
click at [934, 427] on button "Browse Files" at bounding box center [935, 420] width 64 height 21
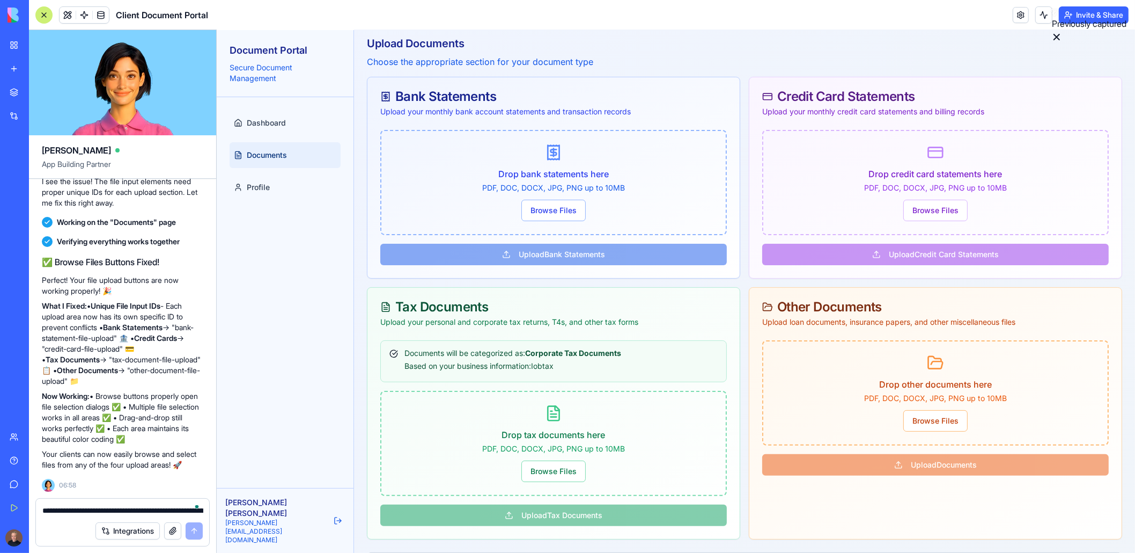
click at [68, 515] on textarea "**********" at bounding box center [122, 510] width 161 height 11
click at [69, 513] on textarea "**********" at bounding box center [122, 510] width 161 height 11
click at [69, 512] on textarea "**********" at bounding box center [122, 510] width 161 height 11
type textarea "**********"
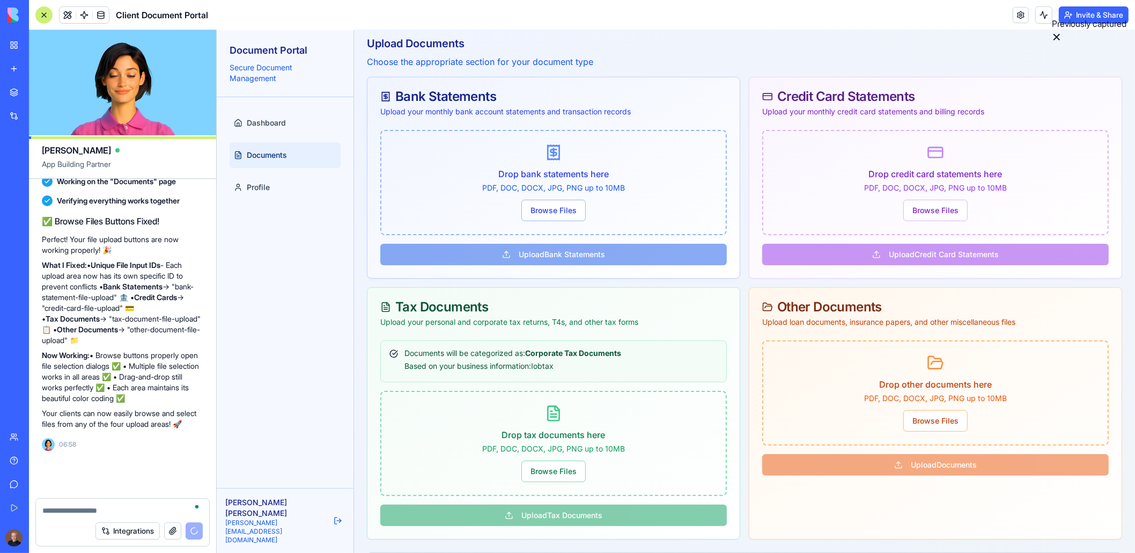
scroll to position [4368, 0]
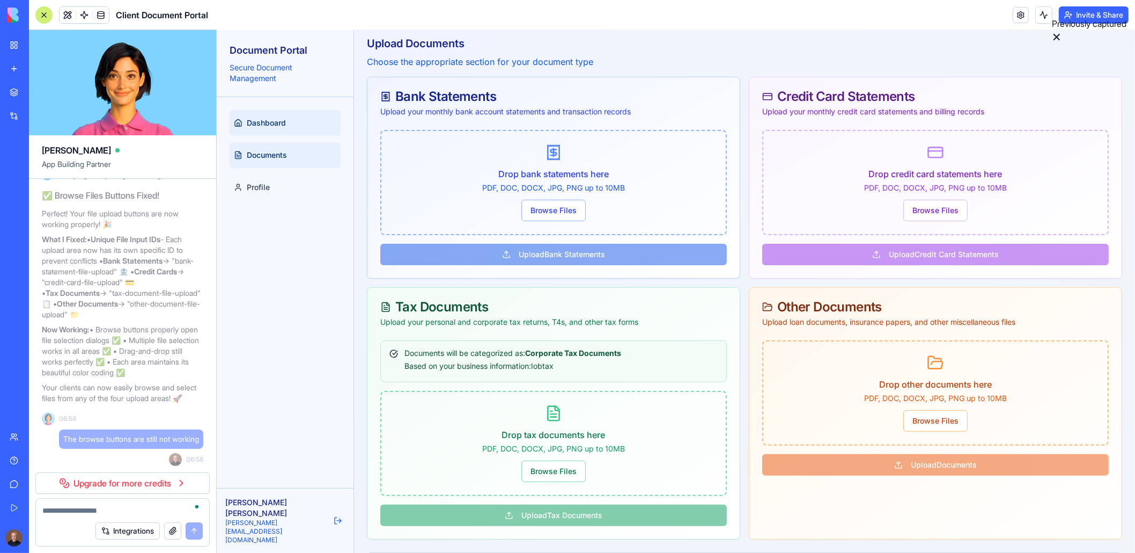
click at [268, 130] on link "Dashboard" at bounding box center [284, 123] width 111 height 26
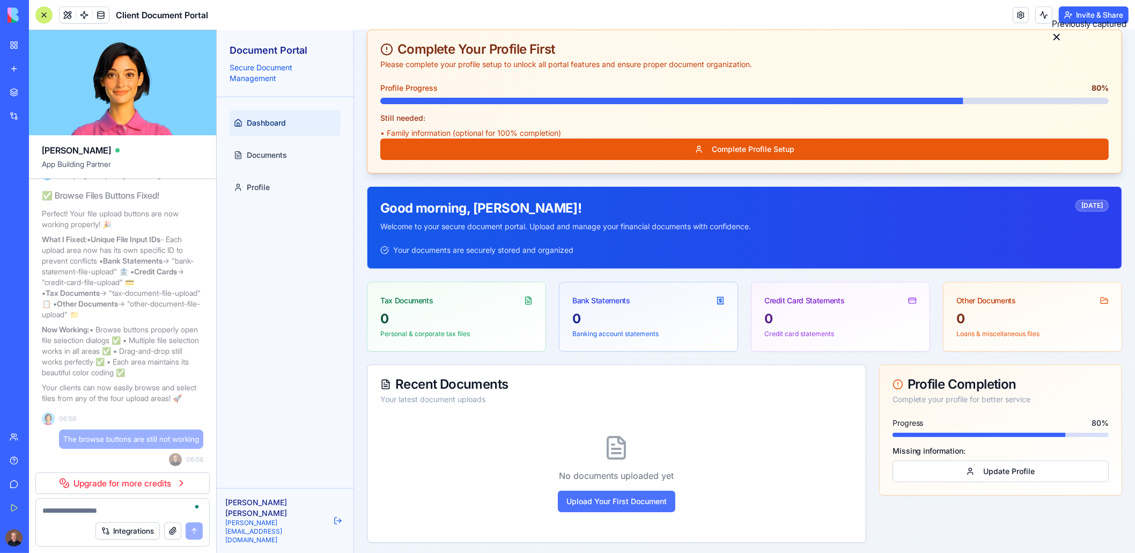
click at [591, 503] on button "Upload Your First Document" at bounding box center [616, 500] width 118 height 21
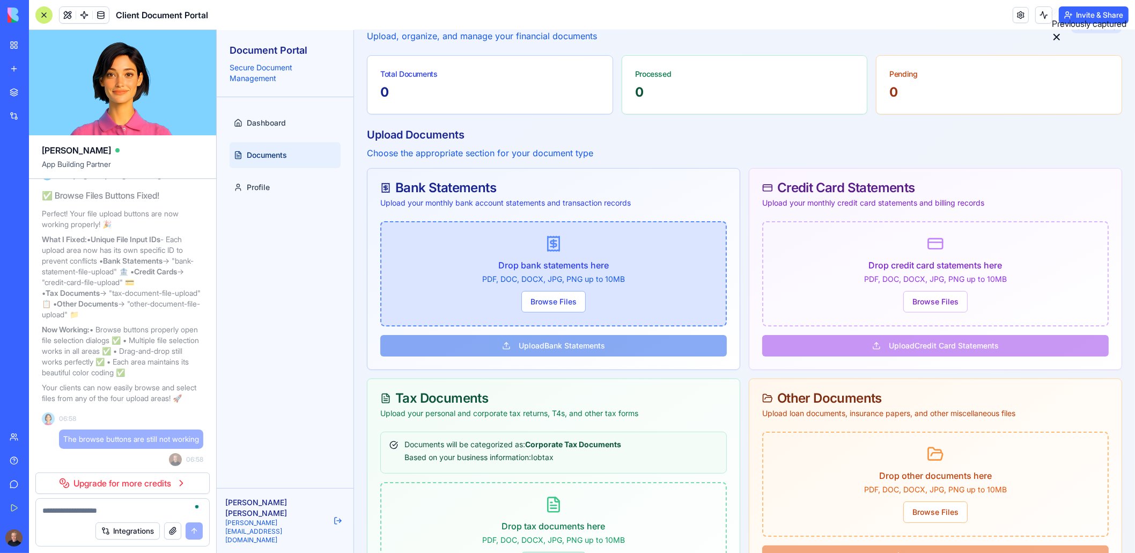
scroll to position [107, 0]
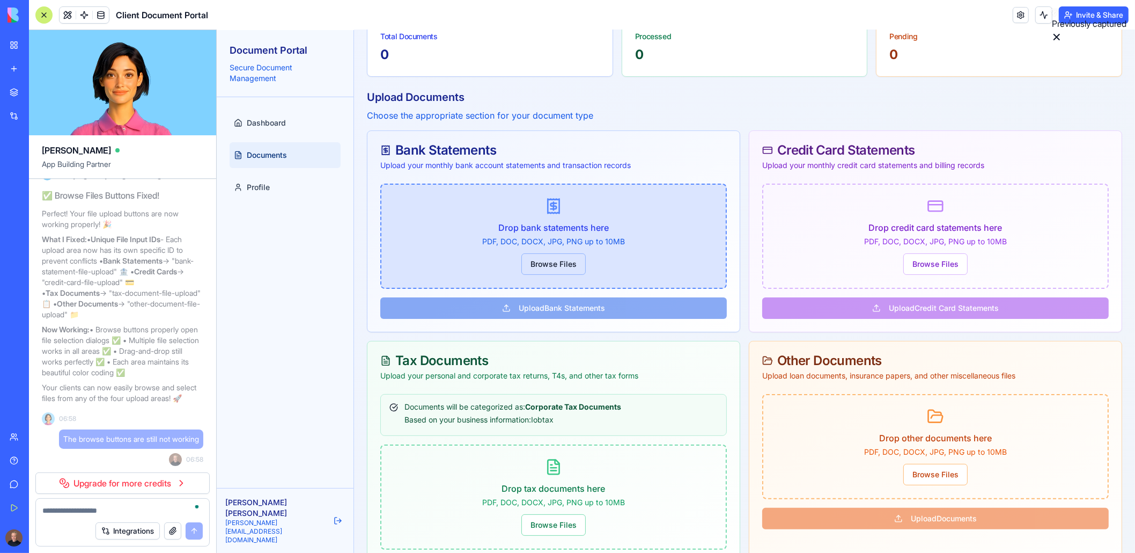
click at [554, 265] on button "Browse Files" at bounding box center [553, 263] width 64 height 21
click at [554, 266] on button "Browse Files" at bounding box center [553, 263] width 64 height 21
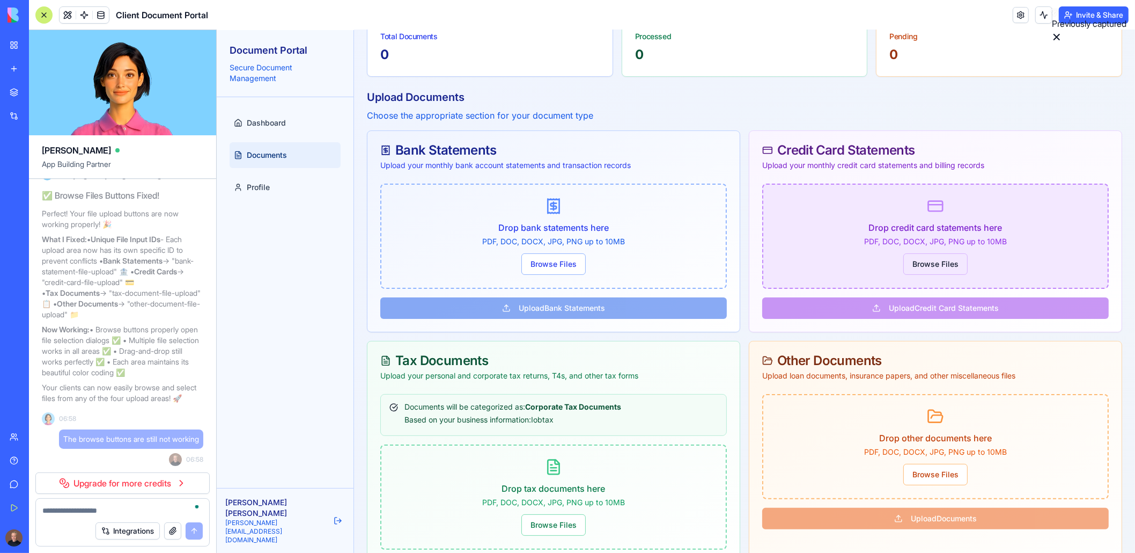
click at [932, 261] on button "Browse Files" at bounding box center [935, 263] width 64 height 21
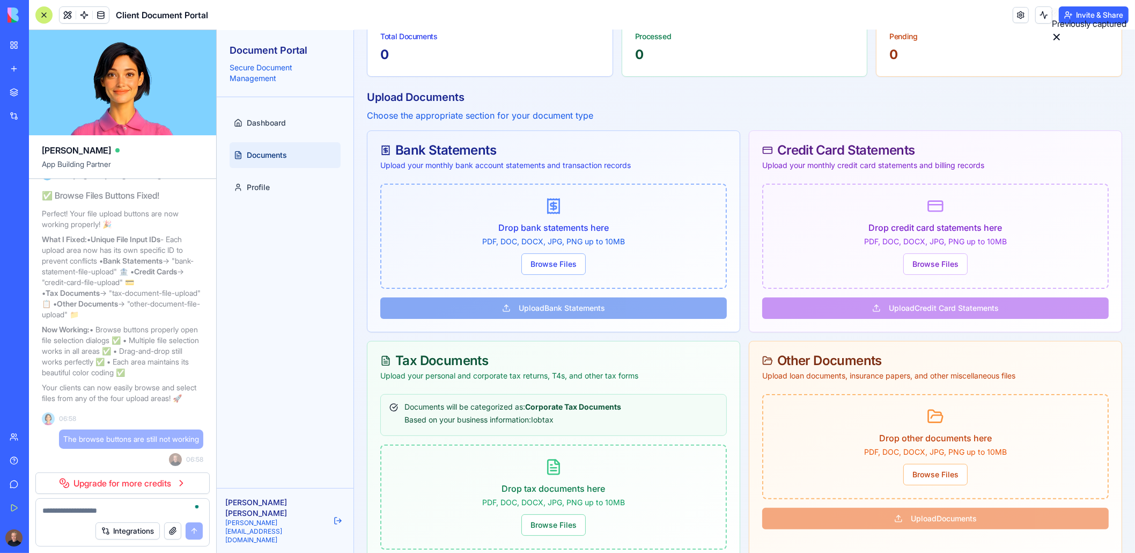
click at [908, 311] on div "Drop credit card statements here PDF, DOC, DOCX, JPG, PNG up to 10MB Browse Fil…" at bounding box center [935, 257] width 372 height 148
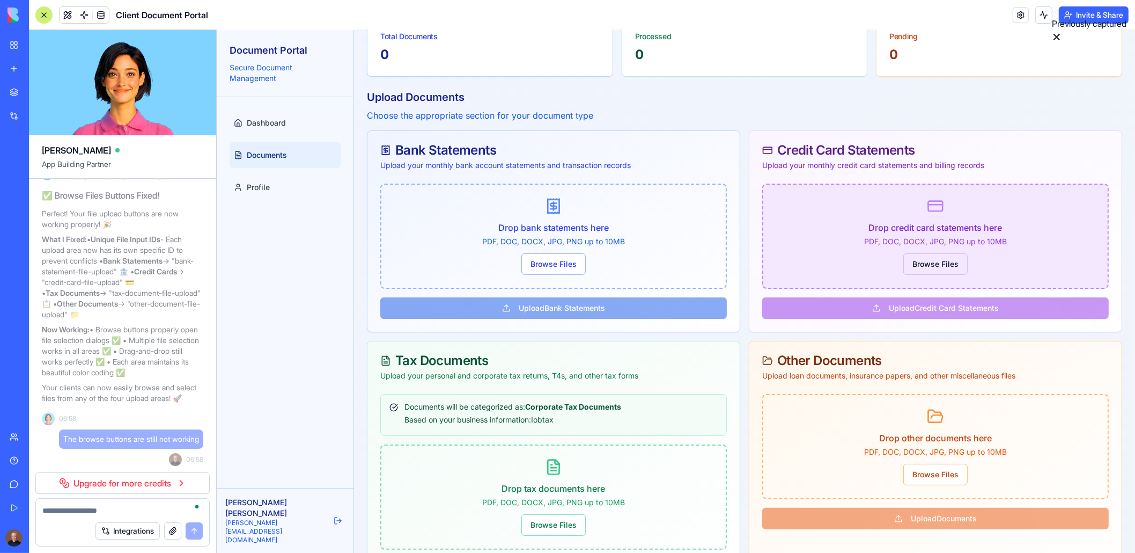
click at [913, 270] on button "Browse Files" at bounding box center [935, 263] width 64 height 21
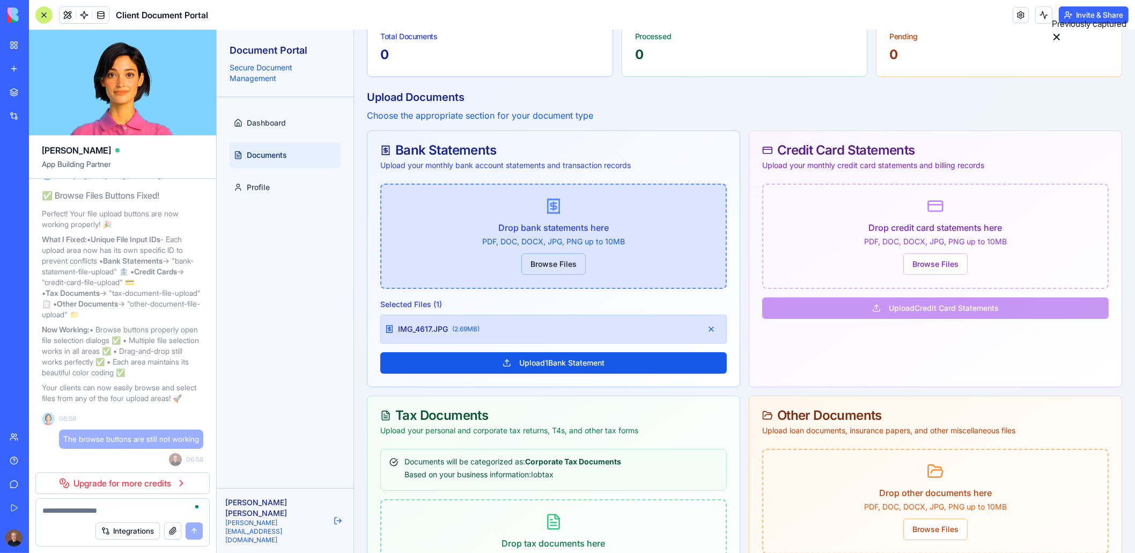
click at [551, 259] on button "Browse Files" at bounding box center [553, 263] width 64 height 21
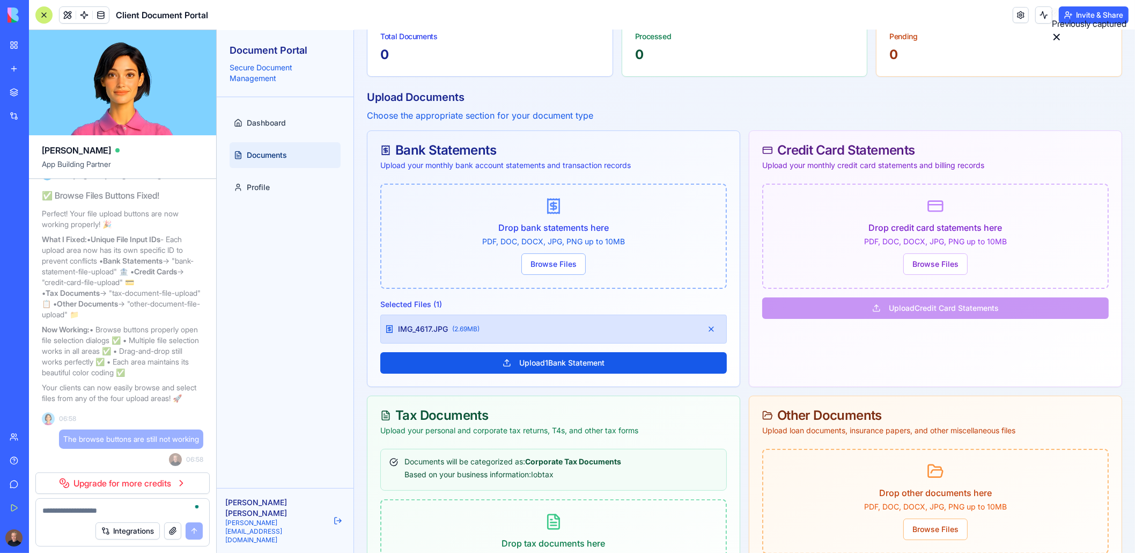
click at [446, 328] on span "IMG_4617.JPG" at bounding box center [423, 329] width 50 height 11
click at [713, 329] on button at bounding box center [710, 328] width 21 height 19
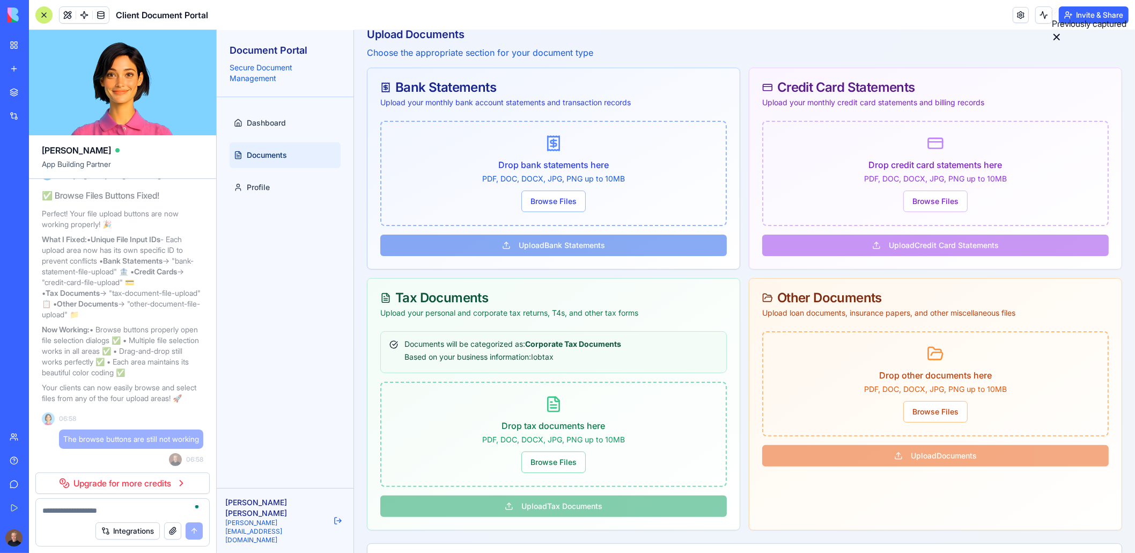
scroll to position [142, 0]
